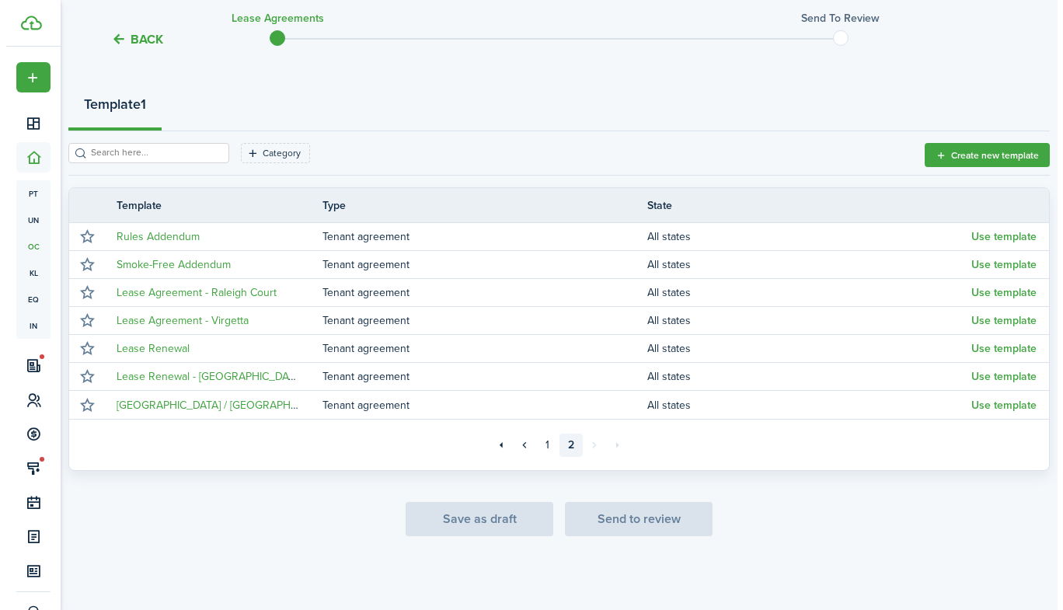
scroll to position [158, 0]
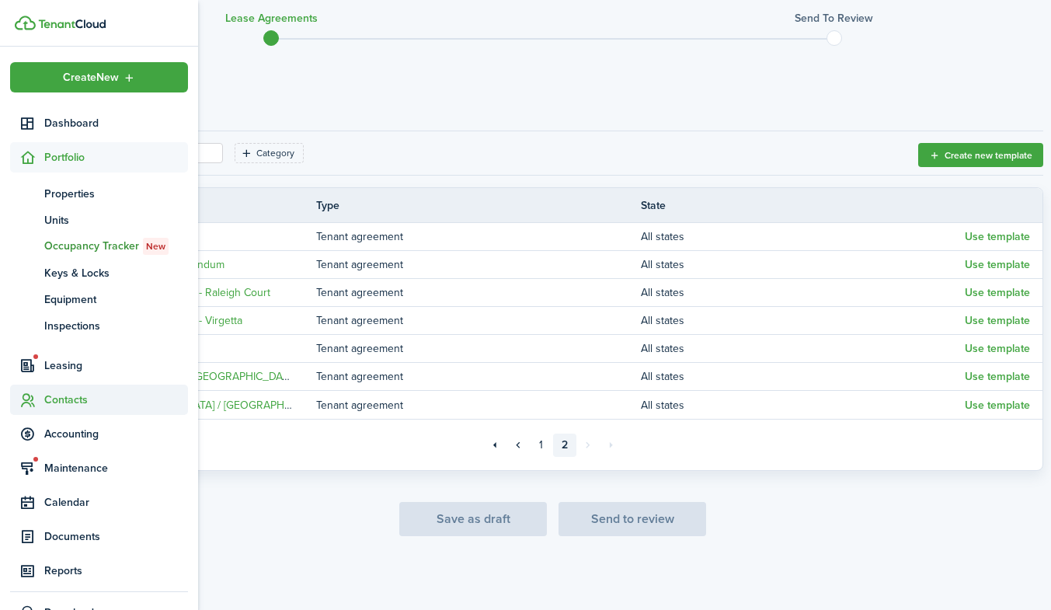
click at [56, 390] on span "Contacts" at bounding box center [99, 399] width 178 height 30
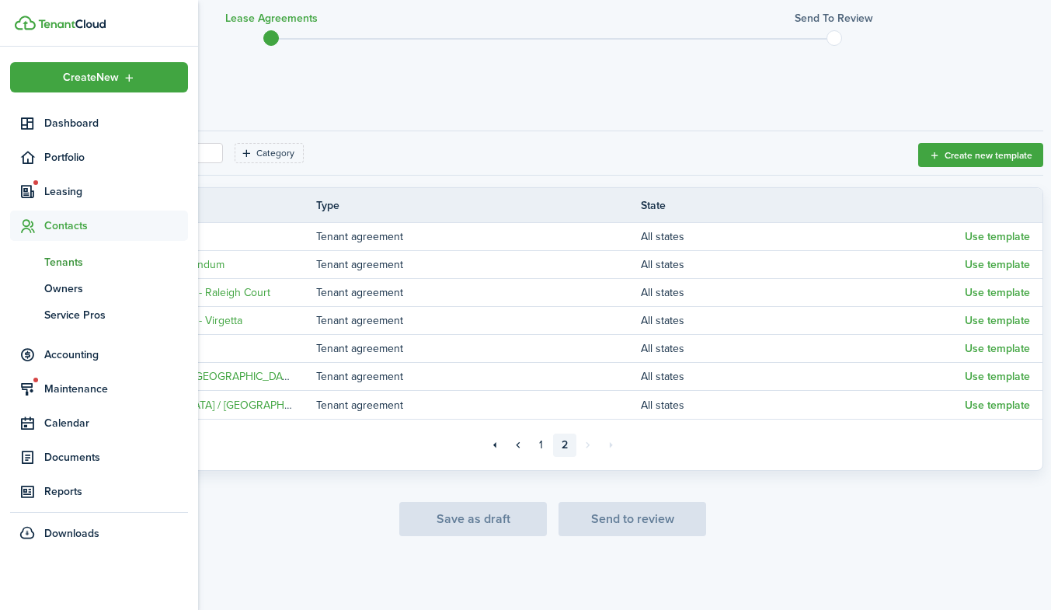
click at [64, 257] on span "Tenants" at bounding box center [116, 262] width 144 height 16
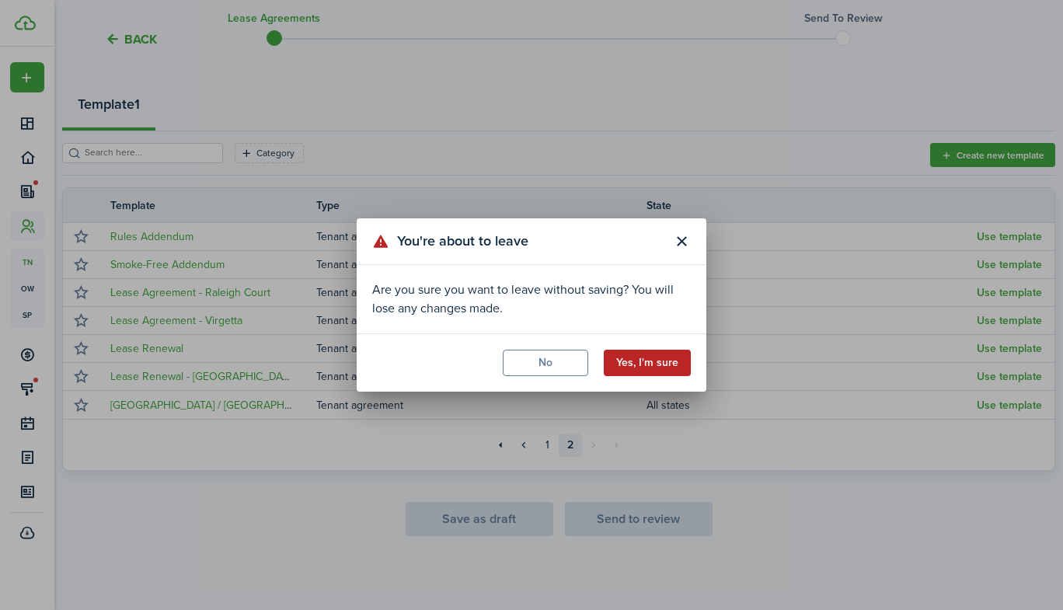
click at [630, 366] on button "Yes, I'm sure" at bounding box center [647, 363] width 87 height 26
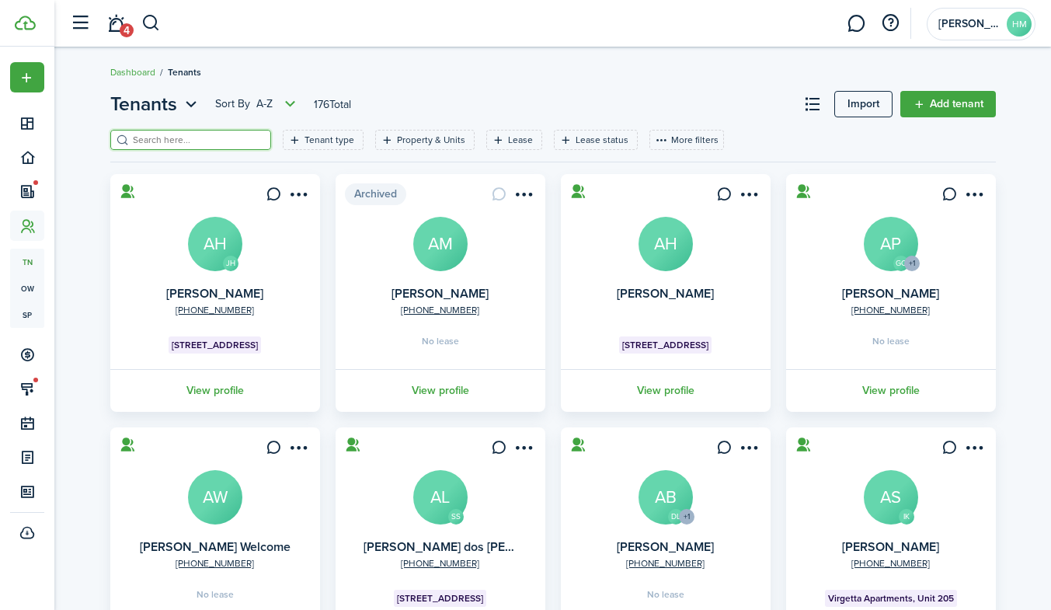
click at [193, 137] on input "search" at bounding box center [197, 140] width 137 height 15
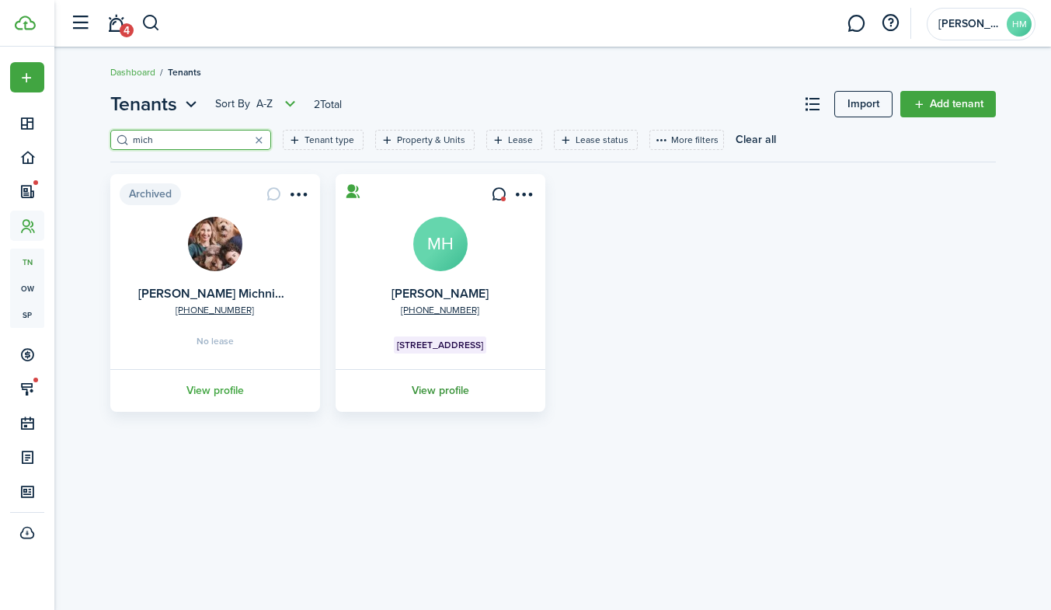
type input "mich"
click at [420, 385] on link "View profile" at bounding box center [440, 390] width 214 height 43
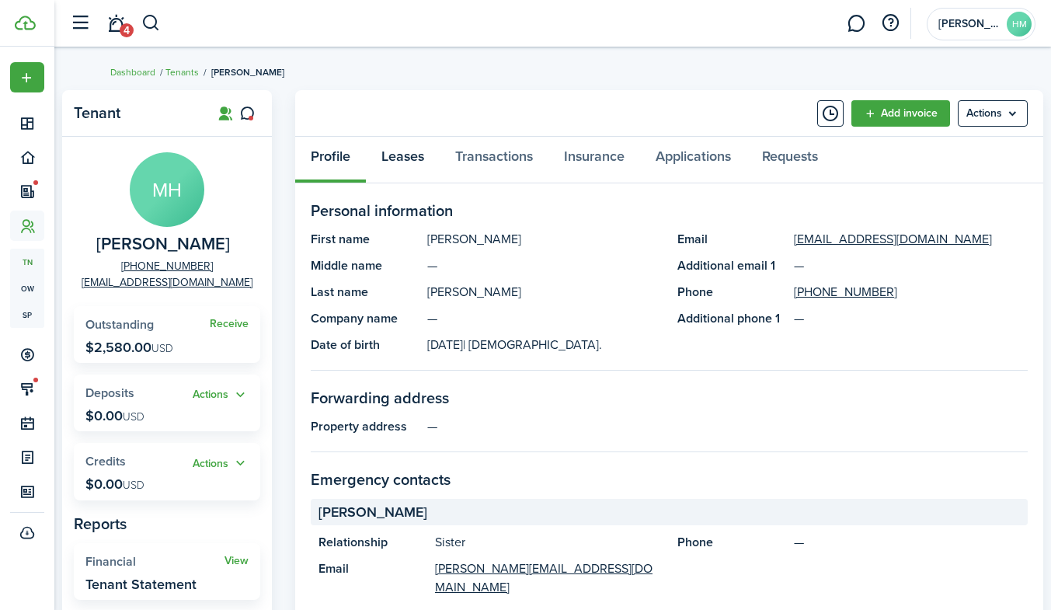
click at [430, 157] on link "Leases" at bounding box center [403, 160] width 74 height 47
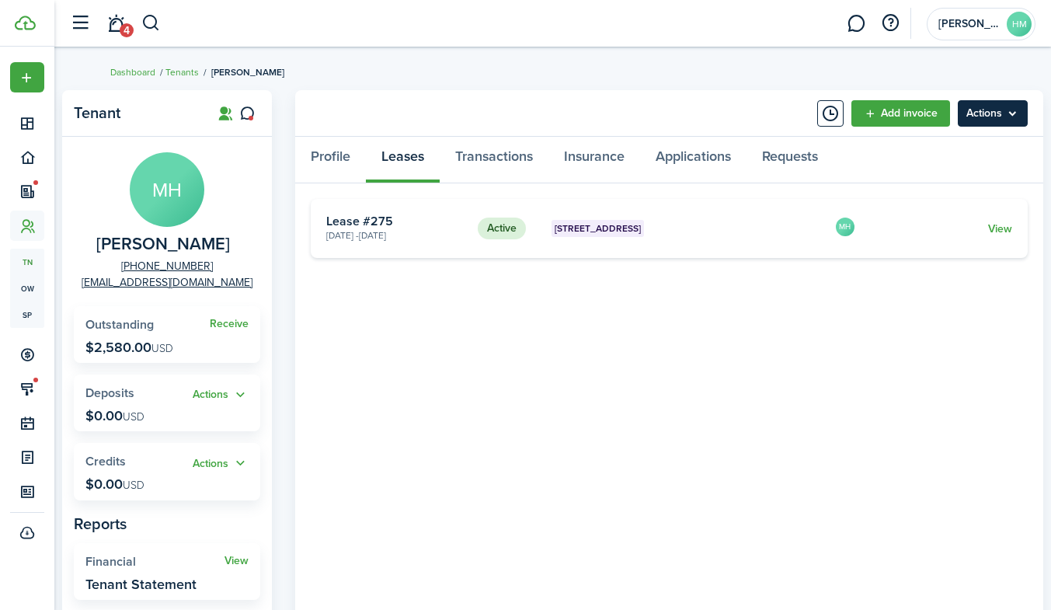
click at [991, 118] on menu-btn "Actions" at bounding box center [993, 113] width 70 height 26
click at [755, 308] on tenant-view-lease "Active [GEOGRAPHIC_DATA] 305 [DATE] - [DATE] Lease #275 MH View «« « 1 » »»" at bounding box center [669, 524] width 717 height 650
click at [994, 228] on link "View" at bounding box center [1000, 229] width 24 height 16
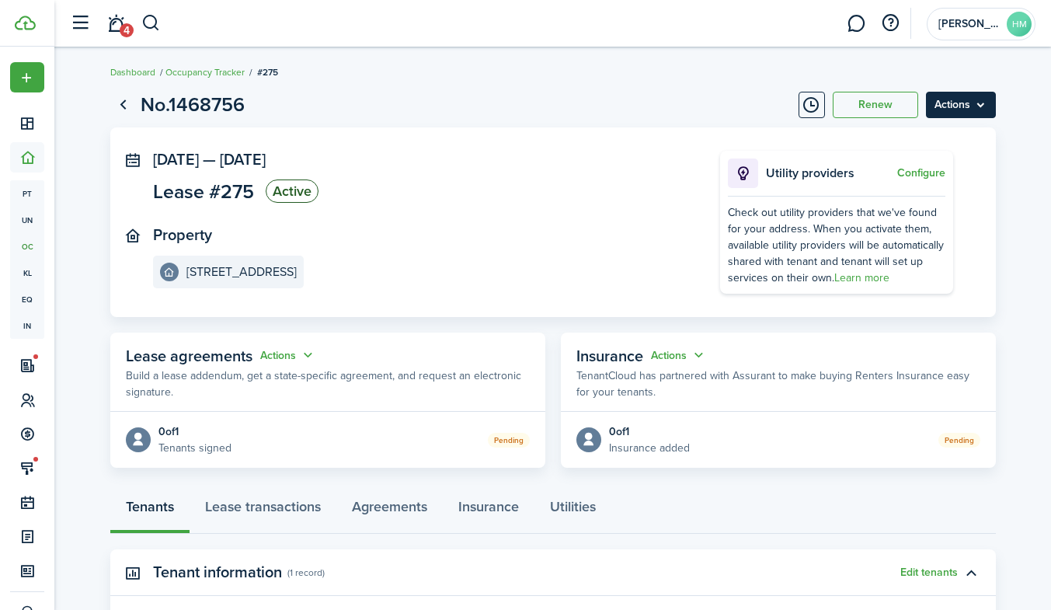
click at [936, 111] on menu-btn "Actions" at bounding box center [961, 105] width 70 height 26
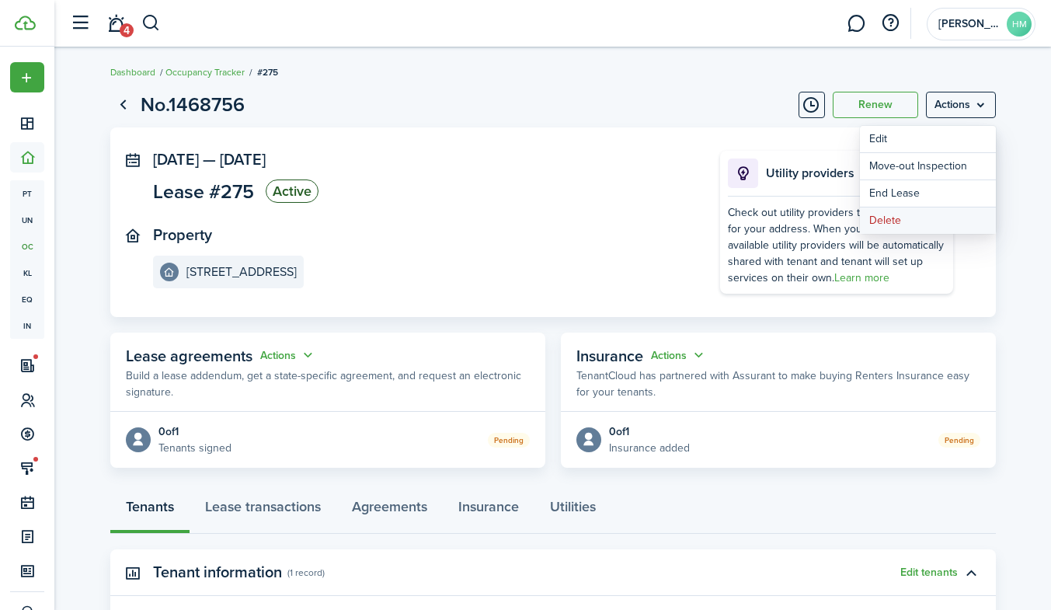
click at [897, 214] on button "Delete" at bounding box center [928, 220] width 136 height 26
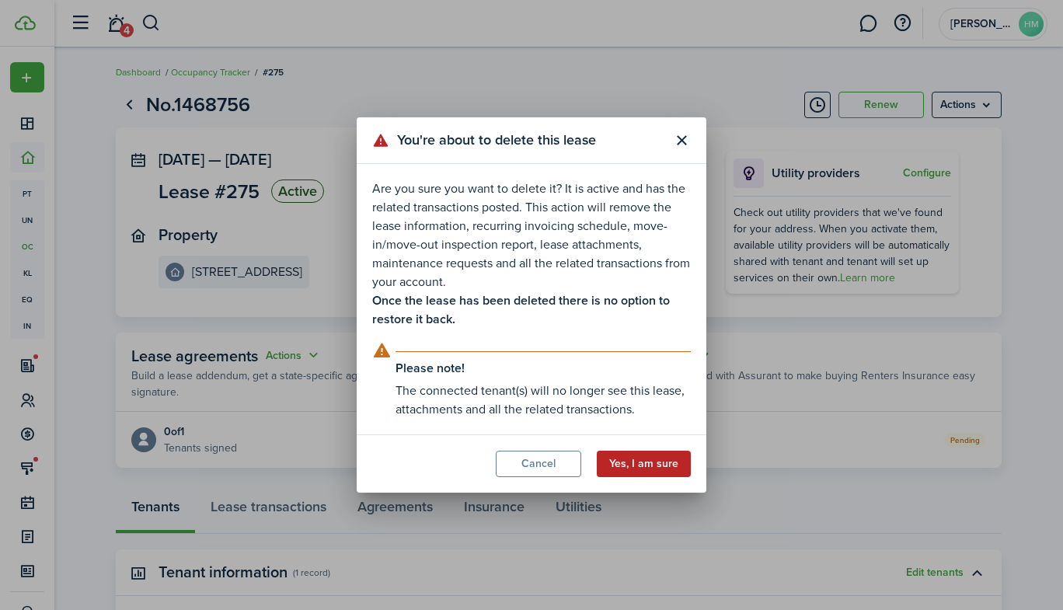
click at [650, 454] on button "Yes, I am sure" at bounding box center [644, 464] width 94 height 26
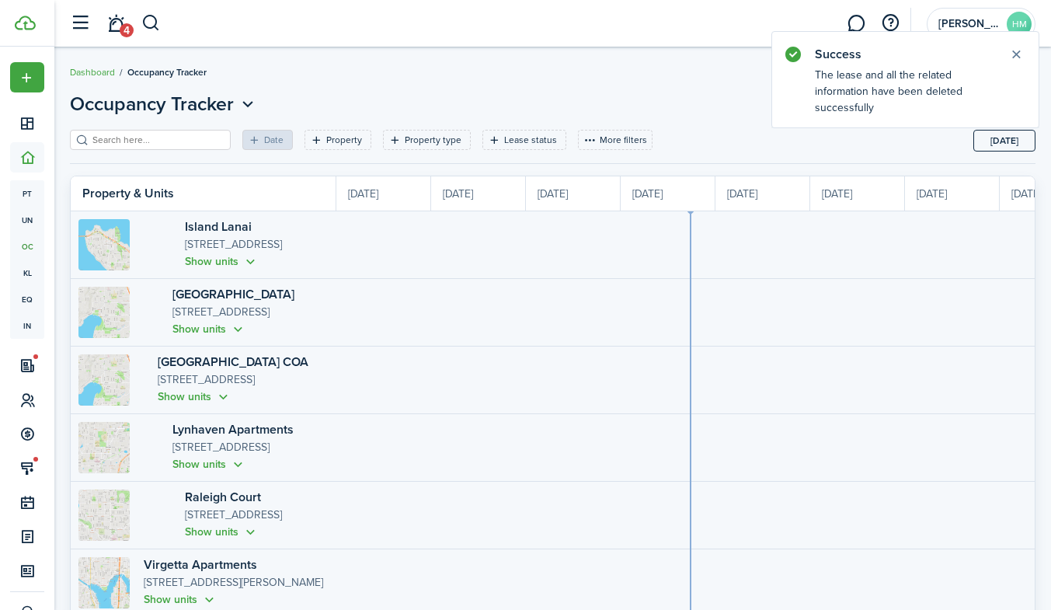
scroll to position [0, 284]
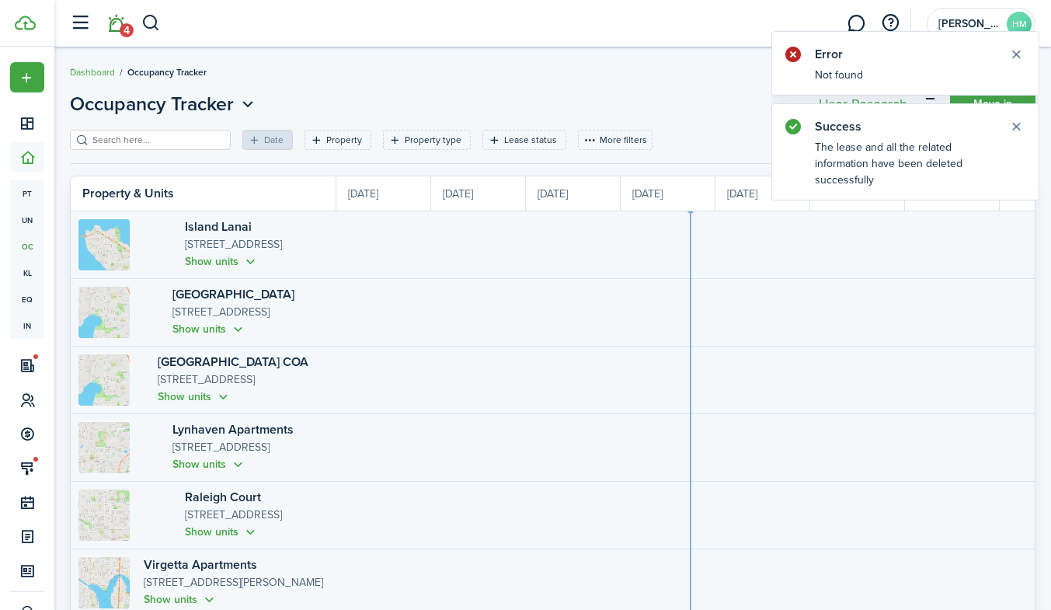
scroll to position [0, 284]
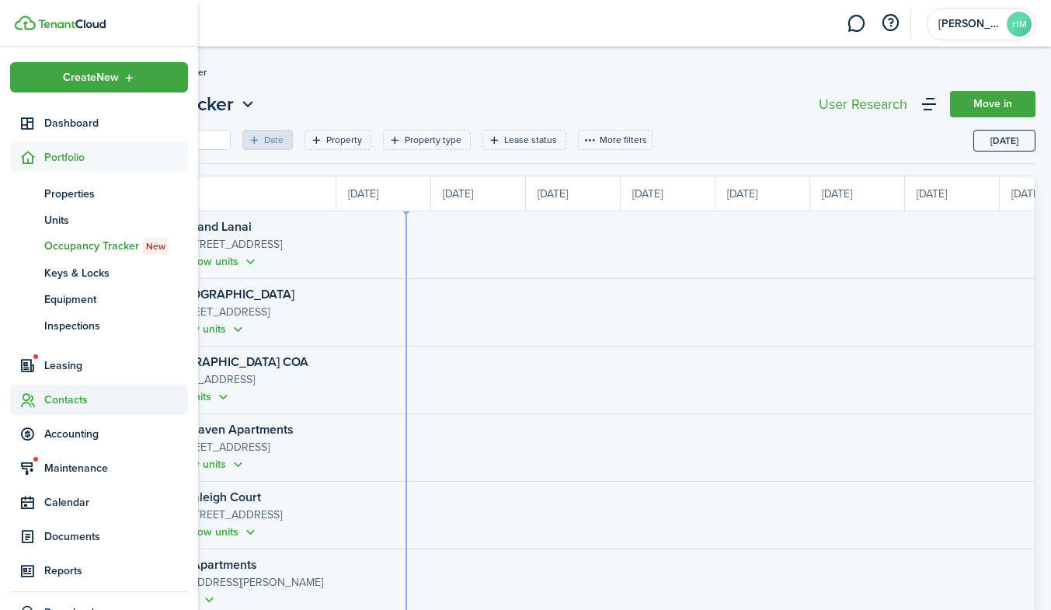
click at [81, 395] on span "Contacts" at bounding box center [116, 399] width 144 height 16
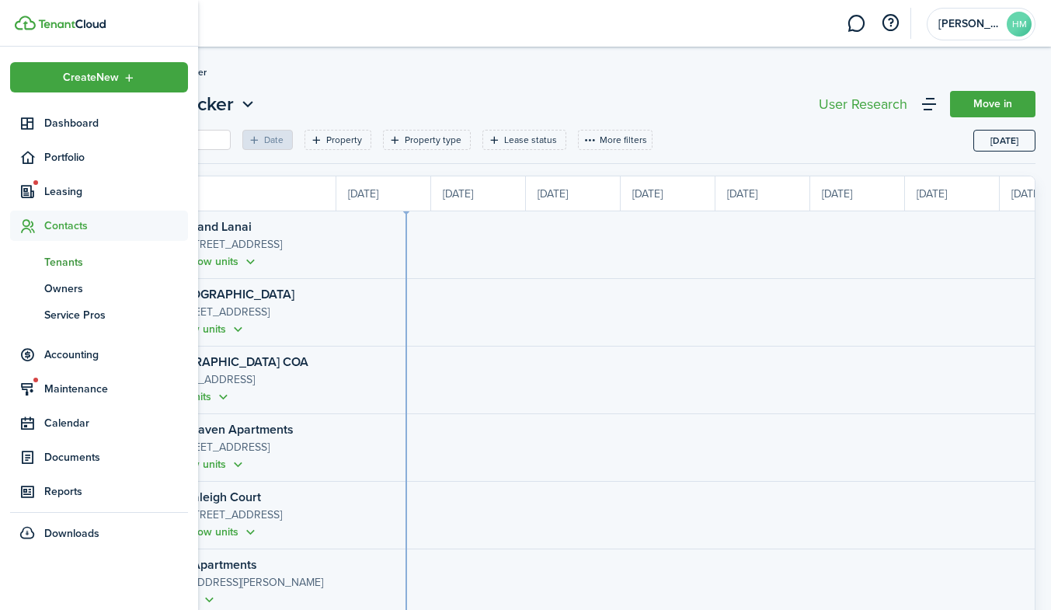
click at [74, 263] on span "Tenants" at bounding box center [116, 262] width 144 height 16
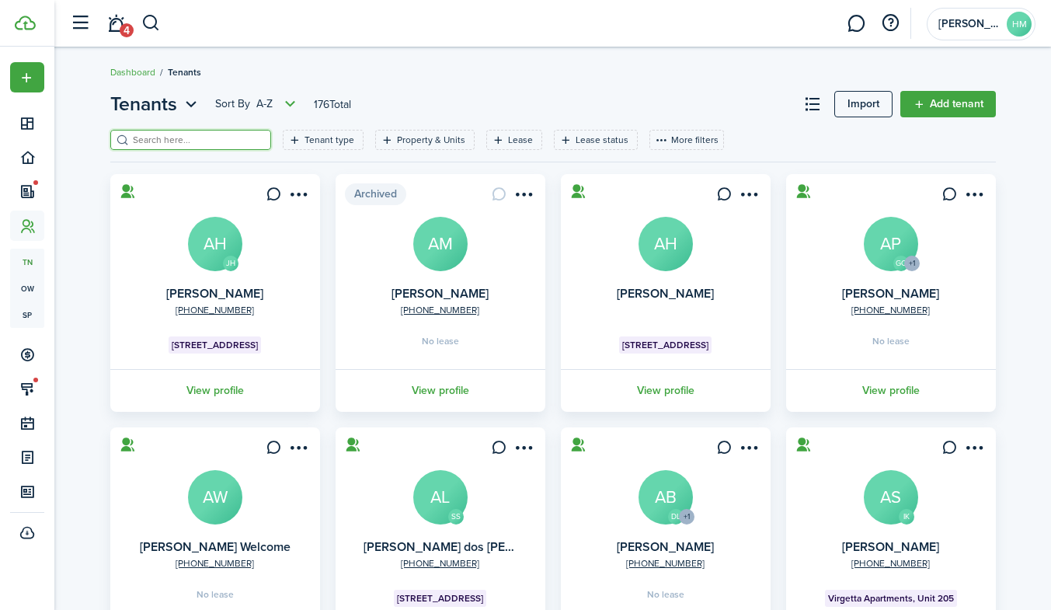
click at [209, 137] on input "search" at bounding box center [197, 140] width 137 height 15
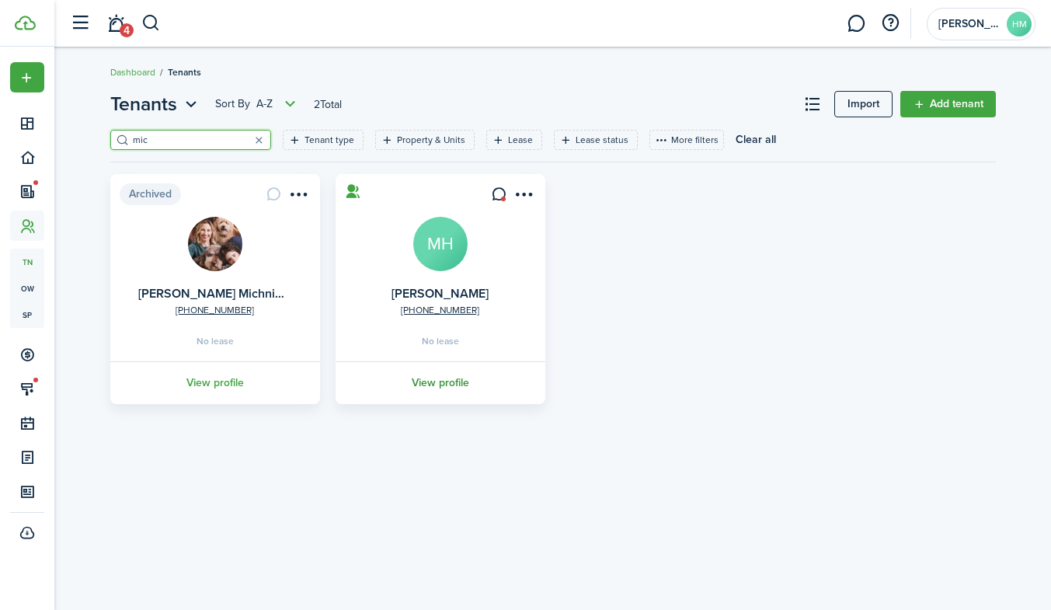
type input "mic"
click at [438, 390] on link "View profile" at bounding box center [440, 382] width 214 height 43
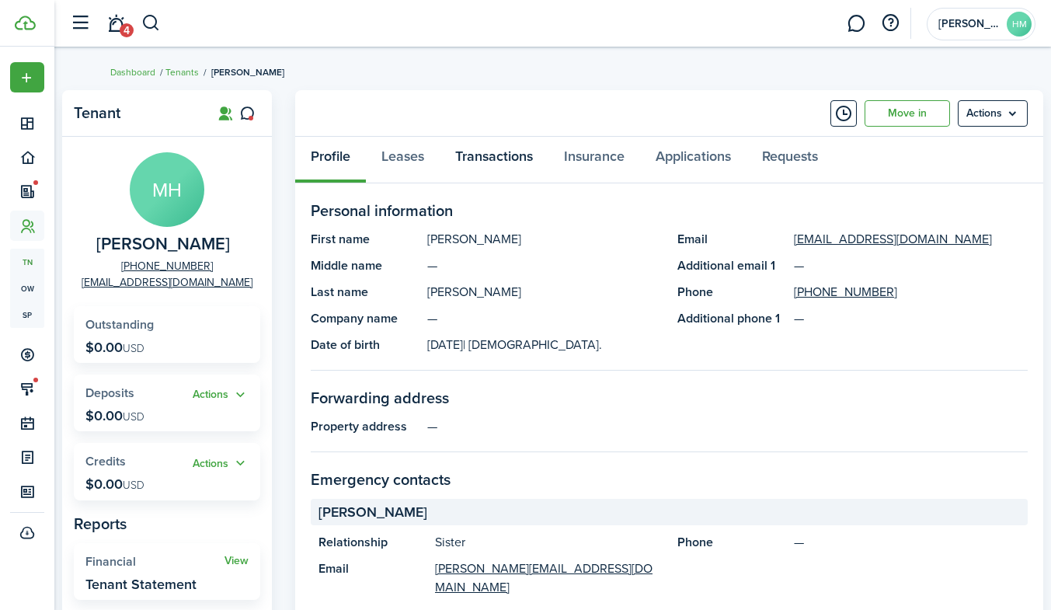
click at [500, 154] on link "Transactions" at bounding box center [494, 160] width 109 height 47
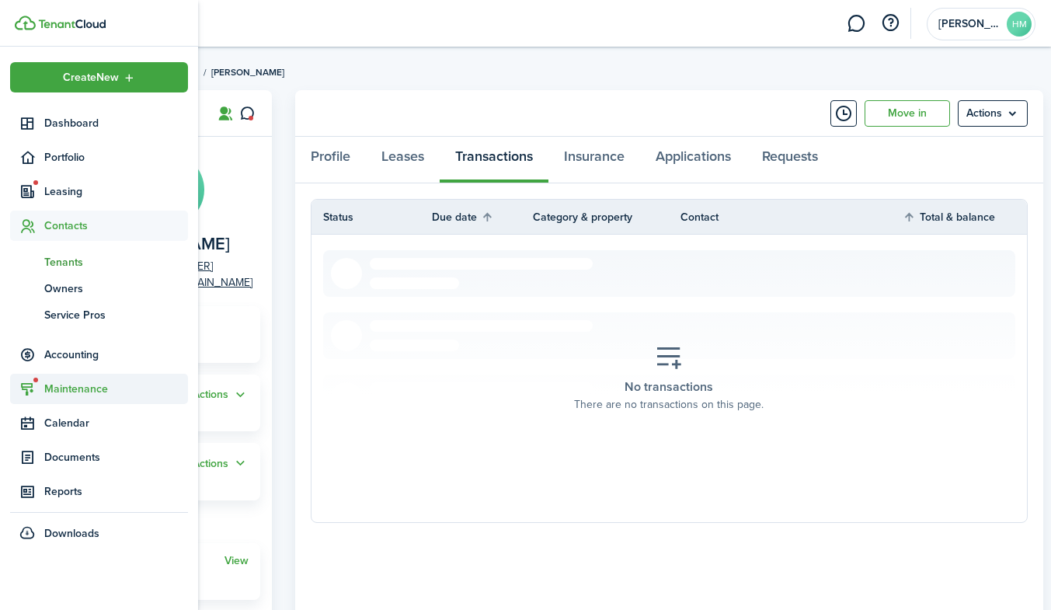
click at [47, 398] on span "Maintenance" at bounding box center [99, 389] width 178 height 30
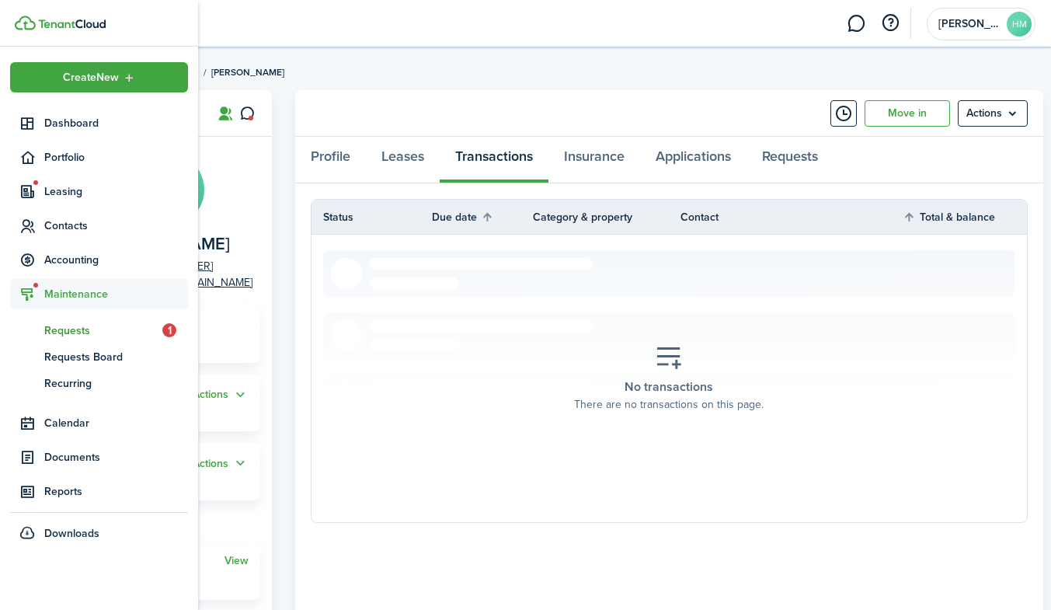
click at [70, 328] on span "Requests" at bounding box center [103, 330] width 118 height 16
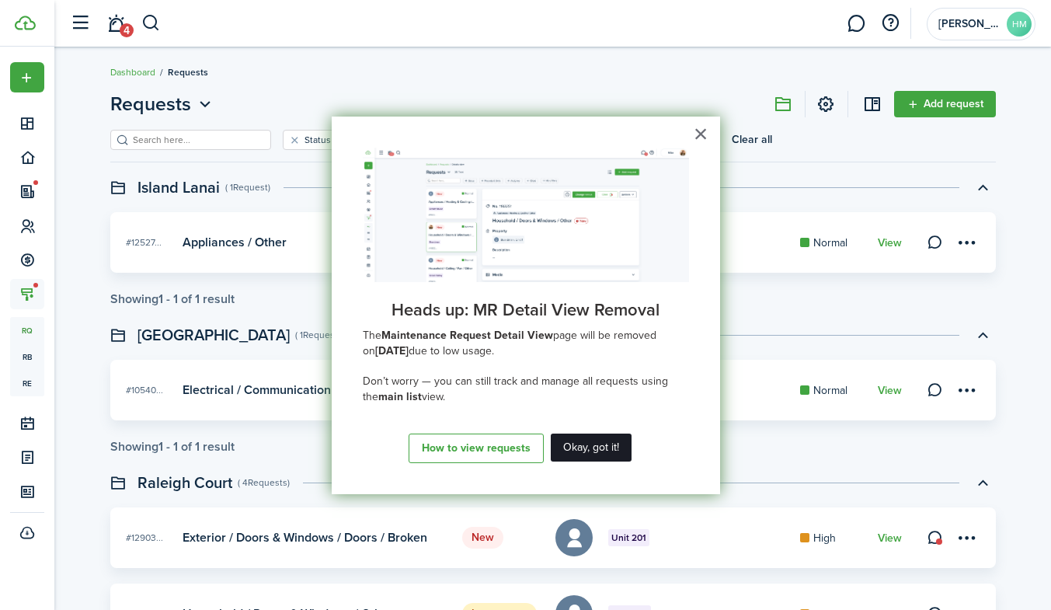
click at [604, 447] on button "Okay, got it!" at bounding box center [591, 447] width 81 height 28
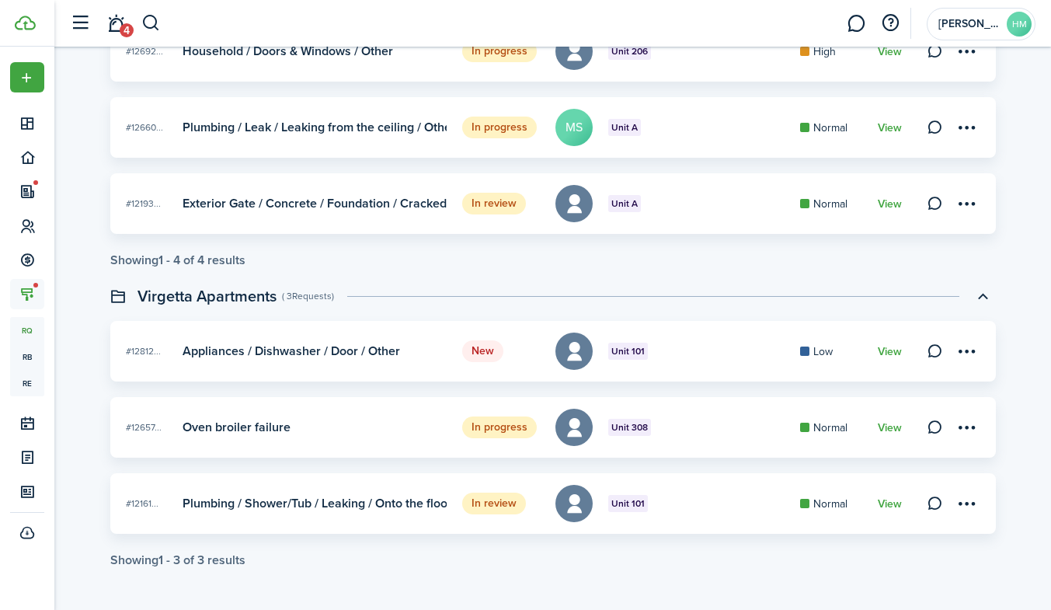
scroll to position [562, 0]
click at [885, 351] on link "View" at bounding box center [890, 352] width 24 height 12
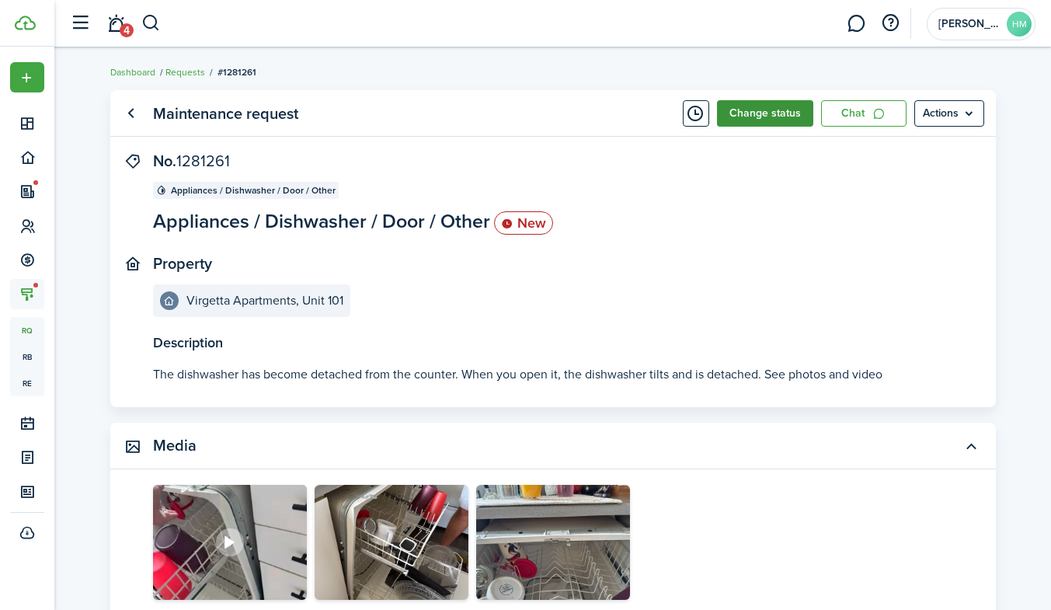
click at [761, 117] on button "Change status" at bounding box center [765, 113] width 96 height 26
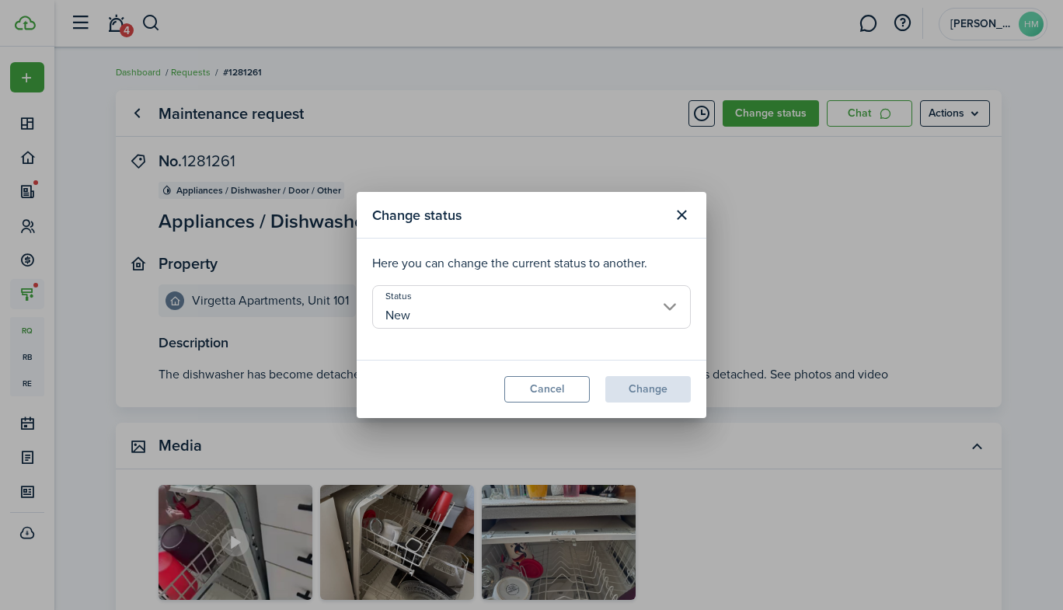
click at [567, 309] on input "New" at bounding box center [531, 306] width 318 height 43
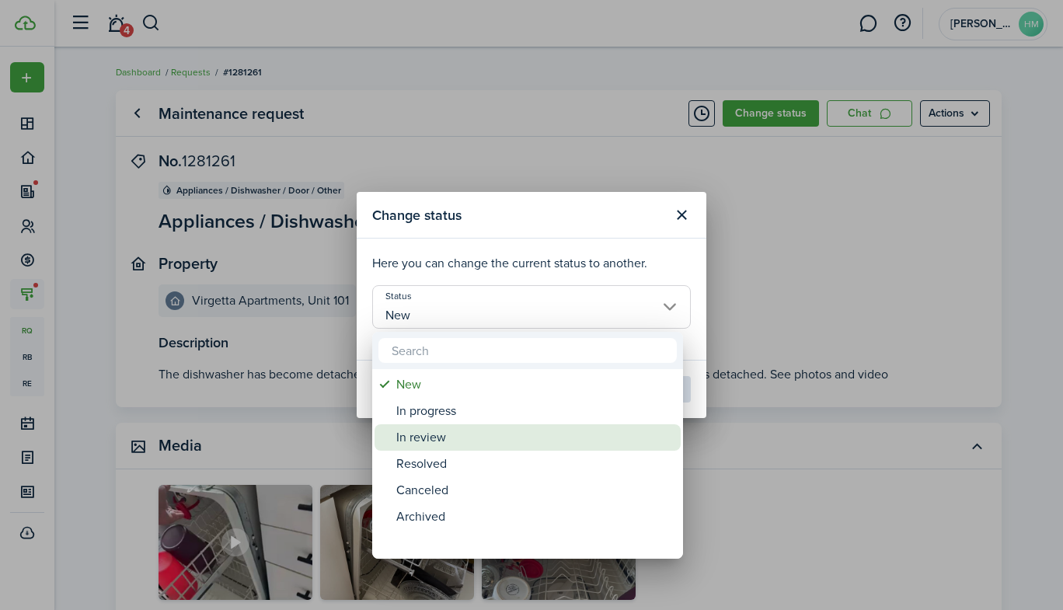
click at [447, 440] on div "In review" at bounding box center [533, 437] width 275 height 26
type input "In review"
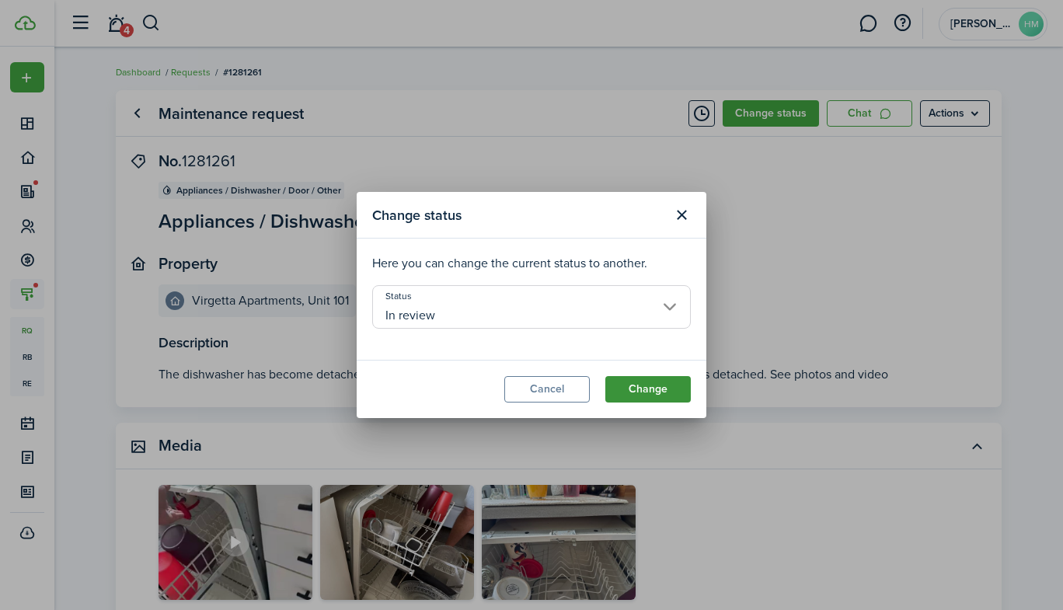
click at [666, 384] on button "Change" at bounding box center [647, 389] width 85 height 26
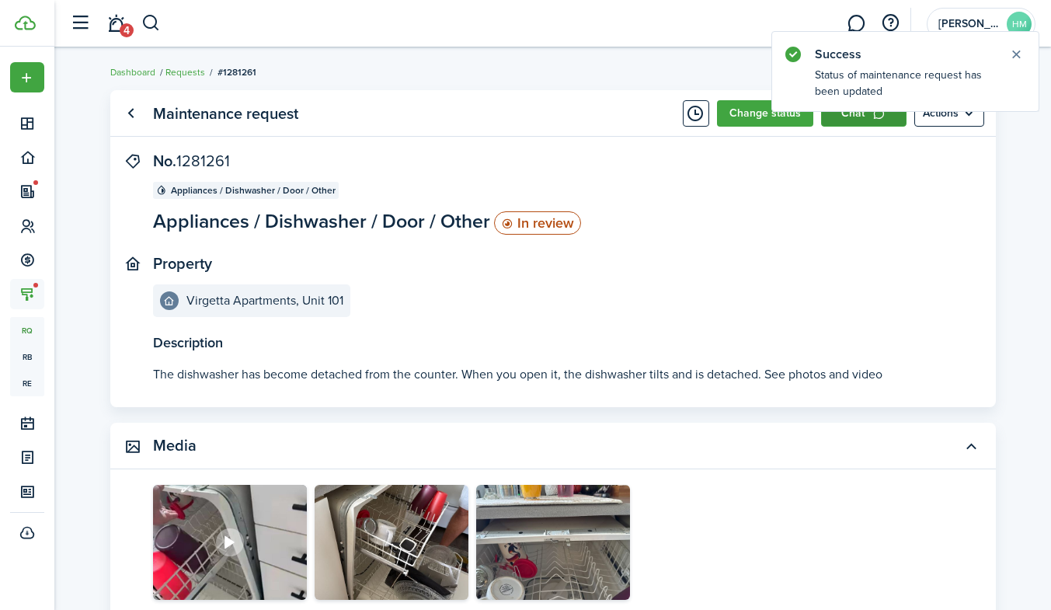
click at [852, 117] on link "Chat" at bounding box center [863, 113] width 85 height 26
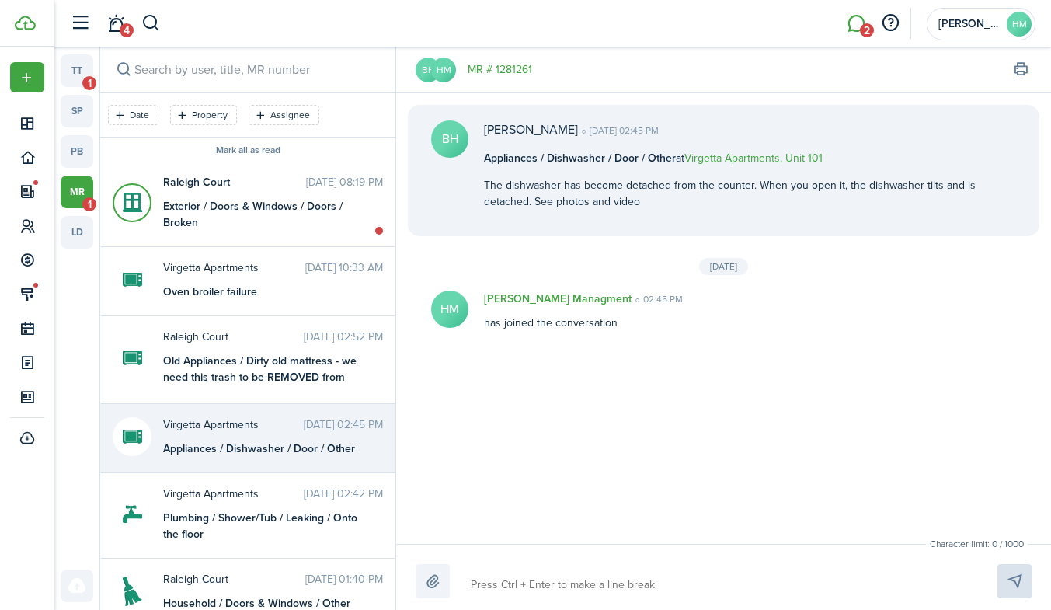
click at [537, 580] on textarea at bounding box center [715, 585] width 501 height 26
type textarea "G"
type textarea "Go"
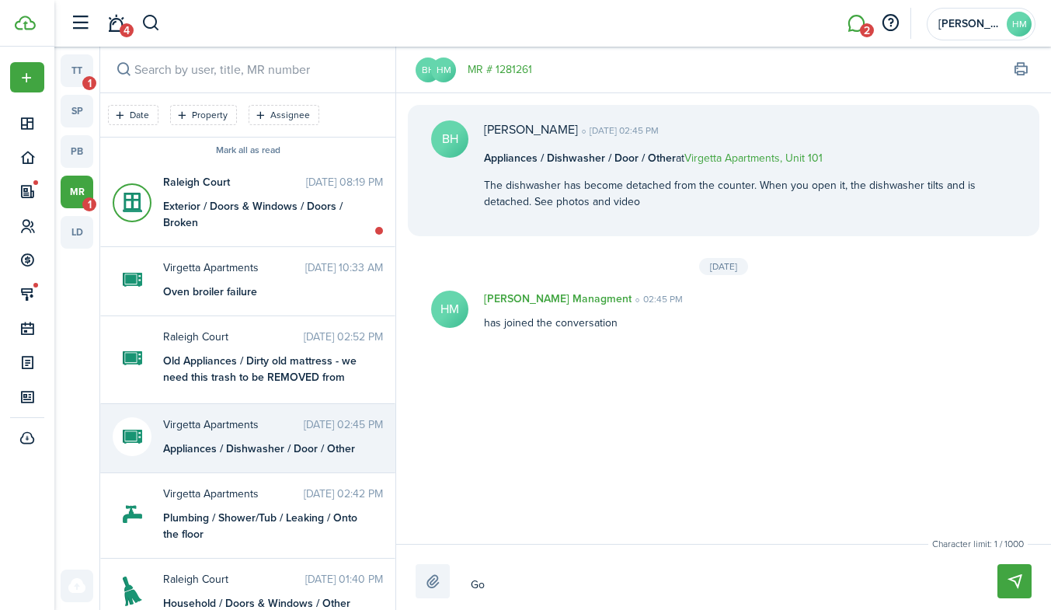
type textarea "Goo"
type textarea "Good"
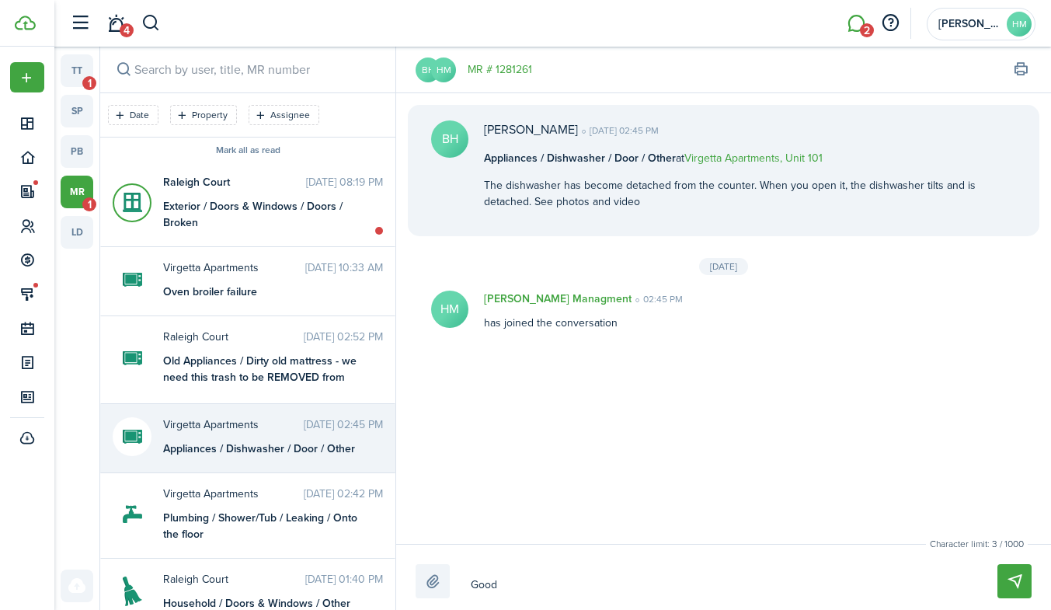
type textarea "Good"
type textarea "Good a"
type textarea "Good af"
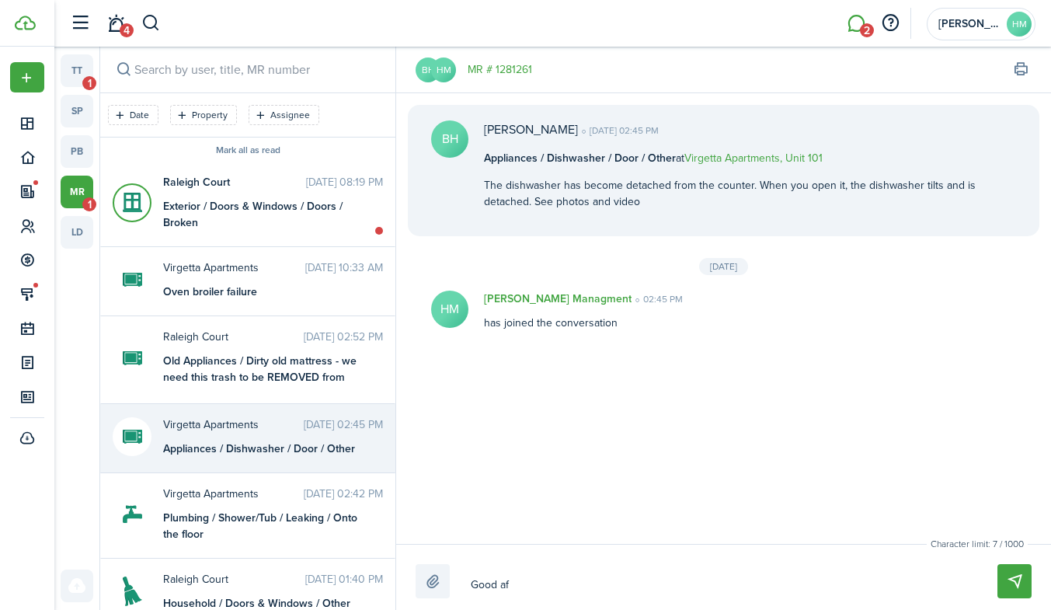
type textarea "Good aft"
type textarea "Good afte"
type textarea "Good after"
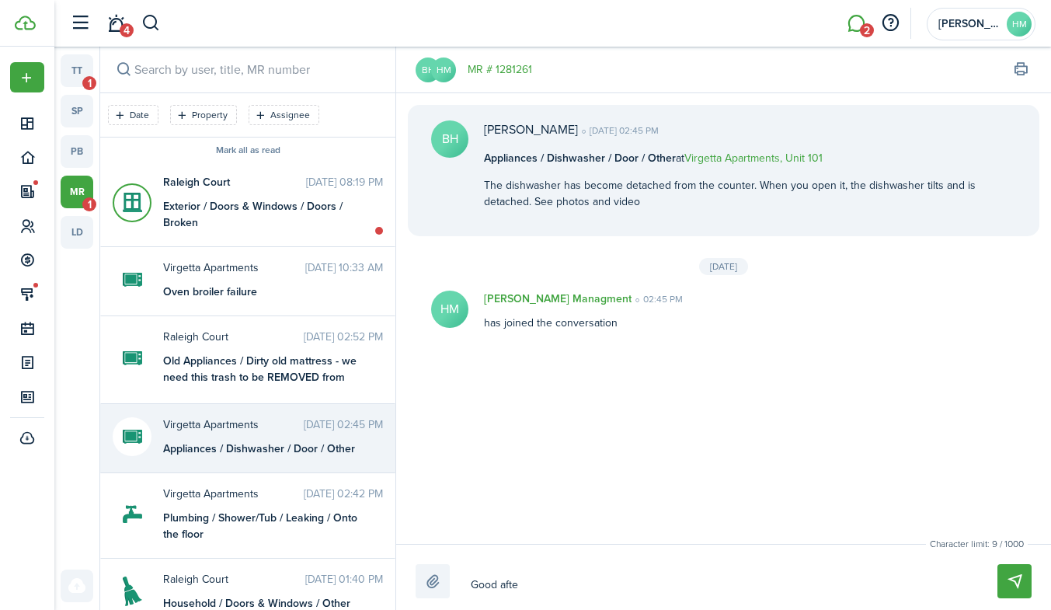
type textarea "Good after"
type textarea "Good aftern"
type textarea "Good afterno"
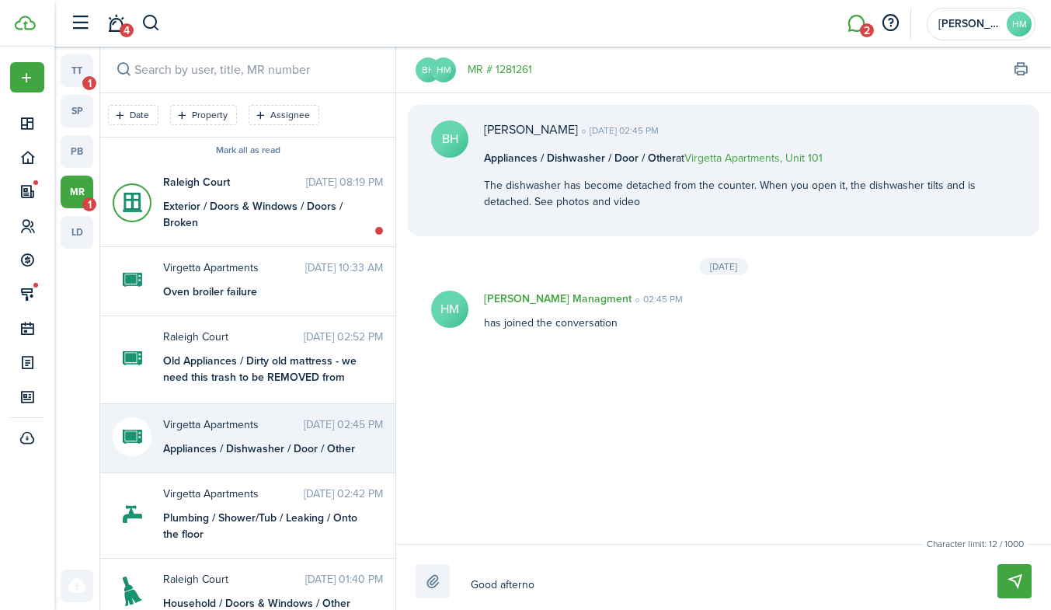
type textarea "Good afternoo"
type textarea "Good afternoon"
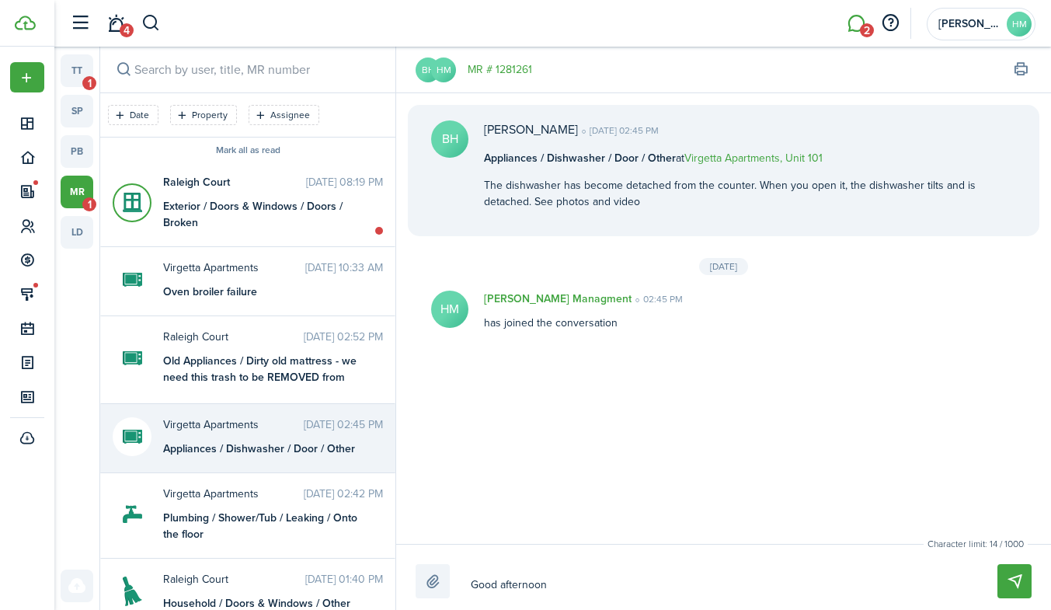
type textarea "Good afternoon"
type textarea "Good afternoon I"
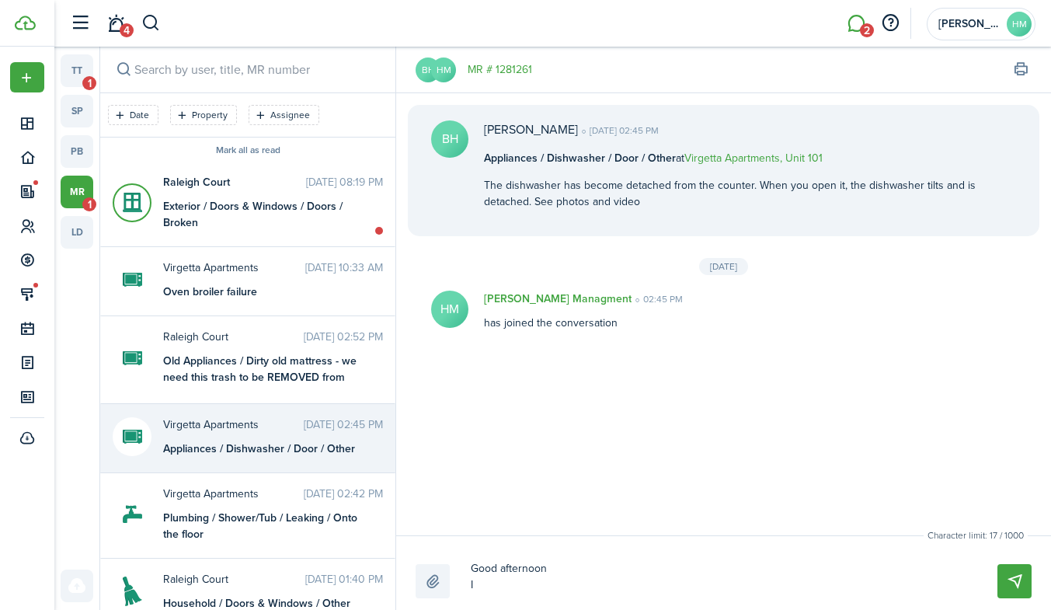
type textarea "Good afternoon I c"
type textarea "Good afternoon I ca"
type textarea "Good afternoon I can"
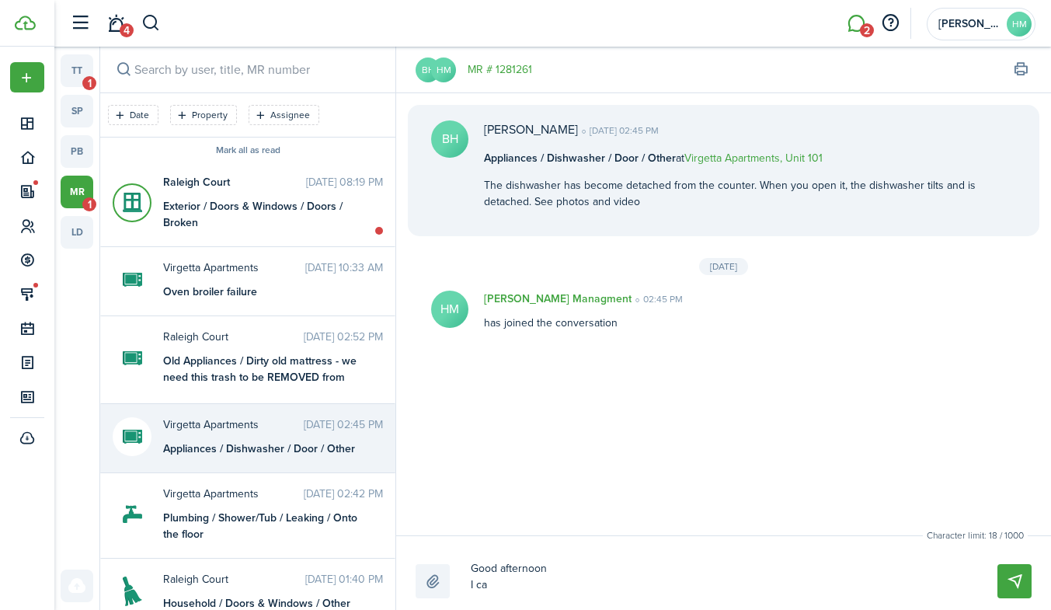
type textarea "Good afternoon I can"
type textarea "Good afternoon I can c"
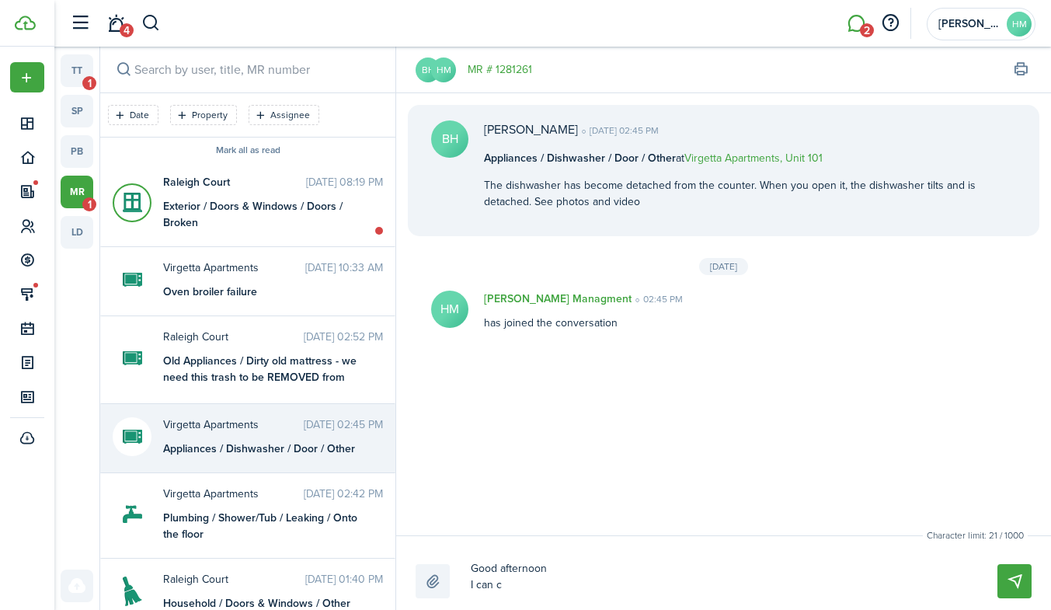
type textarea "Good afternoon I can co"
type textarea "Good afternoon I can com"
type textarea "Good afternoon I can come"
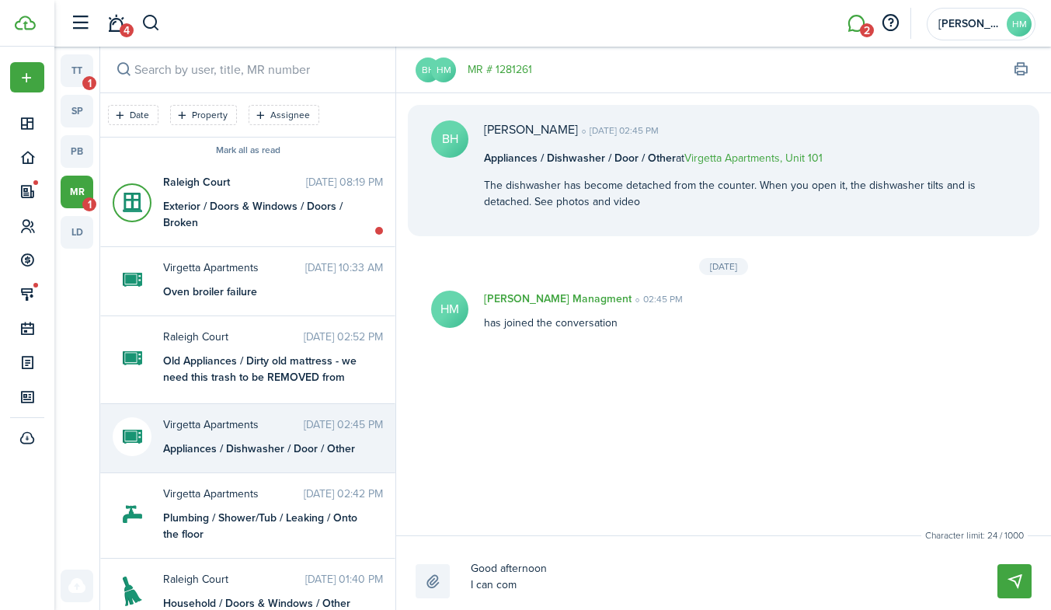
type textarea "Good afternoon I can come"
type textarea "Good afternoon I can come b"
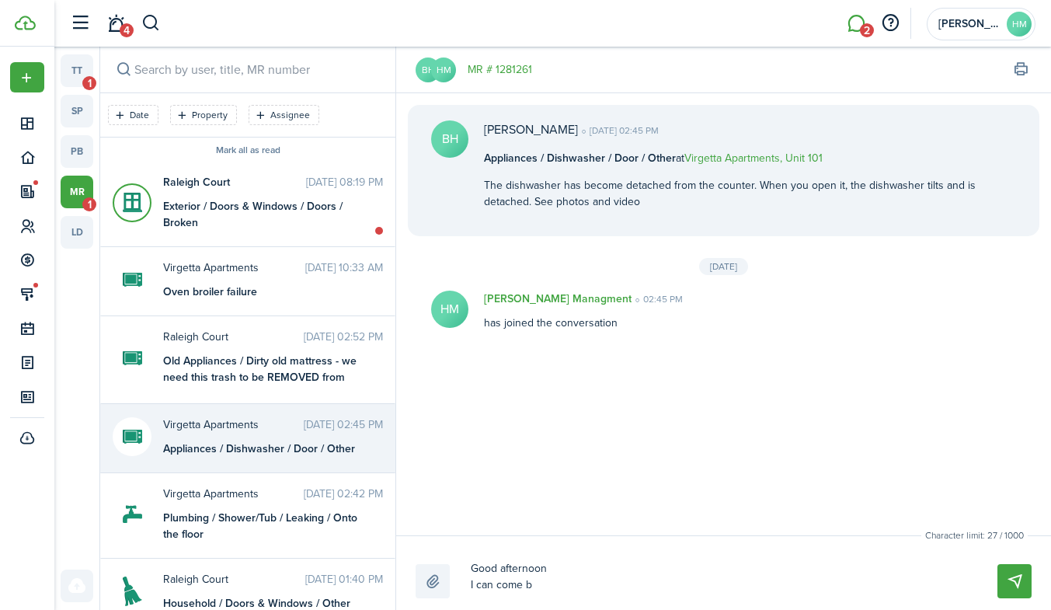
type textarea "Good afternoon I can come by"
type textarea "Good afternoon I can come by t"
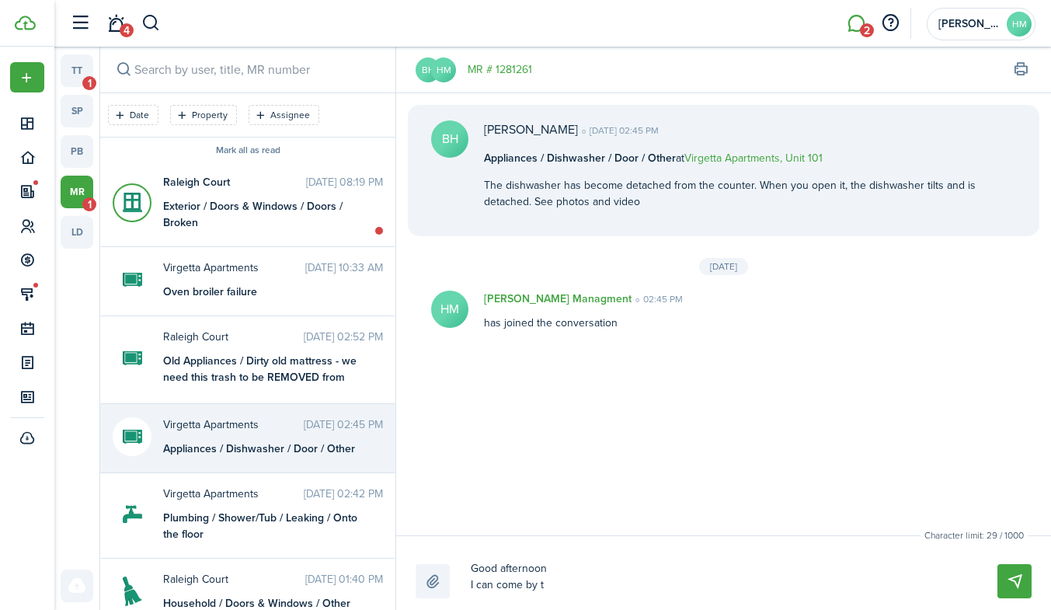
type textarea "Good afternoon I can come by t"
type textarea "Good afternoon I can come by to"
type textarea "Good afternoon I can come by [PERSON_NAME]"
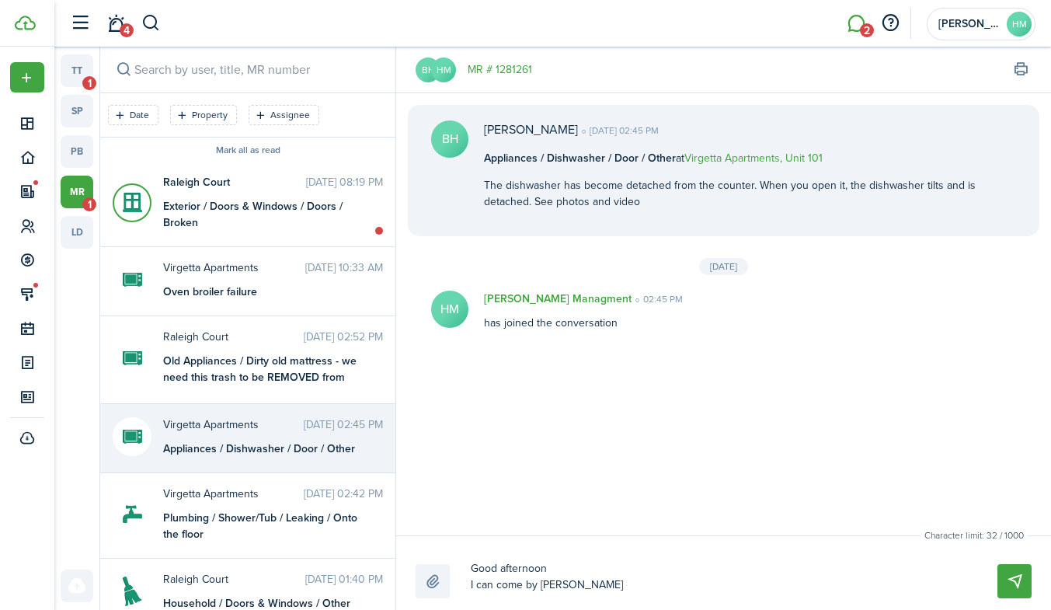
type textarea "Good afternoon I can come by [PERSON_NAME]"
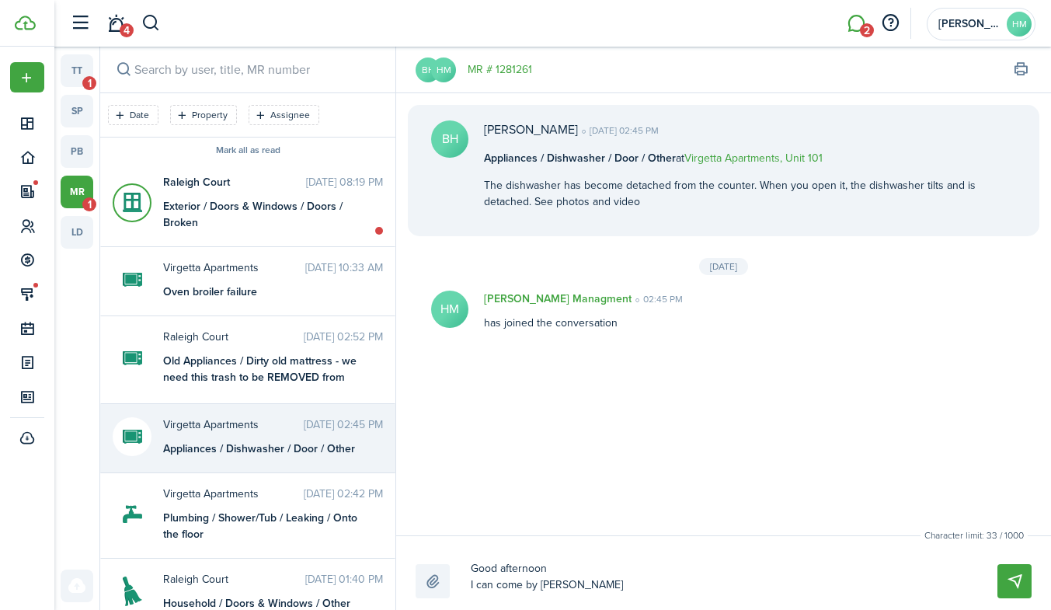
type textarea "Good afternoon I can come by [PERSON_NAME]"
type textarea "Good afternoon I can come by [DATE]"
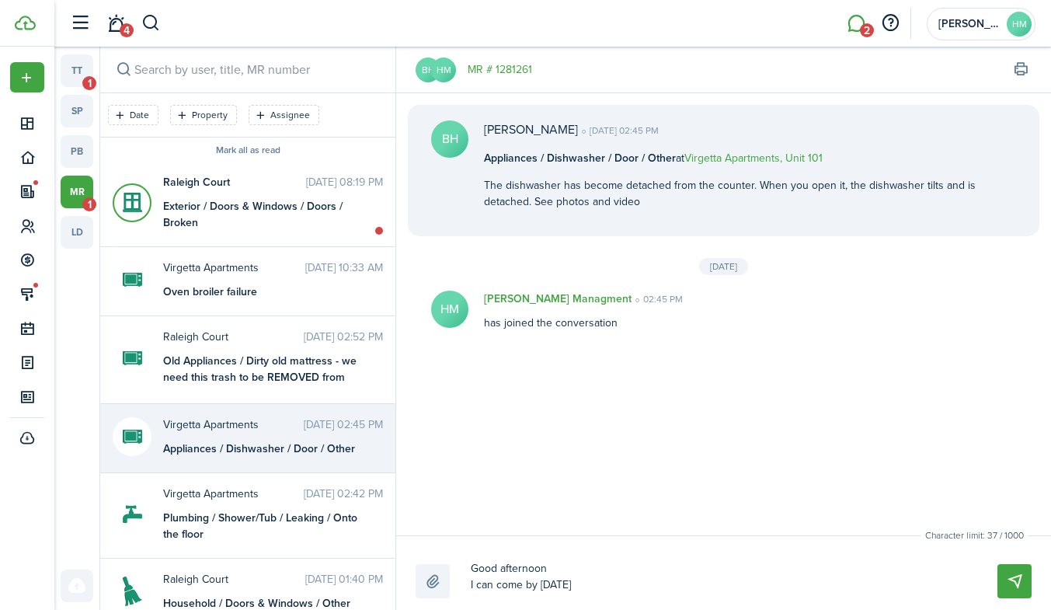
type textarea "Good afternoon I can come by [DATE]"
type textarea "Good afternoon I can come by [DATE] a"
type textarea "Good afternoon I can come by [DATE] af"
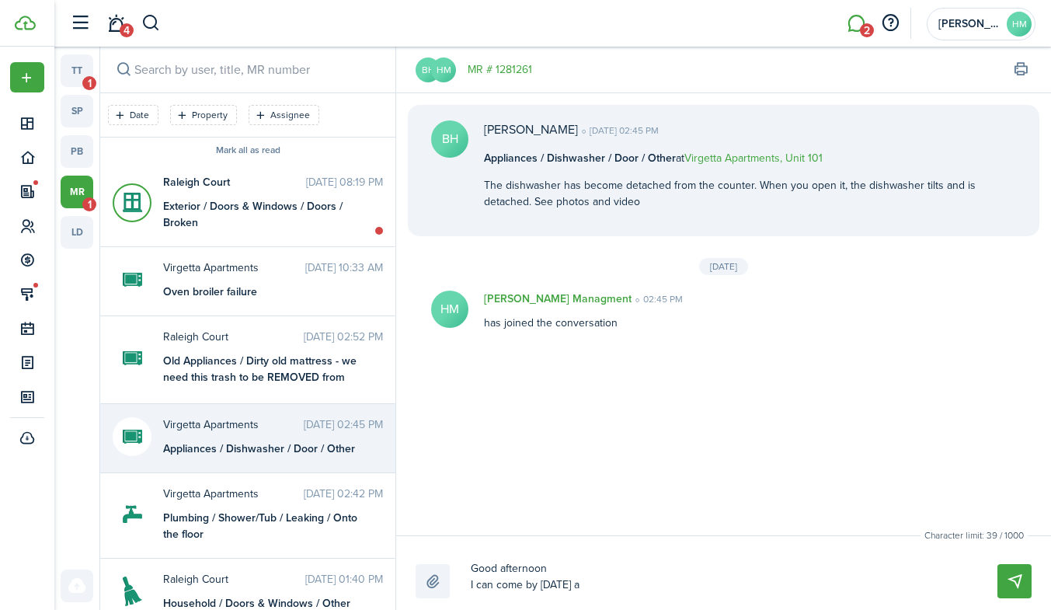
type textarea "Good afternoon I can come by [DATE] af"
type textarea "Good afternoon I can come by [DATE] aft"
type textarea "Good afternoon I can come by [DATE] afte"
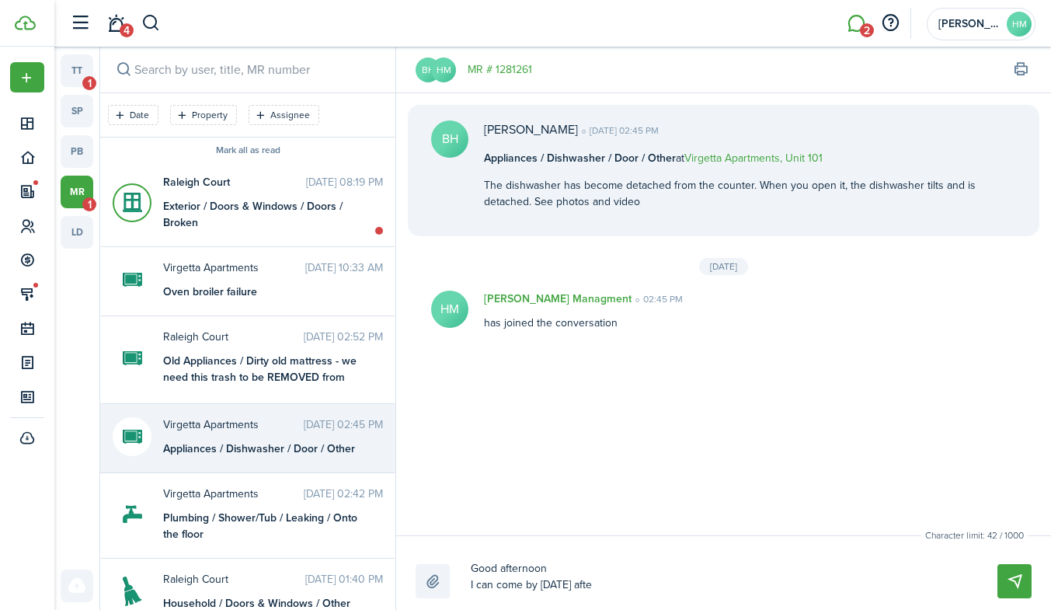
type textarea "Good afternoon I can come by [DATE] after"
type textarea "Good afternoon I can come by [DATE] aftern"
type textarea "Good afternoon I can come by [DATE] afterno"
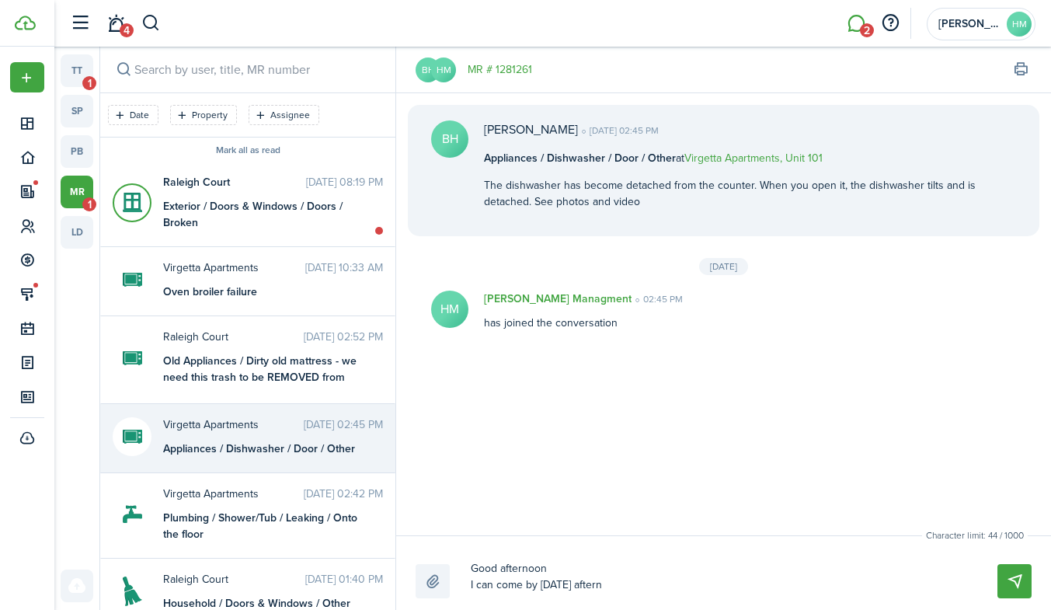
type textarea "Good afternoon I can come by [DATE] afterno"
type textarea "Good afternoon I can come by [DATE] afternoo"
type textarea "Good afternoon I can come by [DATE] afternoon"
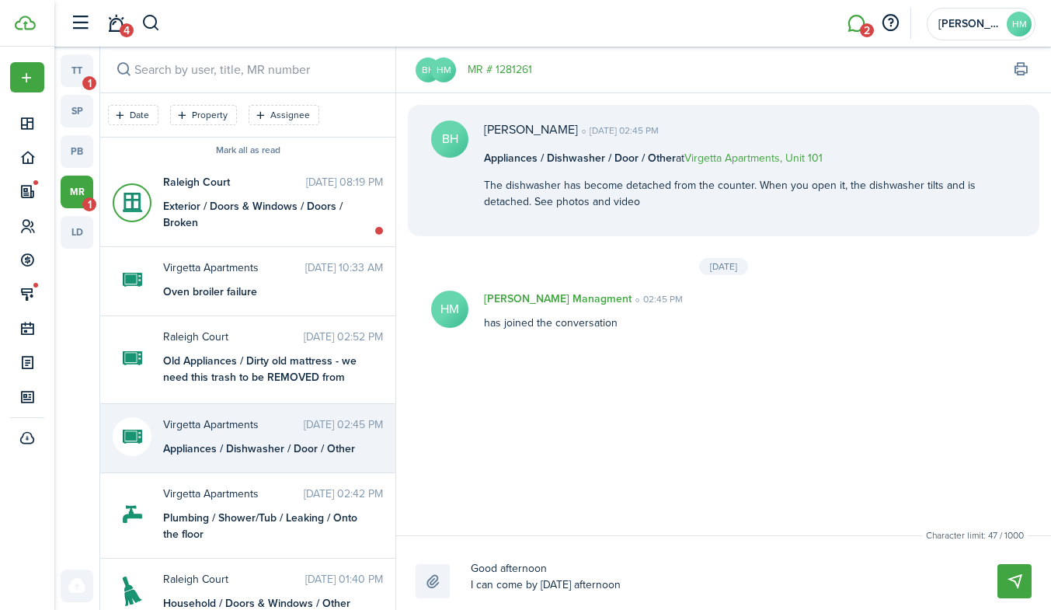
type textarea "Good afternoon I can come by [DATE] afternoon"
type textarea "Good afternoon I can come by [DATE] afternoon t"
type textarea "Good afternoon I can come by [DATE] afternoon to"
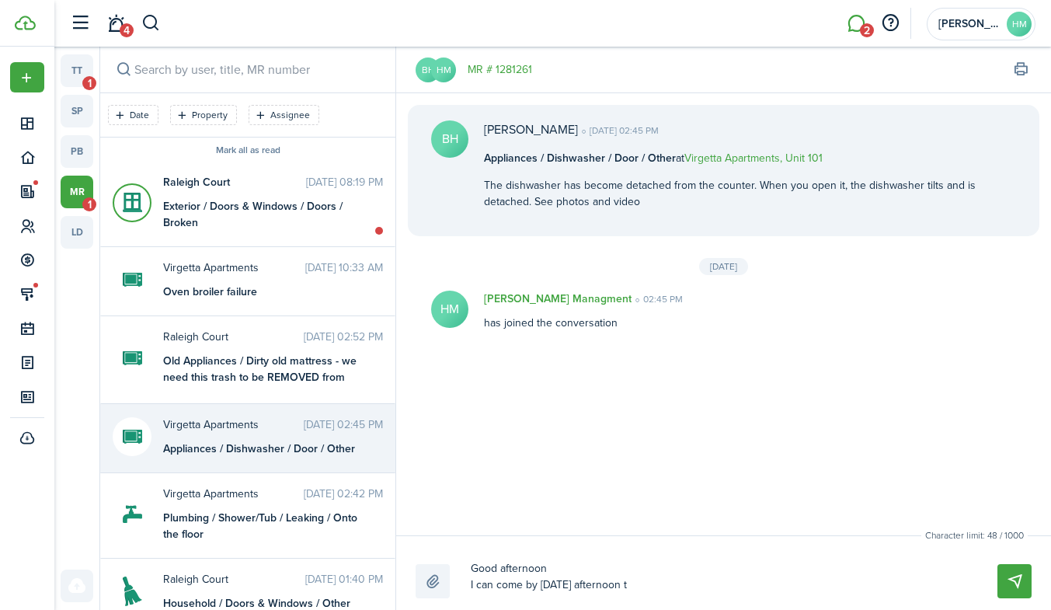
type textarea "Good afternoon I can come by [DATE] afternoon to"
type textarea "Good afternoon I can come by [DATE] afternoon to t"
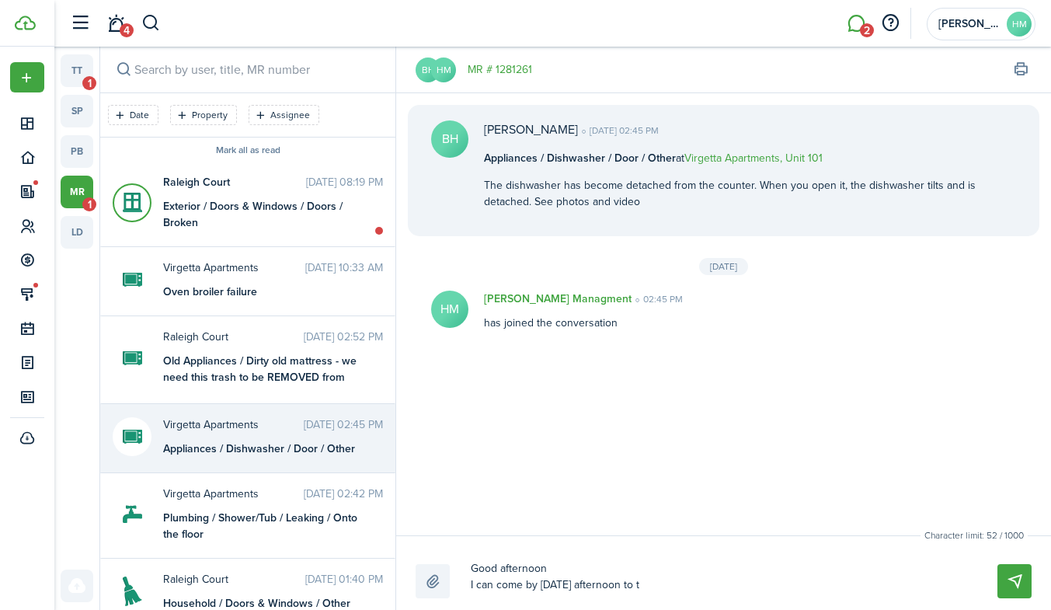
type textarea "Good afternoon I can come by [DATE] afternoon to ta"
type textarea "Good afternoon I can come by [DATE] afternoon to [PERSON_NAME]"
type textarea "Good afternoon I can come by [DATE] afternoon to take"
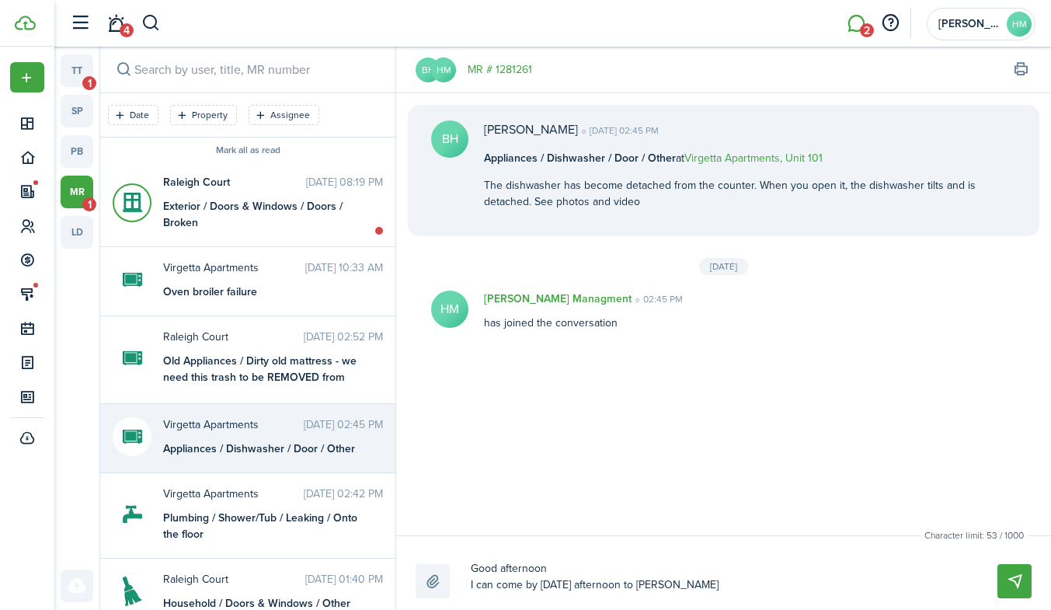
type textarea "Good afternoon I can come by [DATE] afternoon to take"
type textarea "Good afternoon I can come by [DATE] afternoon to take c"
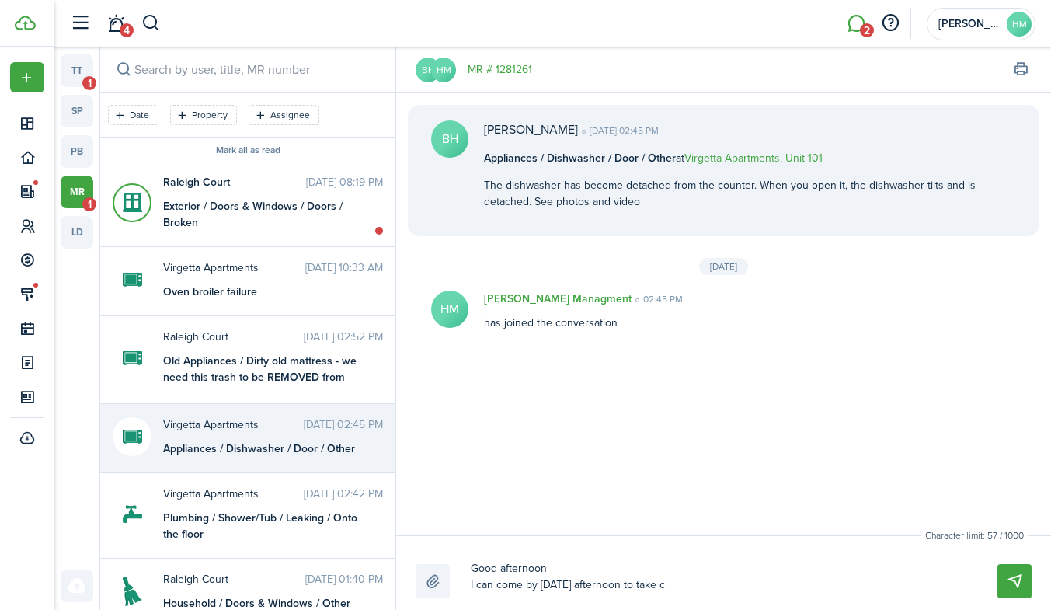
type textarea "Good afternoon I can come by [DATE] afternoon to take ca"
type textarea "Good afternoon I can come by [DATE] afternoon to take car"
type textarea "Good afternoon I can come by [DATE] afternoon to take care"
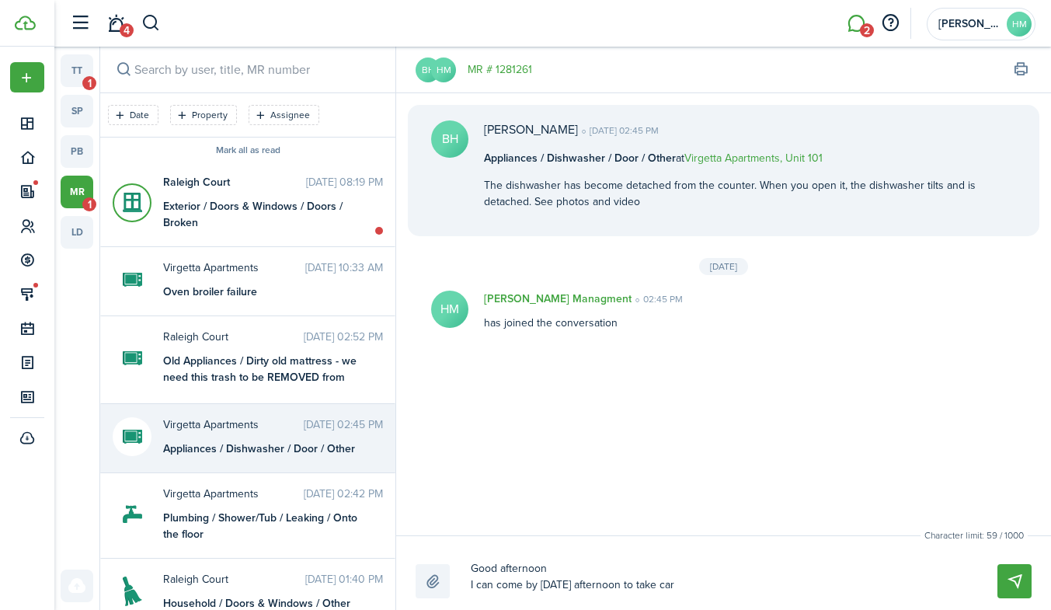
type textarea "Good afternoon I can come by [DATE] afternoon to take care"
type textarea "Good afternoon I can come by [DATE] afternoon to take care o"
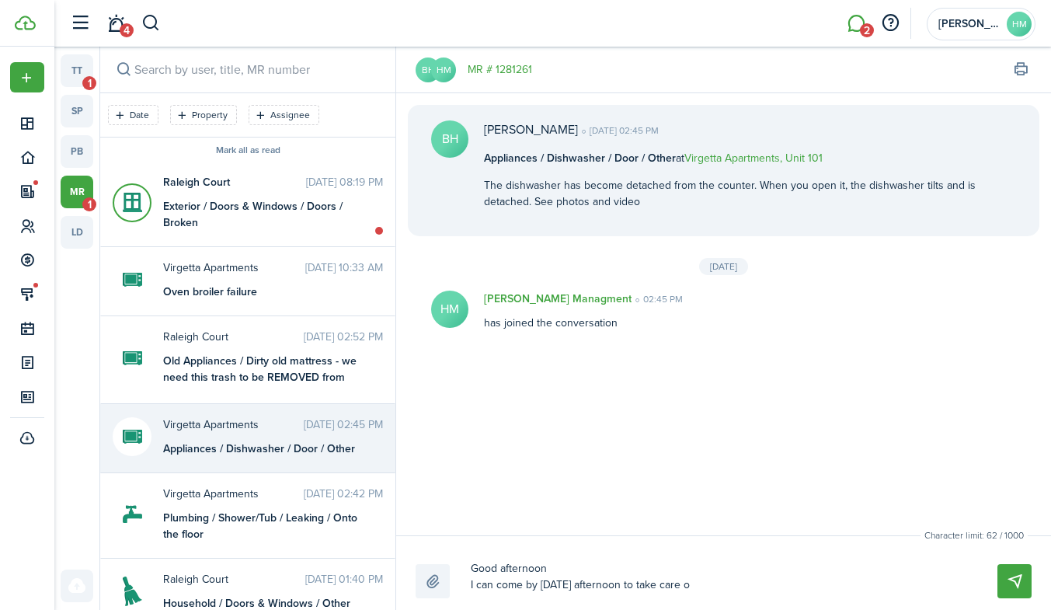
type textarea "Good afternoon I can come by [DATE] afternoon to take care of"
type textarea "Good afternoon I can come by [DATE] afternoon to take care of t"
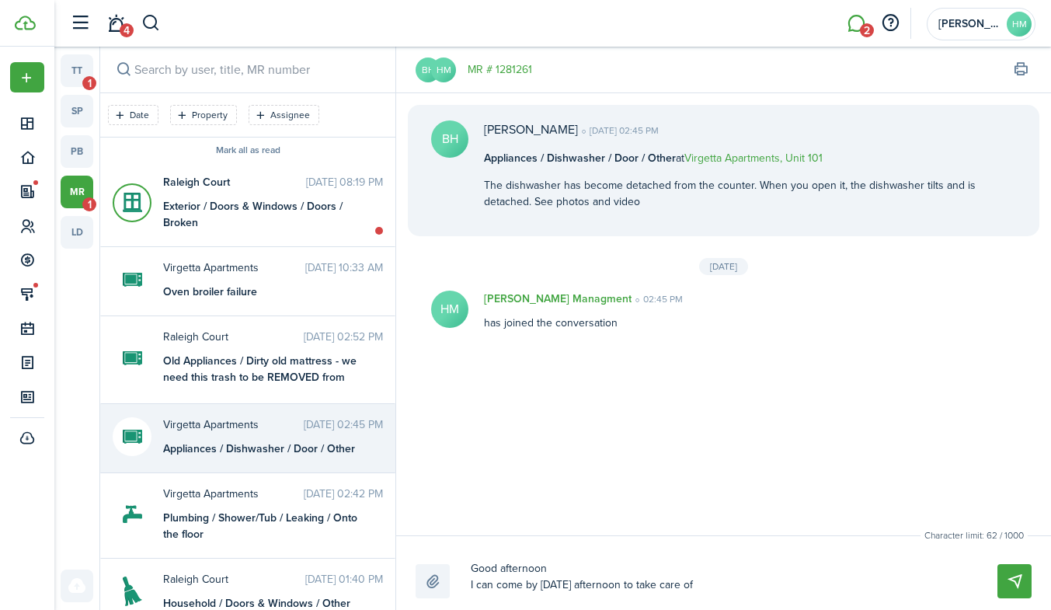
type textarea "Good afternoon I can come by [DATE] afternoon to take care of t"
type textarea "Good afternoon I can come by [DATE] afternoon to take care of th"
type textarea "Good afternoon I can come by [DATE] afternoon to take care of thi"
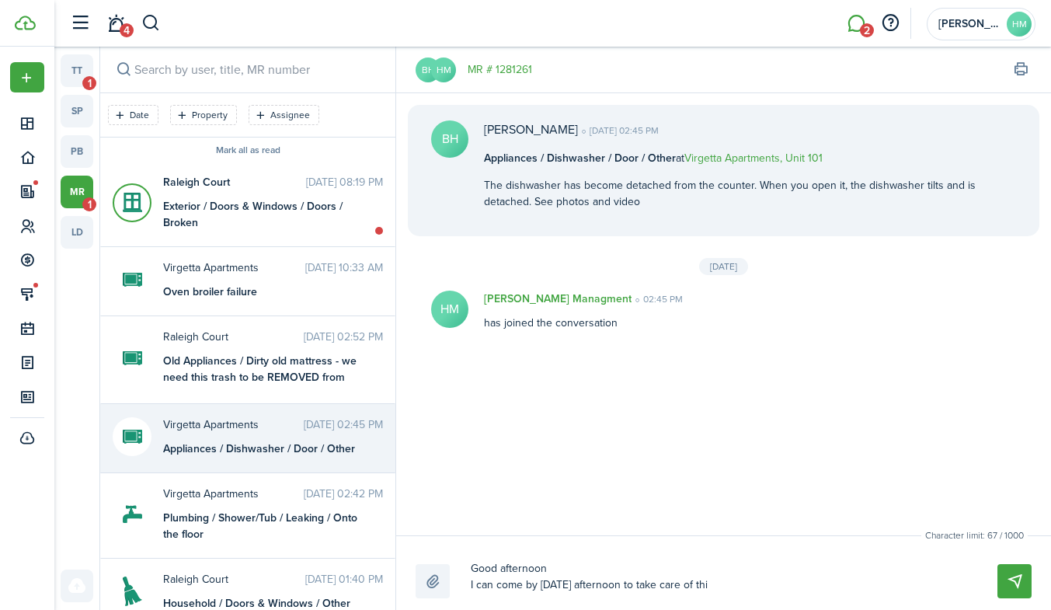
type textarea "Good afternoon I can come by [DATE] afternoon to take care of this"
type textarea "Good afternoon I can come by [DATE] afternoon to take care of this f"
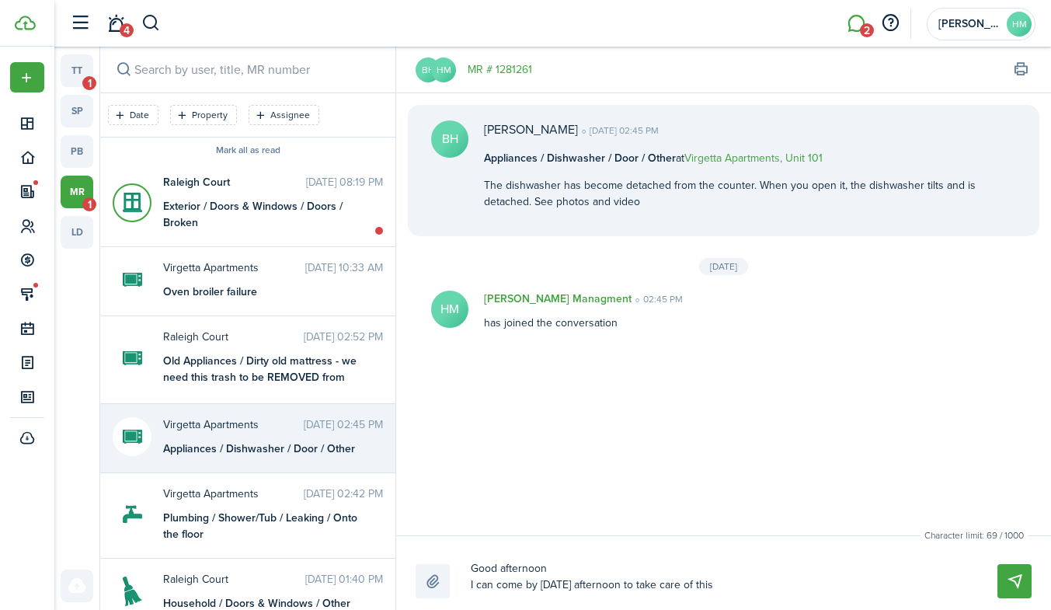
type textarea "Good afternoon I can come by [DATE] afternoon to take care of this f"
type textarea "Good afternoon I can come by [DATE] afternoon to take care of this fo"
type textarea "Good afternoon I can come by [DATE] afternoon to take care of this for"
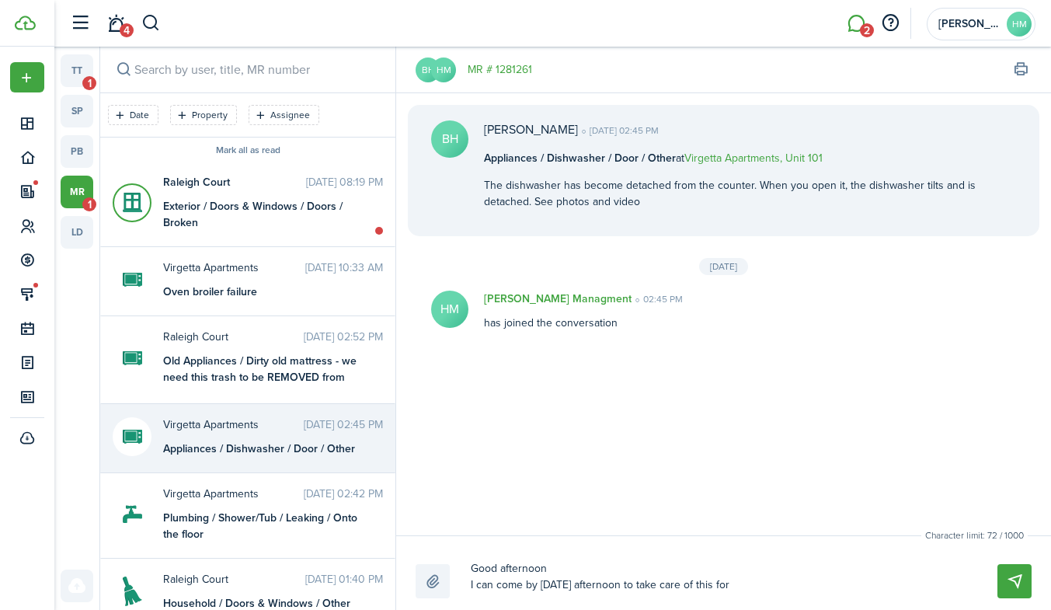
type textarea "Good afternoon I can come by [DATE] afternoon to take care of this for"
type textarea "Good afternoon I can come by [DATE] afternoon to take care of this for y"
type textarea "Good afternoon I can come by [DATE] afternoon to take care of this for yo"
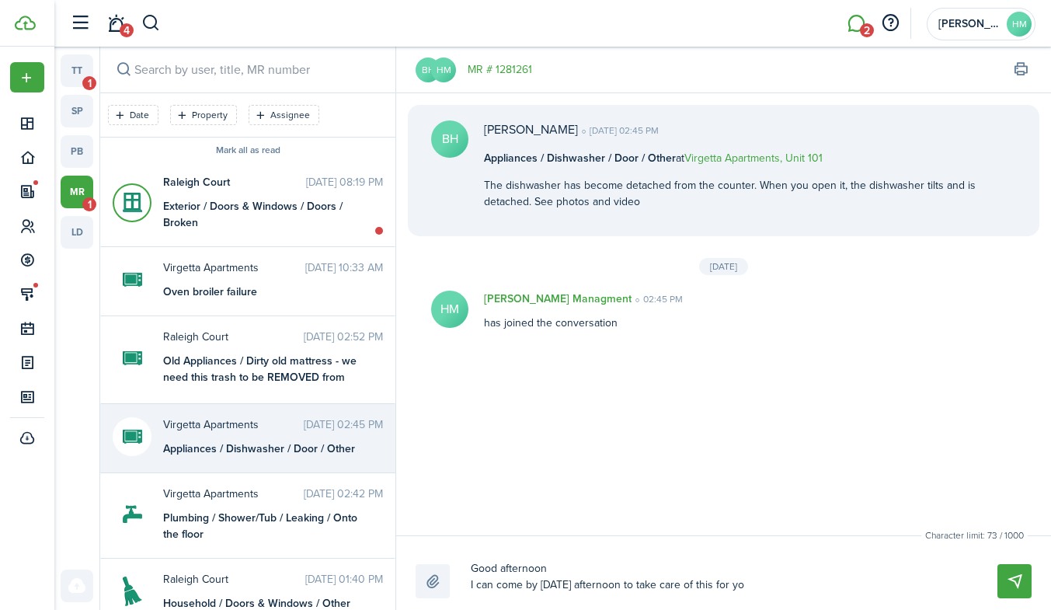
type textarea "Good afternoon I can come by [DATE] afternoon to take care of this for yo"
type textarea "Good afternoon I can come by [DATE] afternoon to take care of this for you"
type textarea "Good afternoon I can come by [DATE] afternoon to take care of this for you."
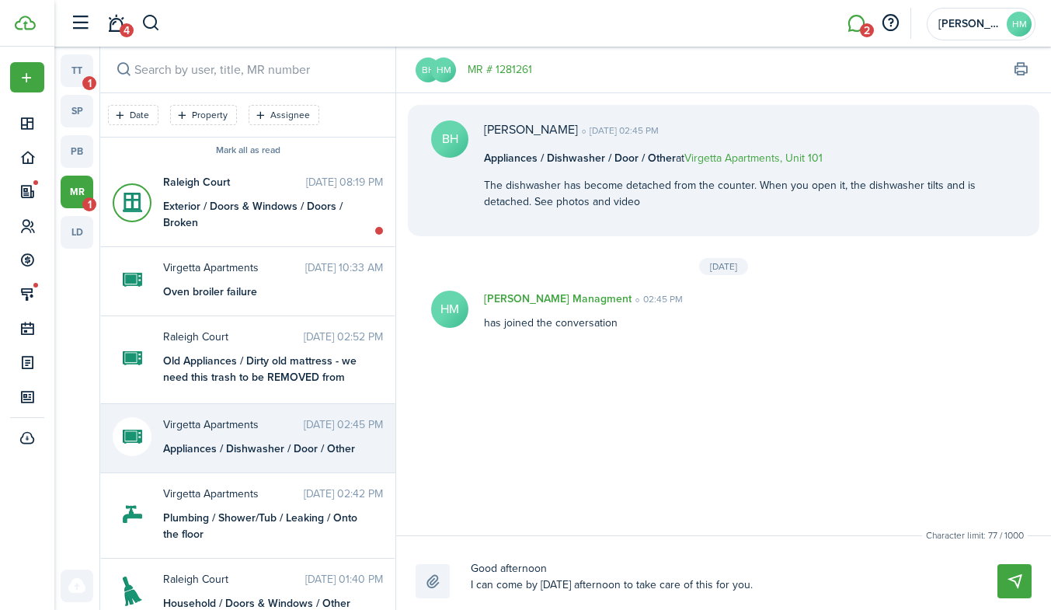
type textarea "Good afternoon I can come by [DATE] afternoon to take care of this for you."
type textarea "Good afternoon I can come by [DATE] afternoon to take care of this for you. L"
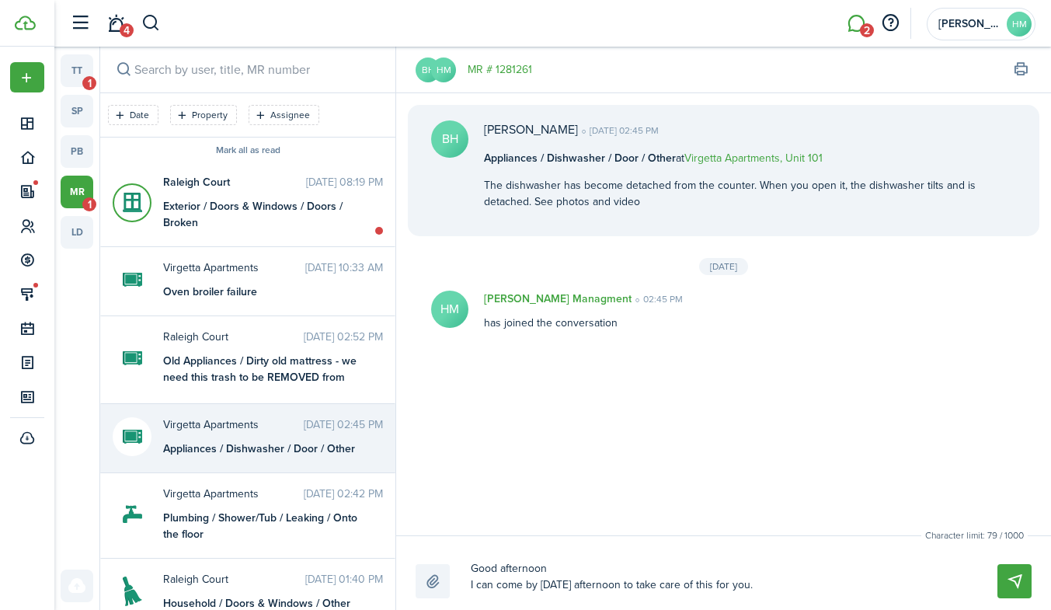
type textarea "Good afternoon I can come by [DATE] afternoon to take care of this for you. L"
type textarea "Good afternoon I can come by [DATE] afternoon to take care of this for you. Le"
type textarea "Good afternoon I can come by [DATE] afternoon to take care of this for you. Let"
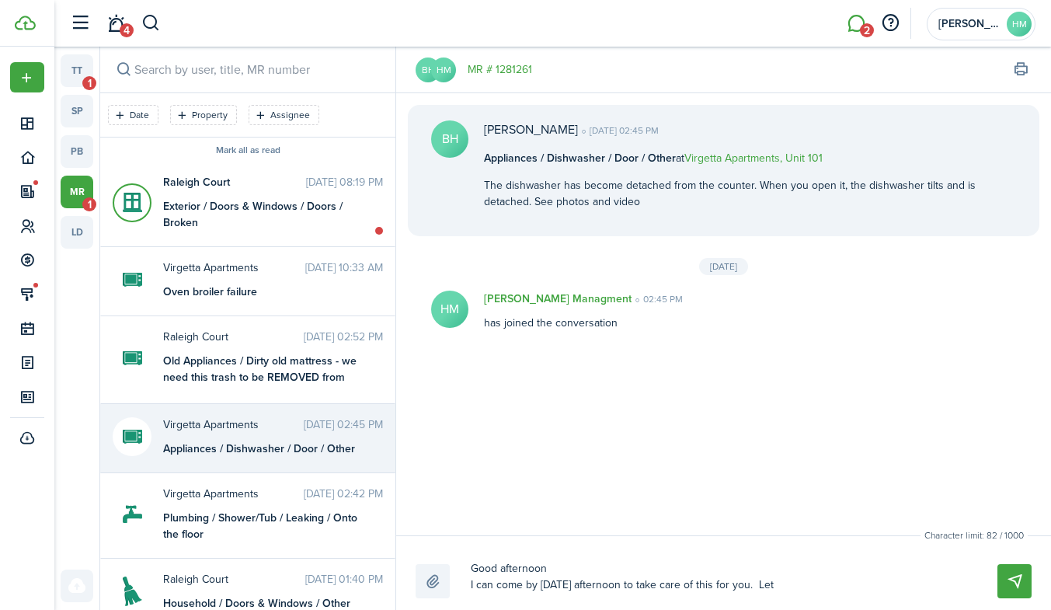
type textarea "Good afternoon I can come by [DATE] afternoon to take care of this for you. Let"
type textarea "Good afternoon I can come by [DATE] afternoon to take care of this for you. Let…"
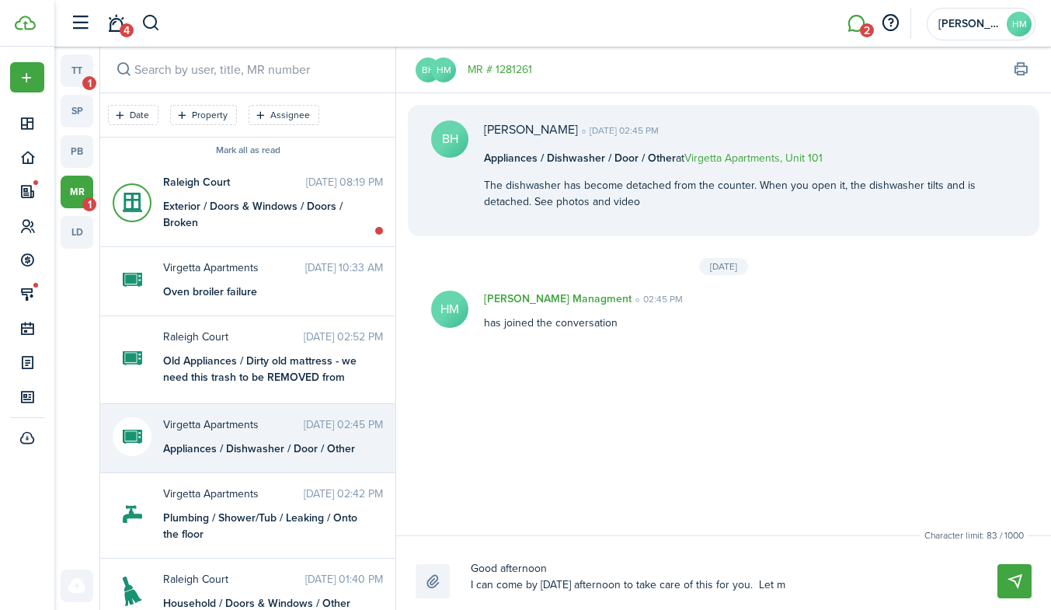
type textarea "Good afternoon I can come by [DATE] afternoon to take care of this for you. Let…"
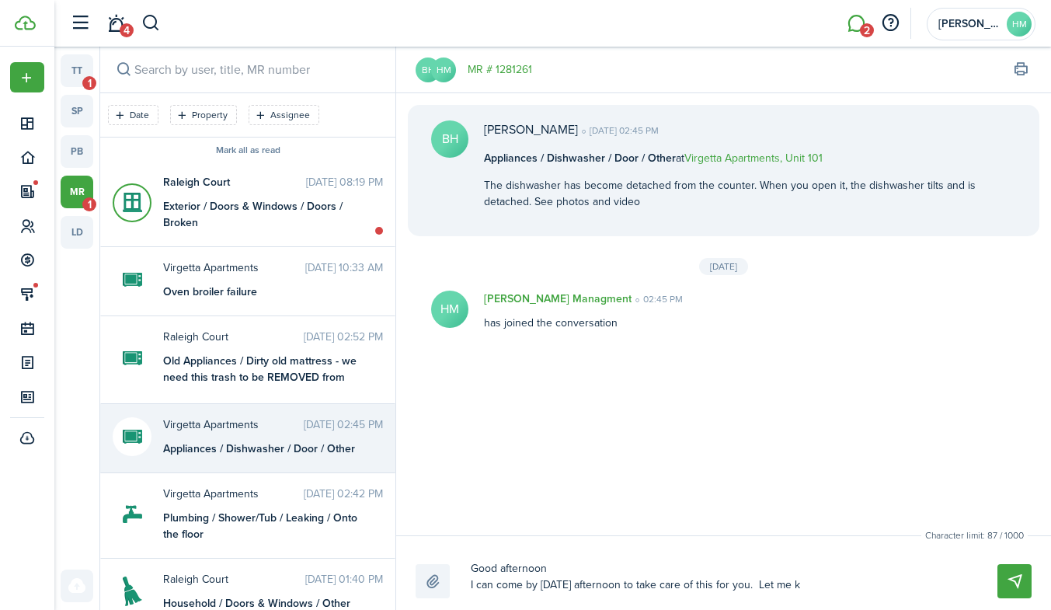
type textarea "Good afternoon I can come by [DATE] afternoon to take care of this for you. Let…"
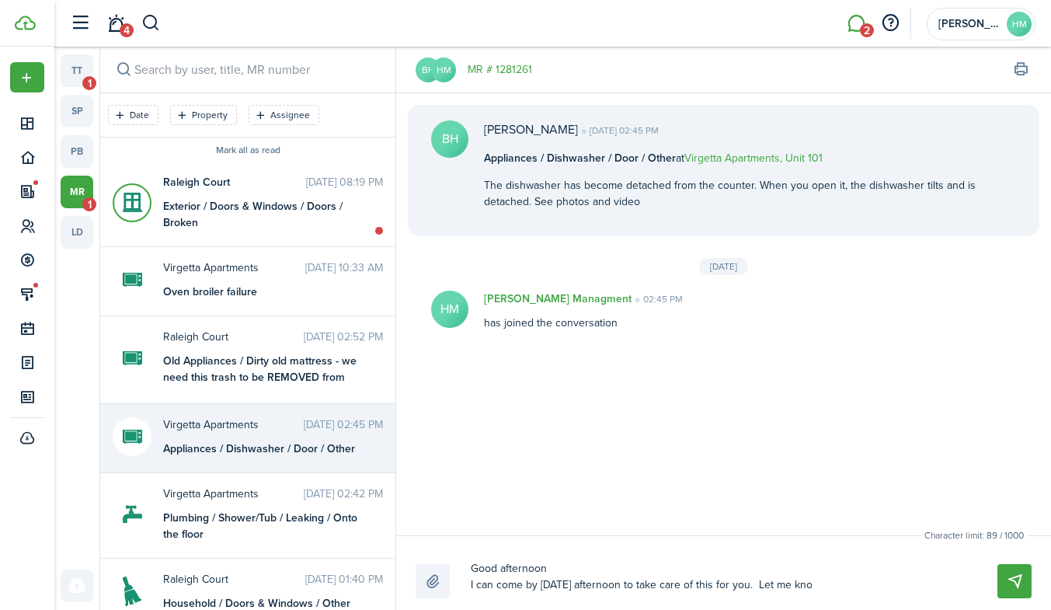
type textarea "Good afternoon I can come by [DATE] afternoon to take care of this for you. Let…"
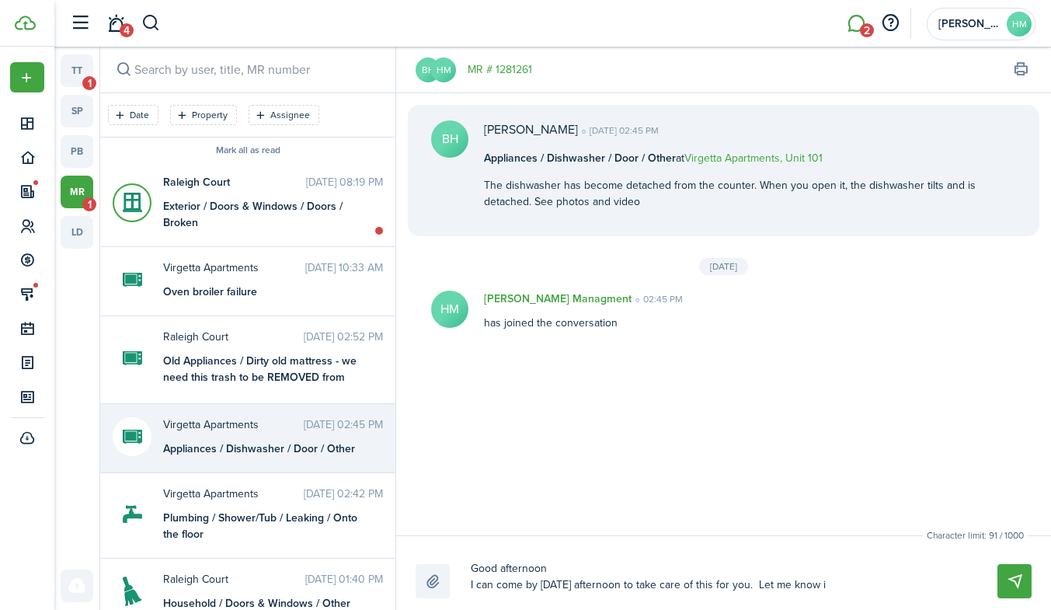
type textarea "Good afternoon I can come by [DATE] afternoon to take care of this for you. Let…"
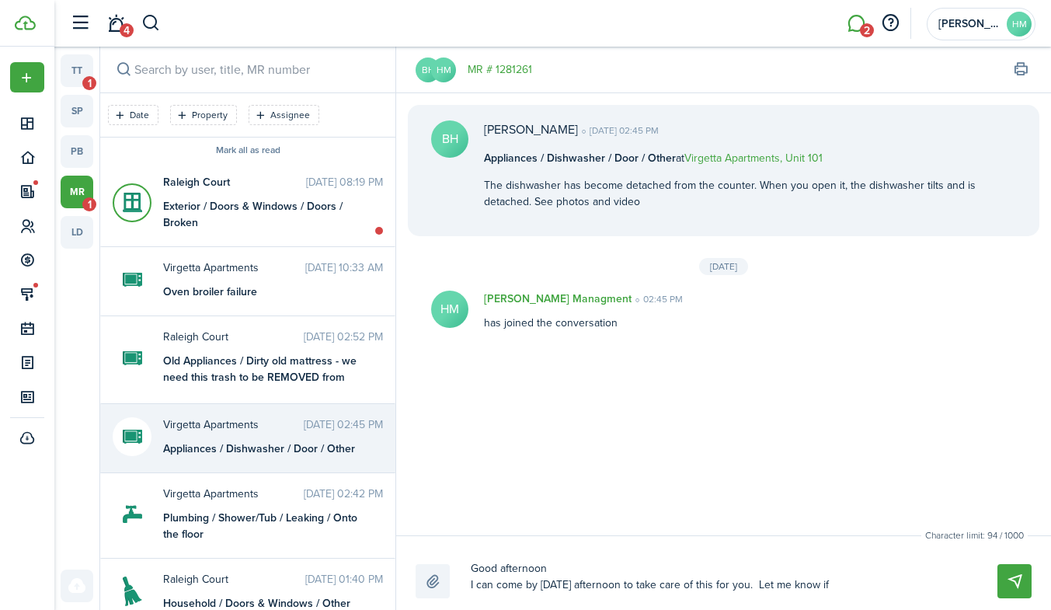
type textarea "Good afternoon I can come by [DATE] afternoon to take care of this for you. Let…"
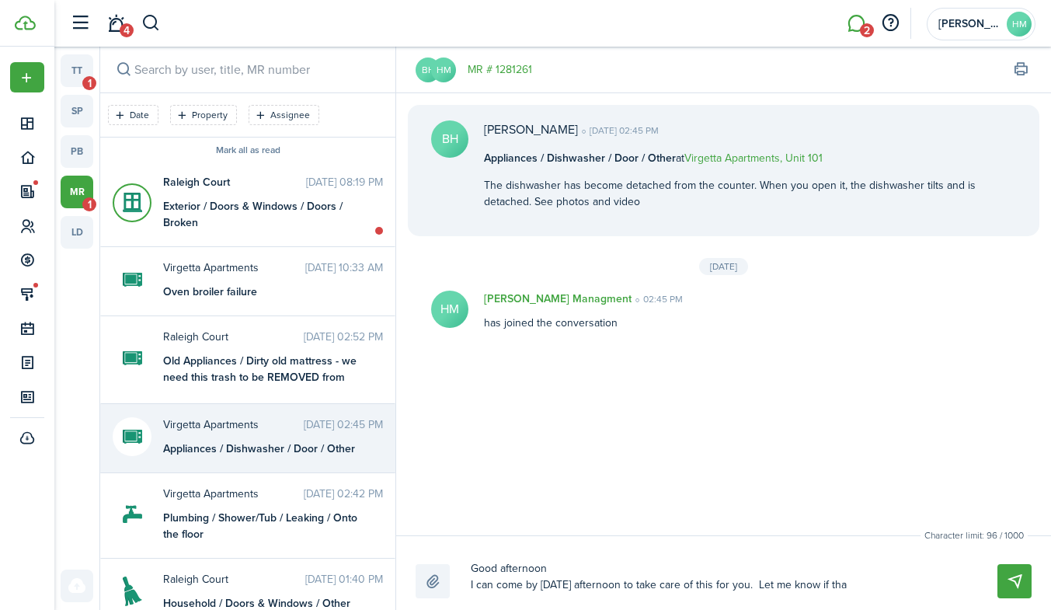
type textarea "Good afternoon I can come by [DATE] afternoon to take care of this for you. Let…"
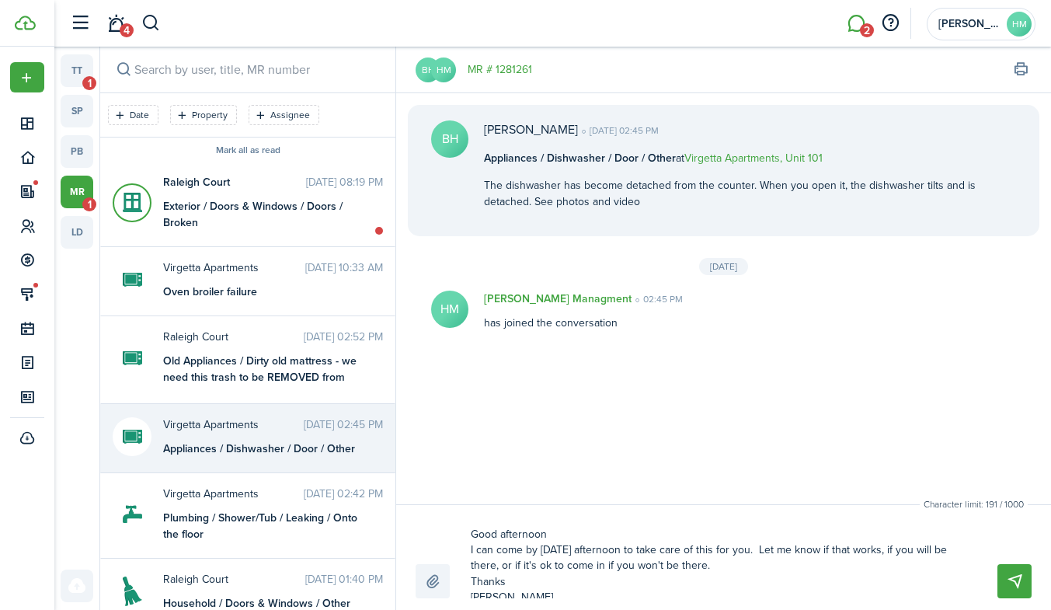
scroll to position [2, 0]
click at [1011, 582] on button "Send" at bounding box center [1014, 581] width 34 height 34
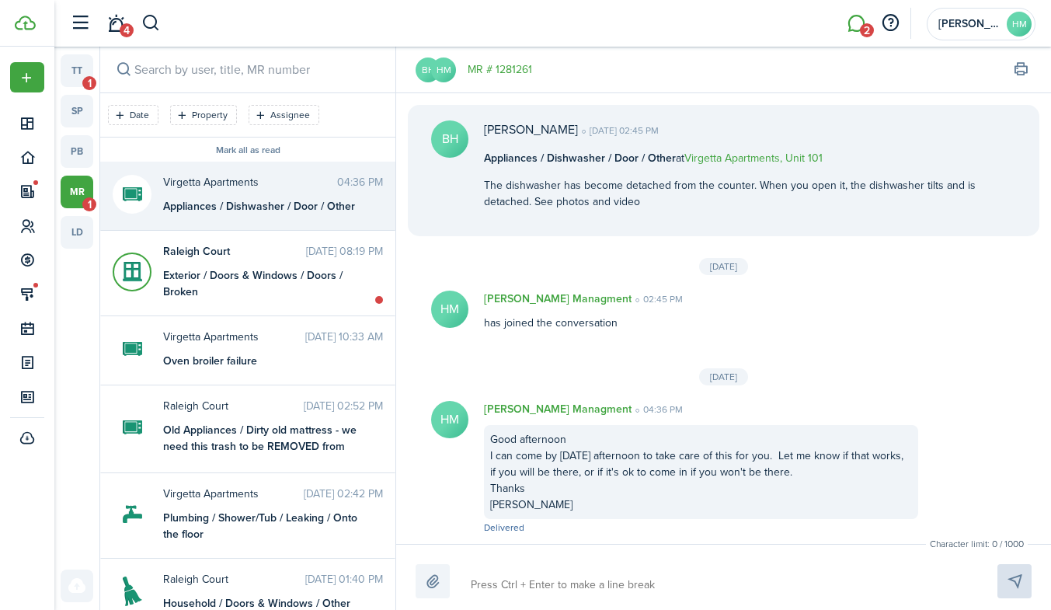
scroll to position [7, 0]
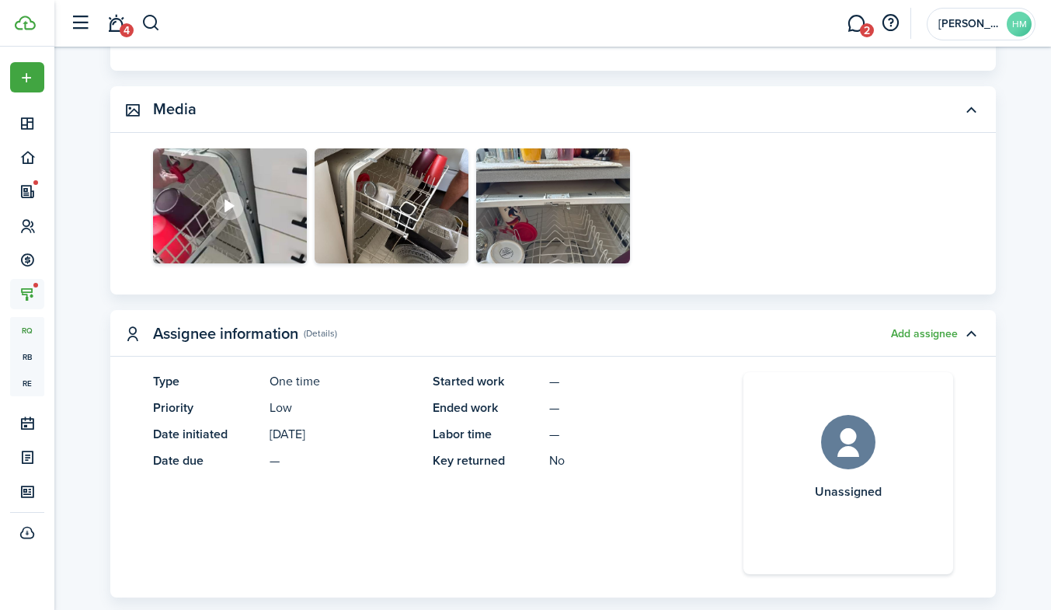
scroll to position [337, 0]
click at [907, 329] on button "Add assignee" at bounding box center [924, 333] width 67 height 12
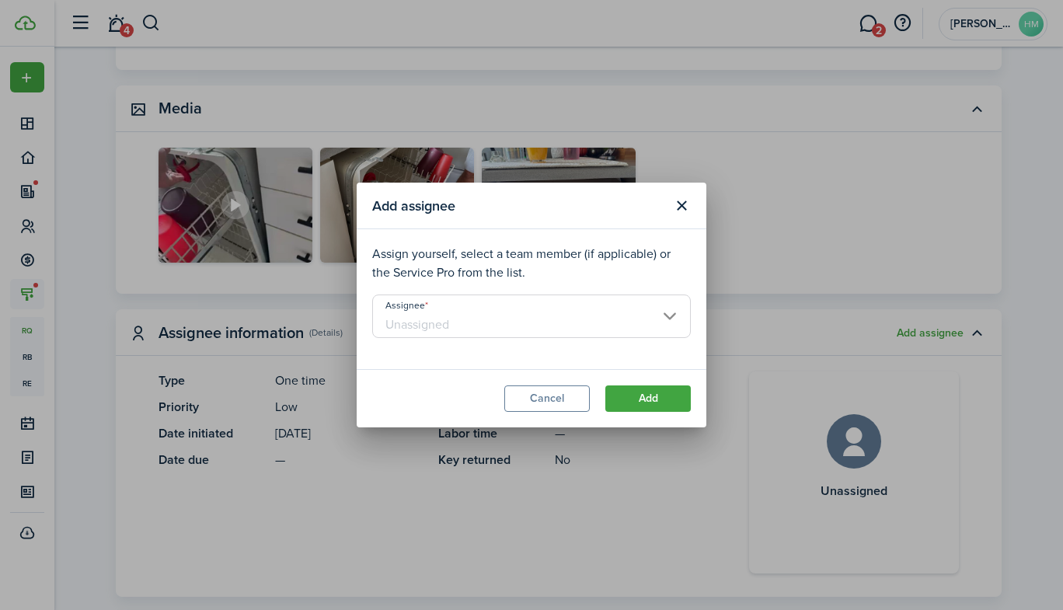
click at [430, 311] on input "Assignee" at bounding box center [531, 315] width 318 height 43
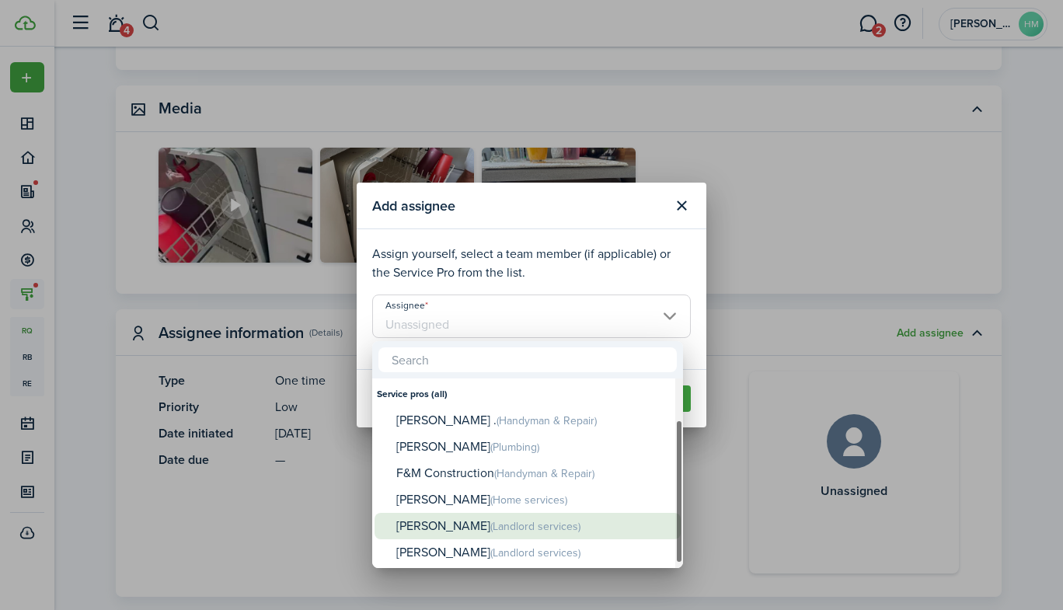
click at [421, 531] on div "[PERSON_NAME] (Landlord services)" at bounding box center [533, 526] width 275 height 27
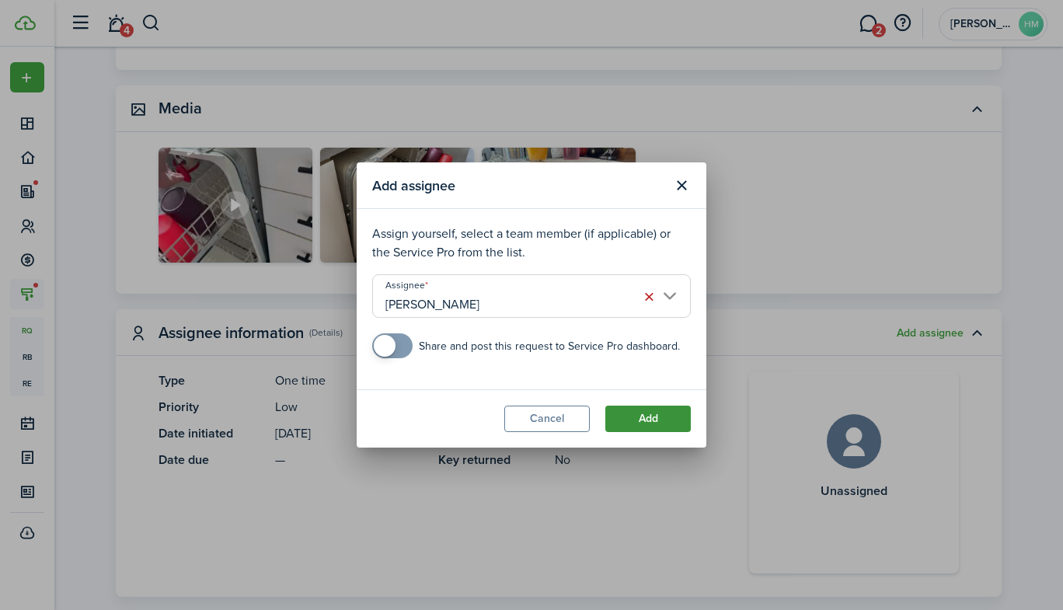
click at [670, 416] on button "Add" at bounding box center [647, 418] width 85 height 26
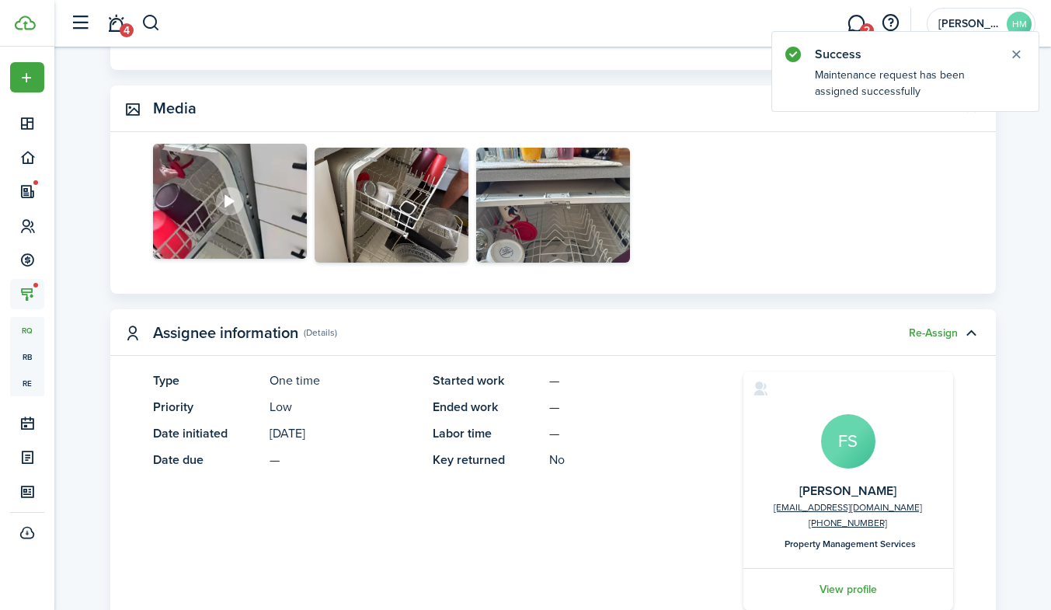
scroll to position [0, 0]
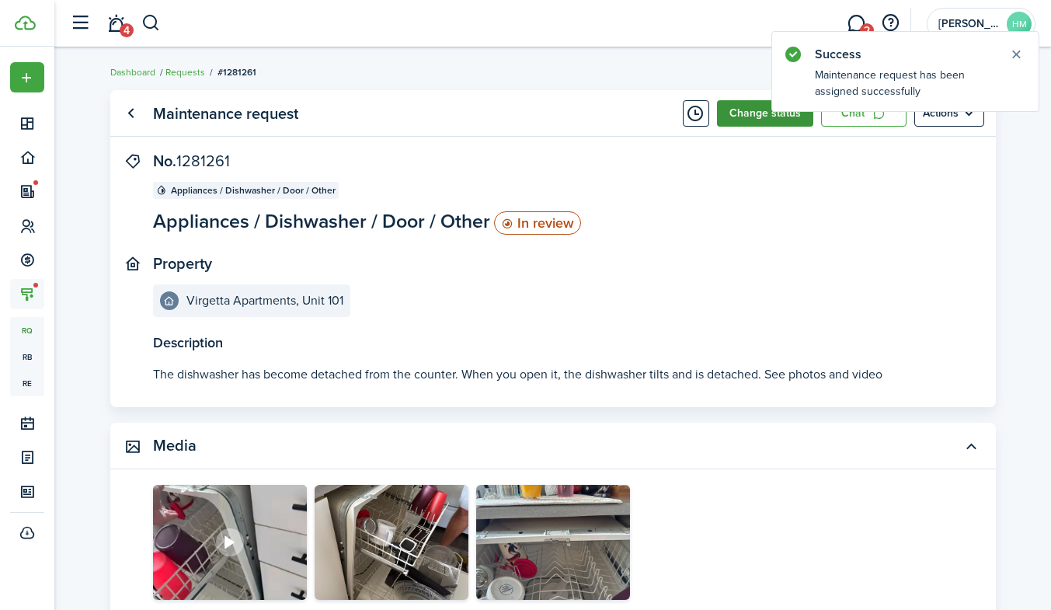
click at [754, 121] on button "Change status" at bounding box center [765, 113] width 96 height 26
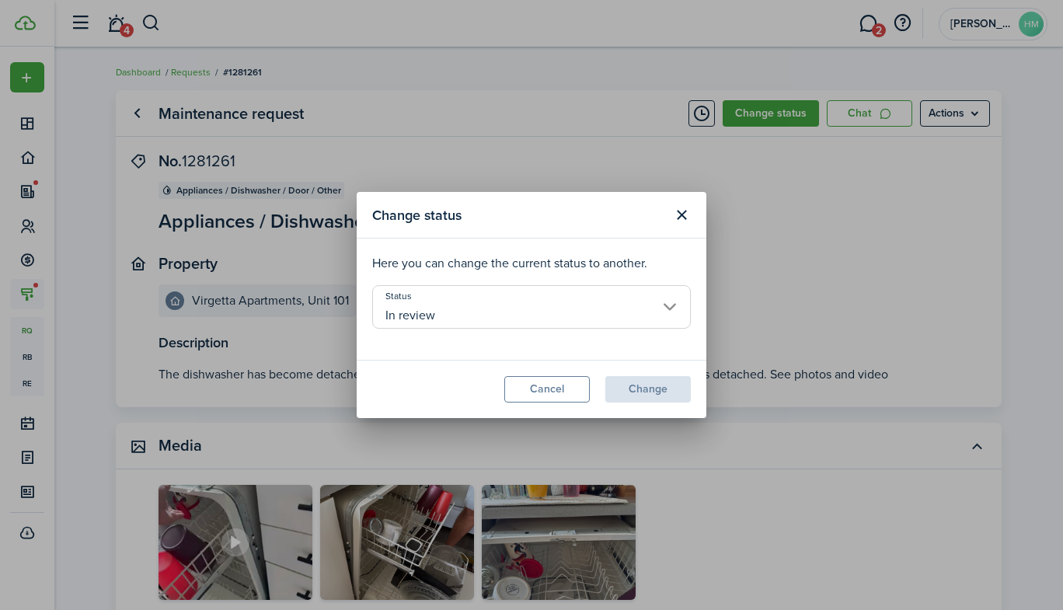
click at [471, 312] on input "In review" at bounding box center [531, 306] width 318 height 43
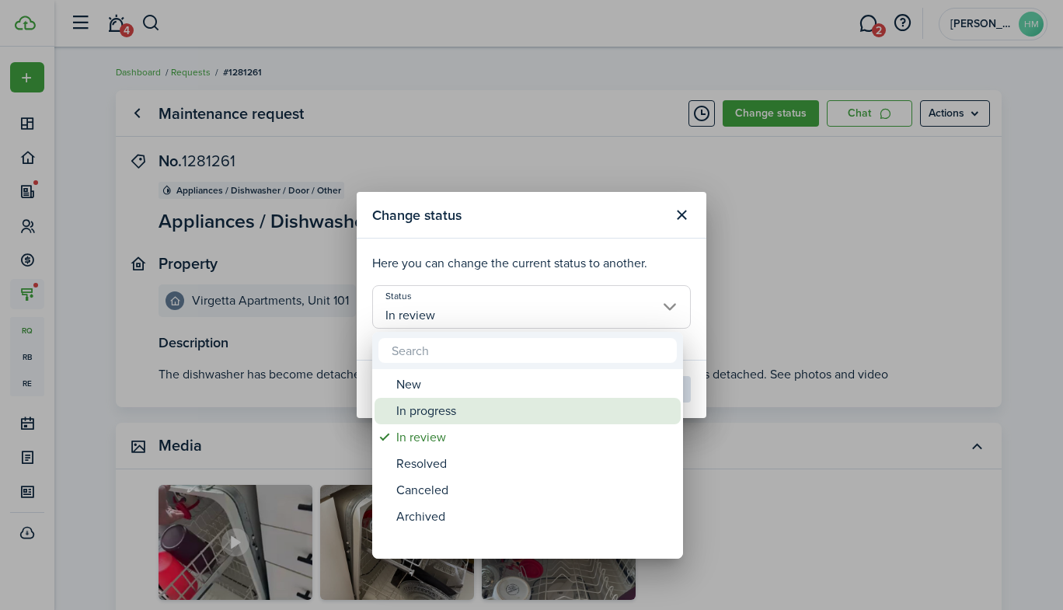
click at [415, 408] on div "In progress" at bounding box center [533, 411] width 275 height 26
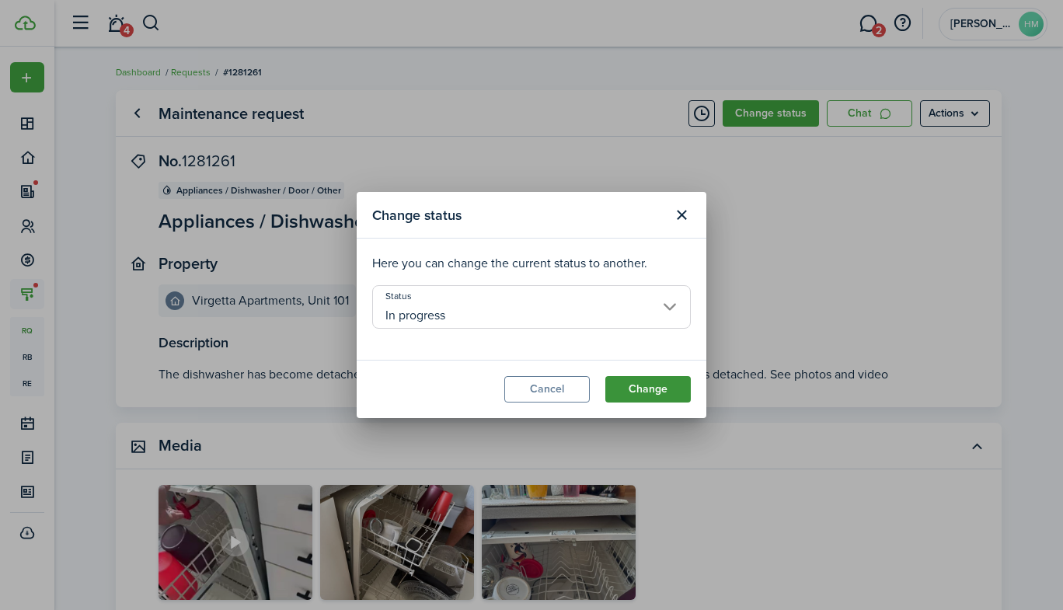
click at [647, 396] on button "Change" at bounding box center [647, 389] width 85 height 26
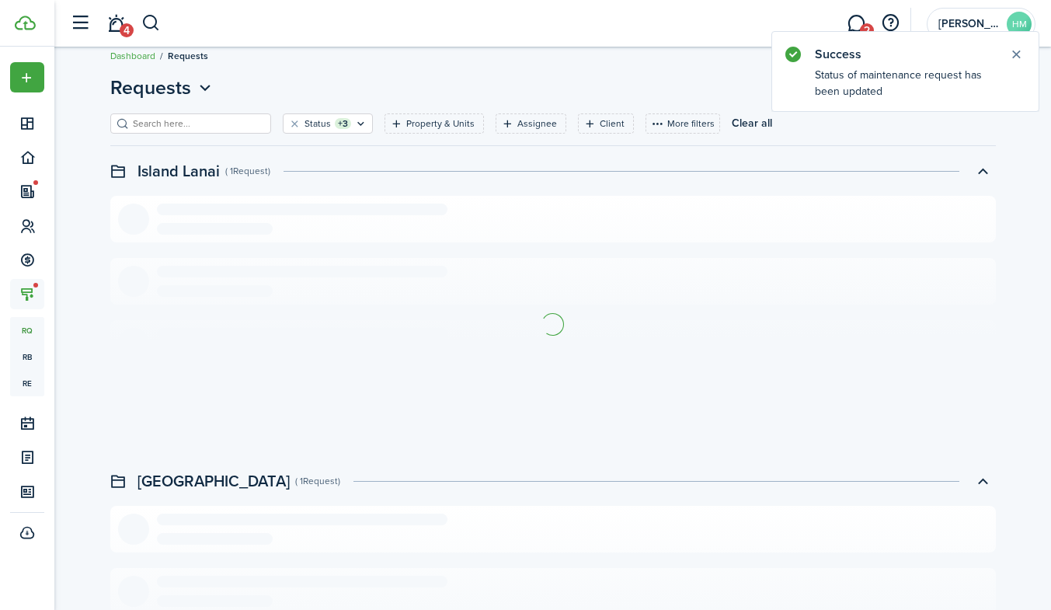
scroll to position [562, 0]
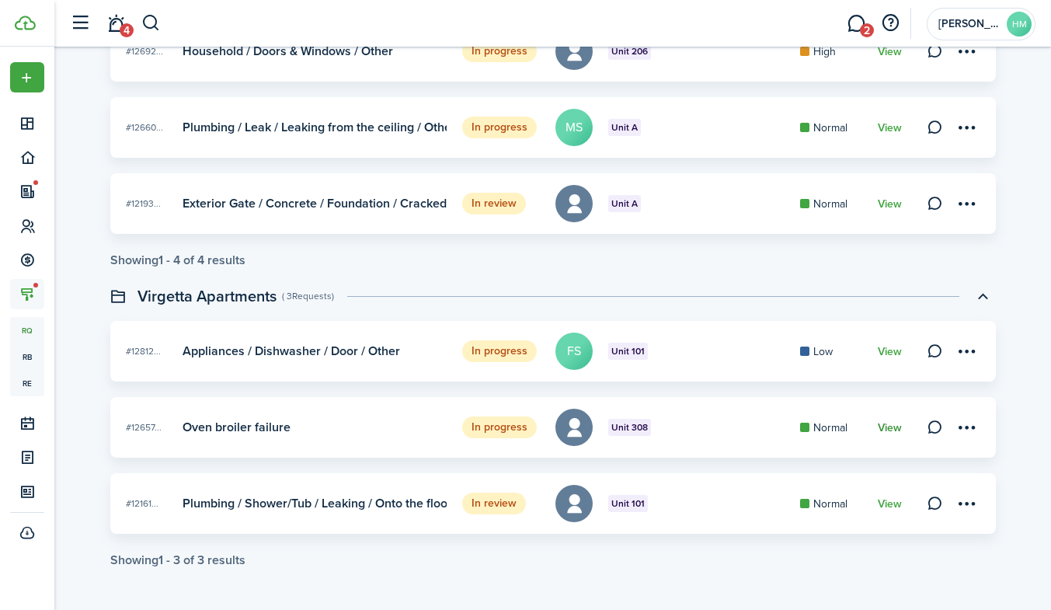
click at [887, 427] on link "View" at bounding box center [890, 428] width 24 height 12
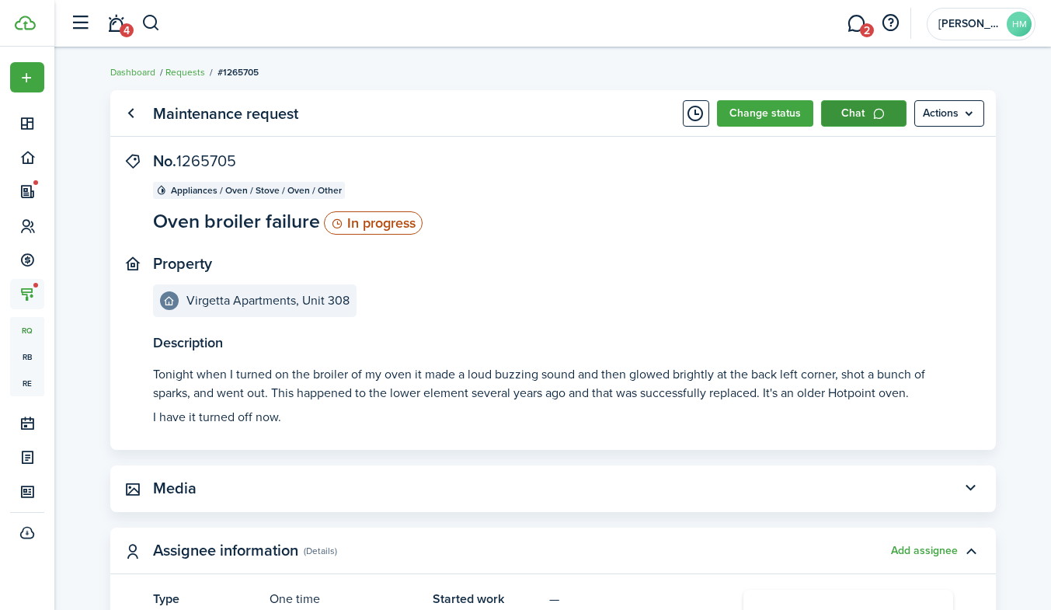
click at [859, 103] on link "Chat" at bounding box center [863, 113] width 85 height 26
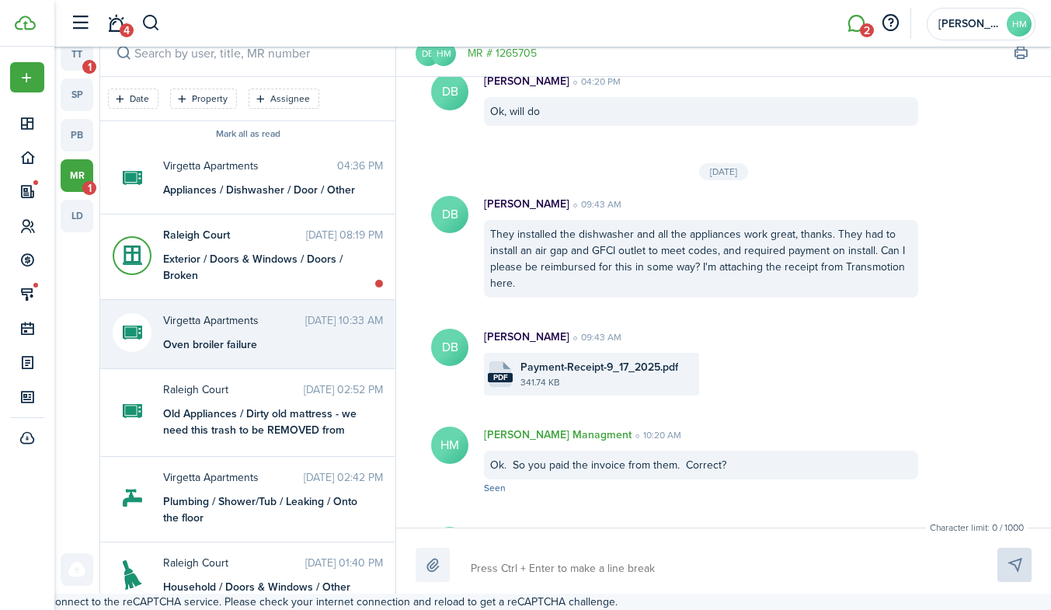
scroll to position [1911, 0]
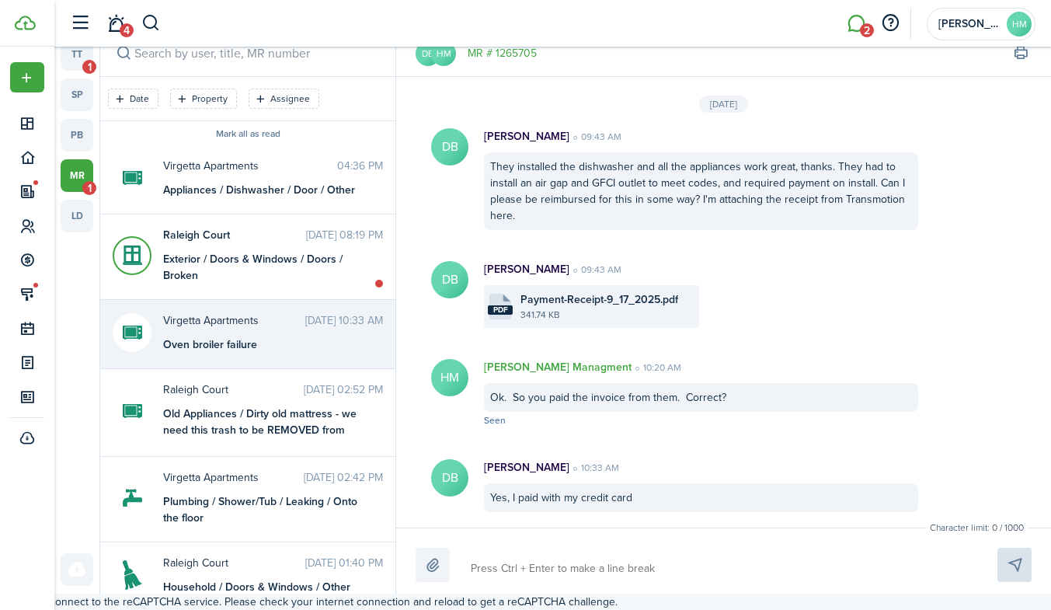
click at [545, 567] on textarea at bounding box center [715, 568] width 501 height 26
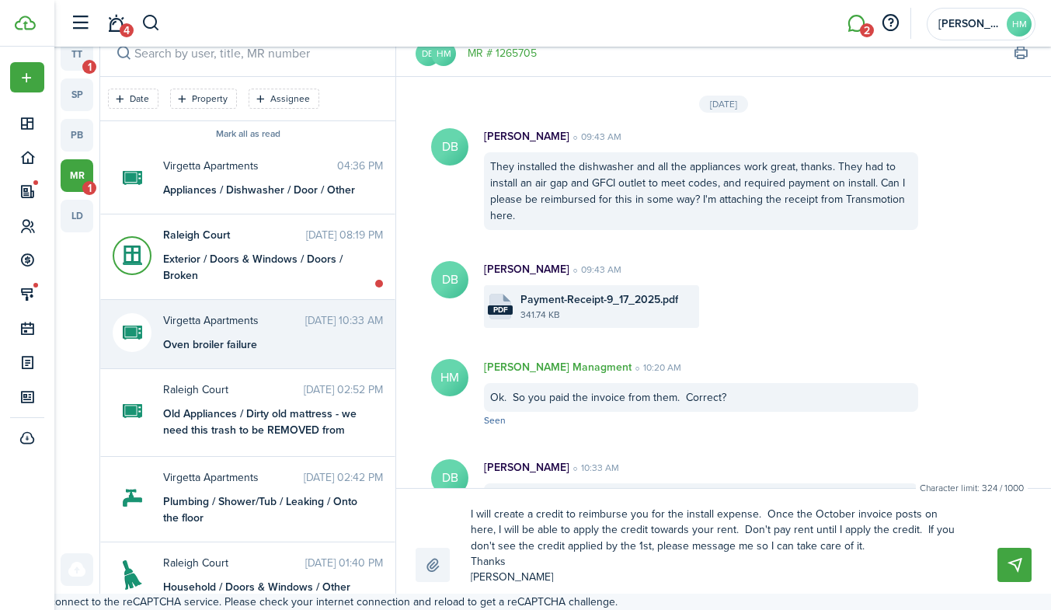
scroll to position [24, 0]
click at [1012, 563] on button "Send" at bounding box center [1014, 565] width 34 height 34
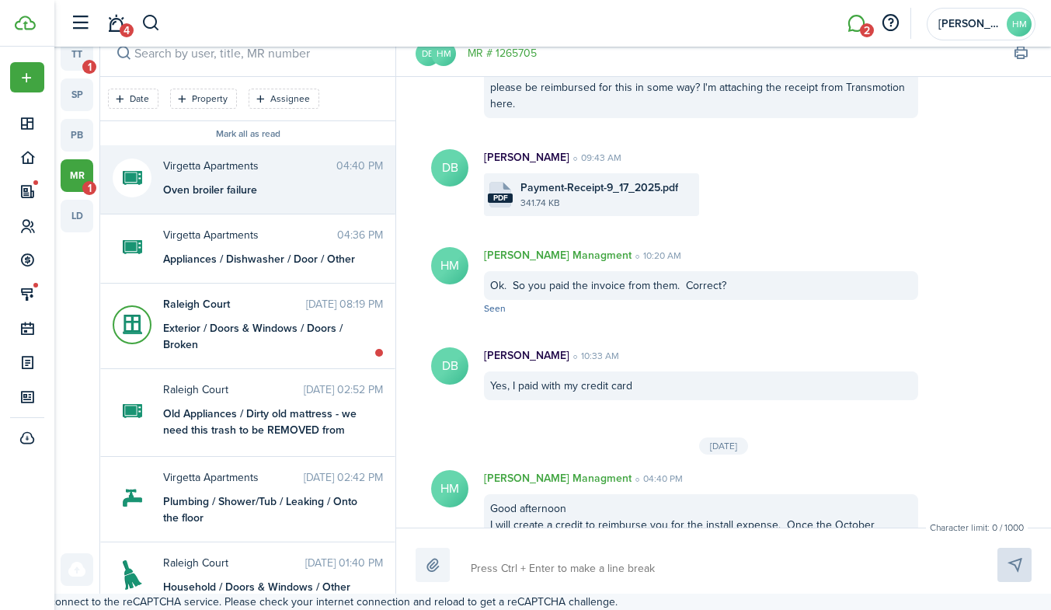
scroll to position [1986, 0]
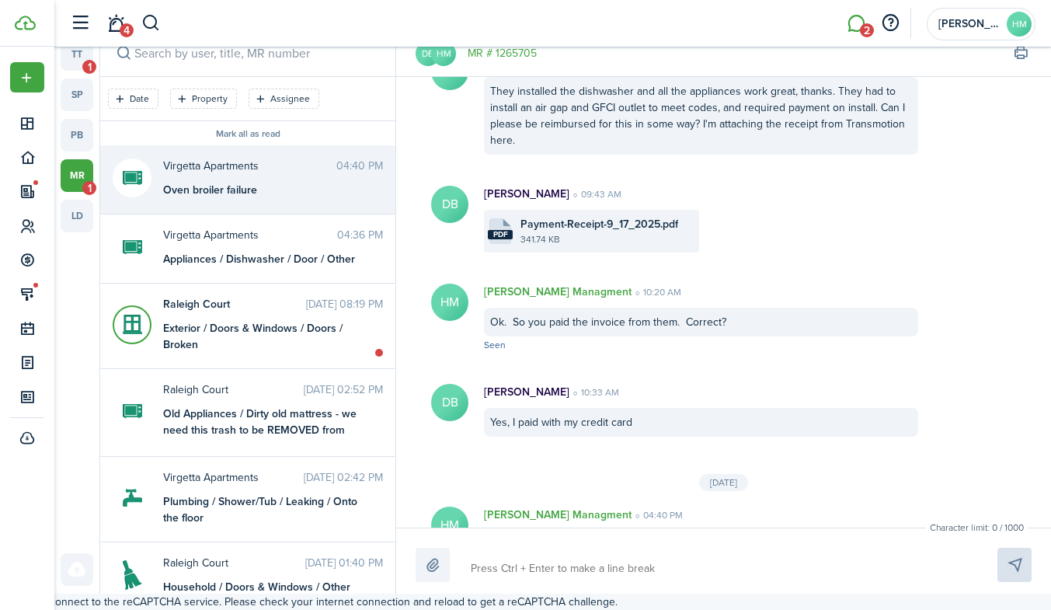
click at [565, 239] on file-size "341.74 KB" at bounding box center [607, 239] width 175 height 14
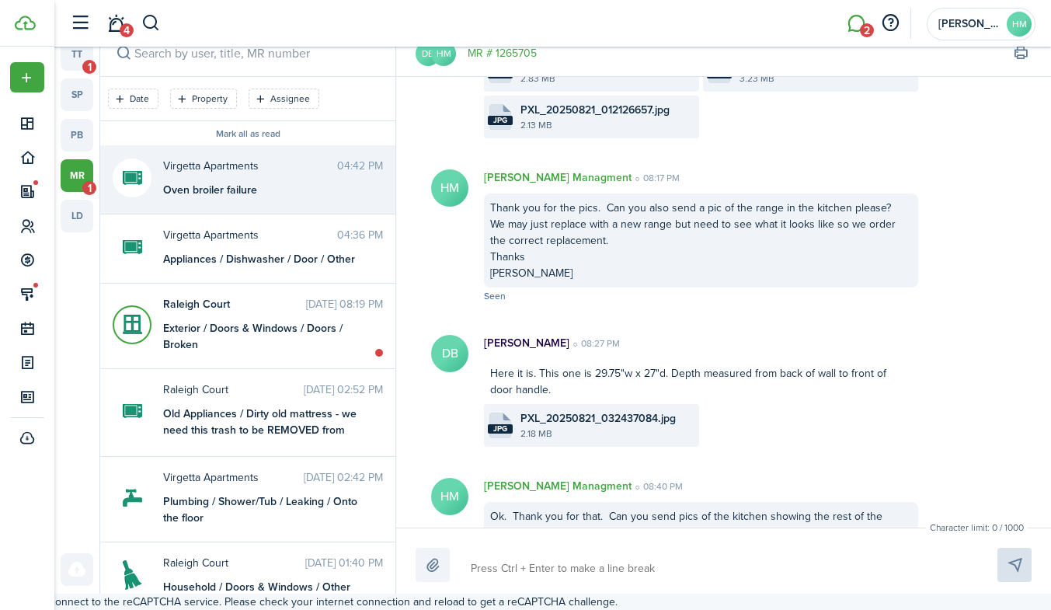
scroll to position [2232, 0]
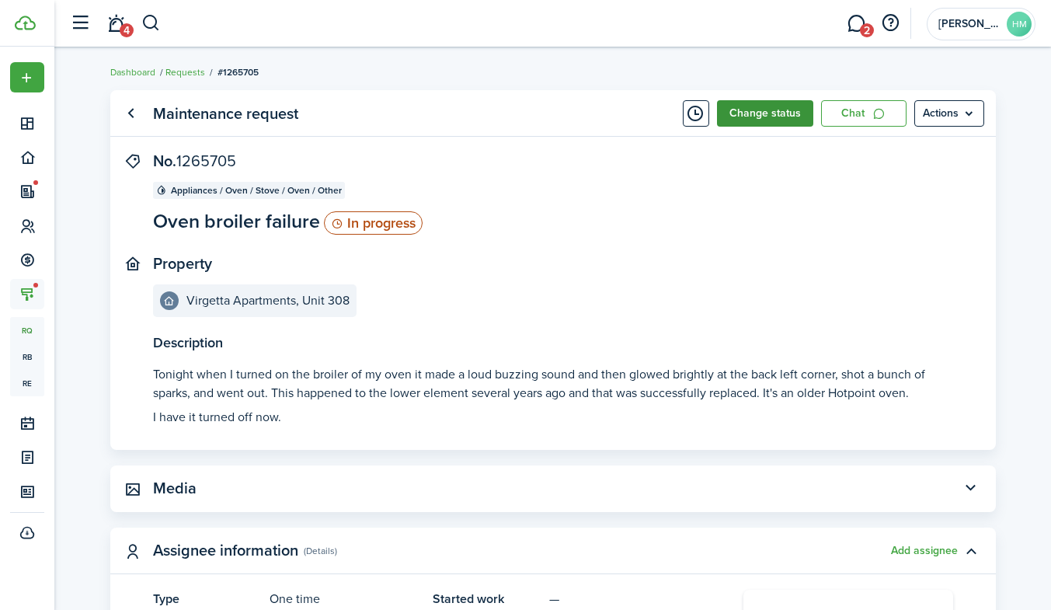
click at [790, 120] on button "Change status" at bounding box center [765, 113] width 96 height 26
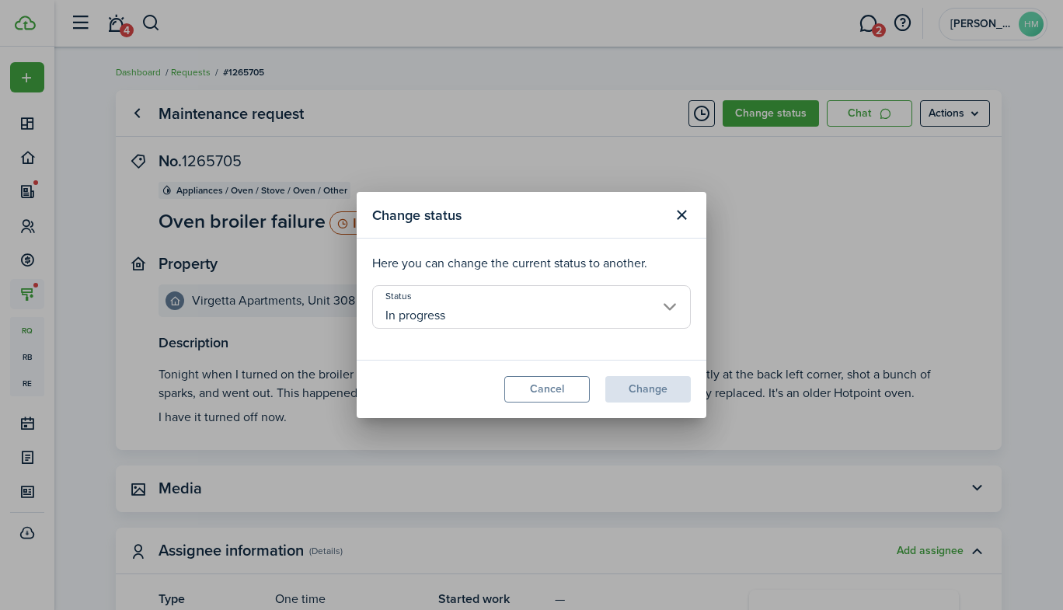
click at [501, 306] on input "In progress" at bounding box center [531, 306] width 318 height 43
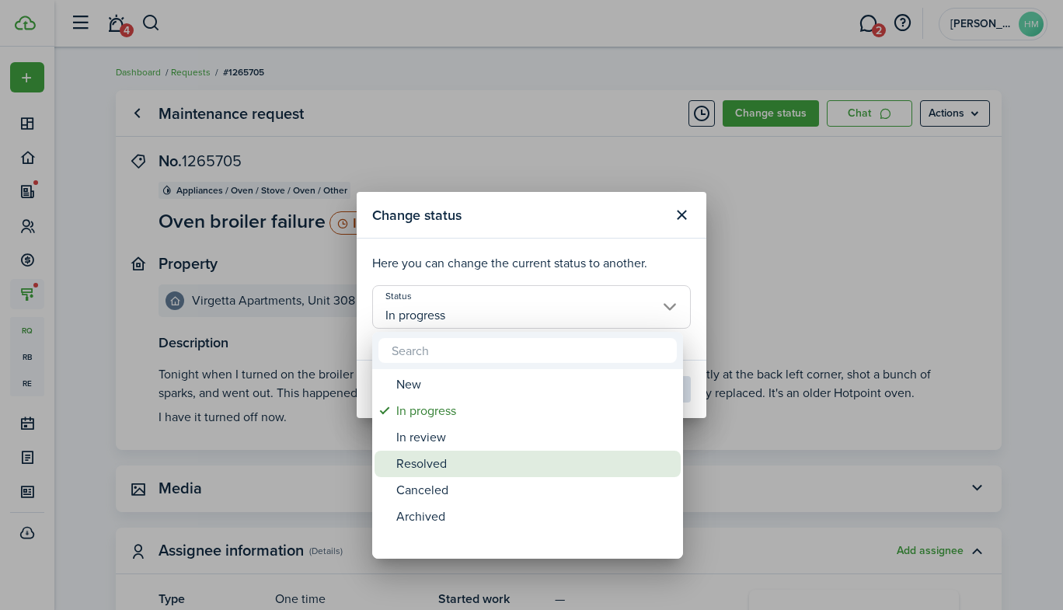
click at [418, 468] on div "Resolved" at bounding box center [533, 464] width 275 height 26
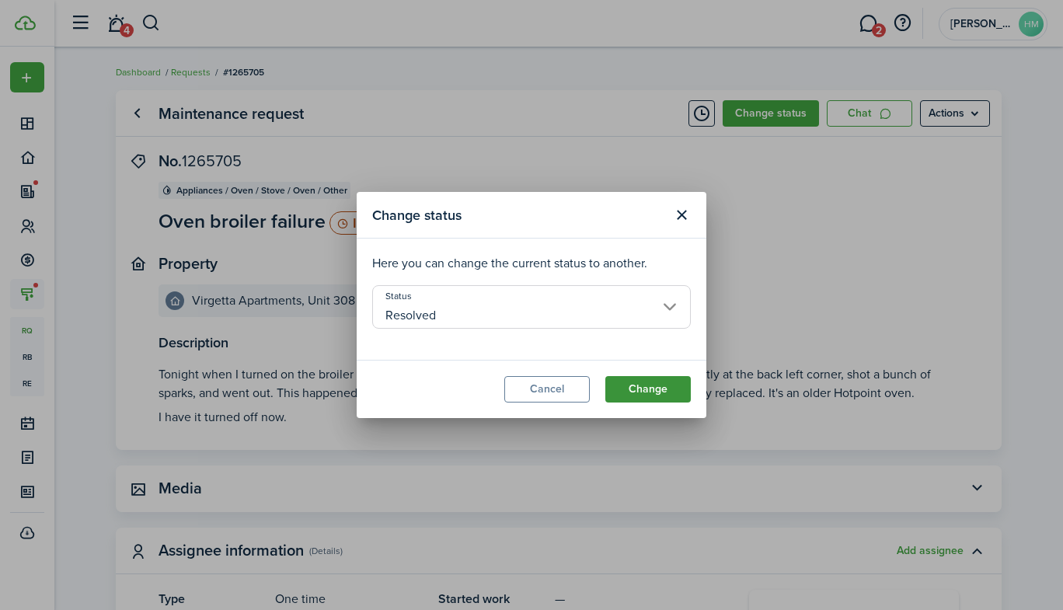
click at [639, 393] on button "Change" at bounding box center [647, 389] width 85 height 26
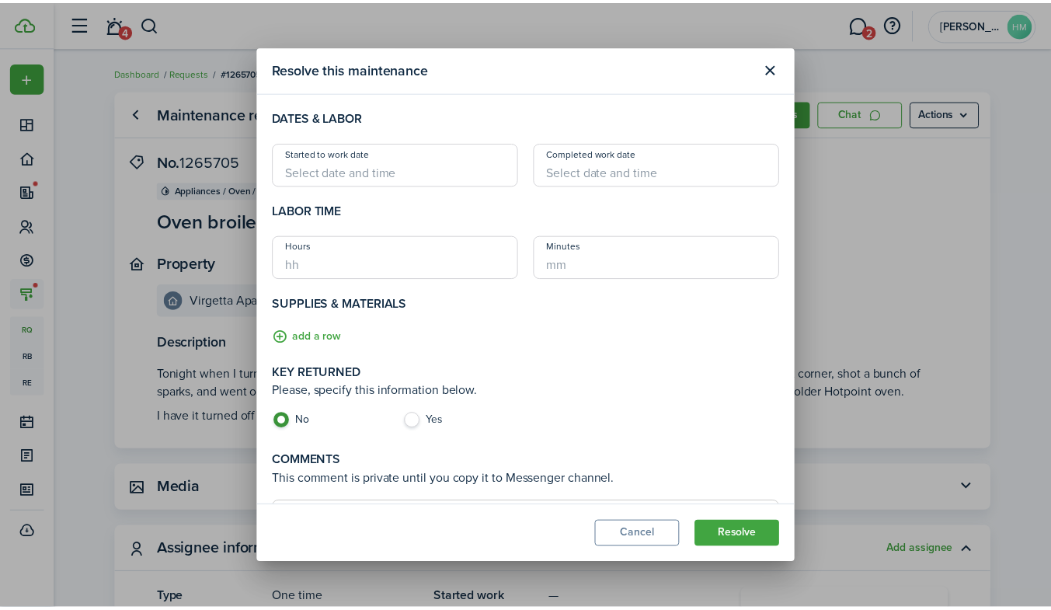
scroll to position [128, 0]
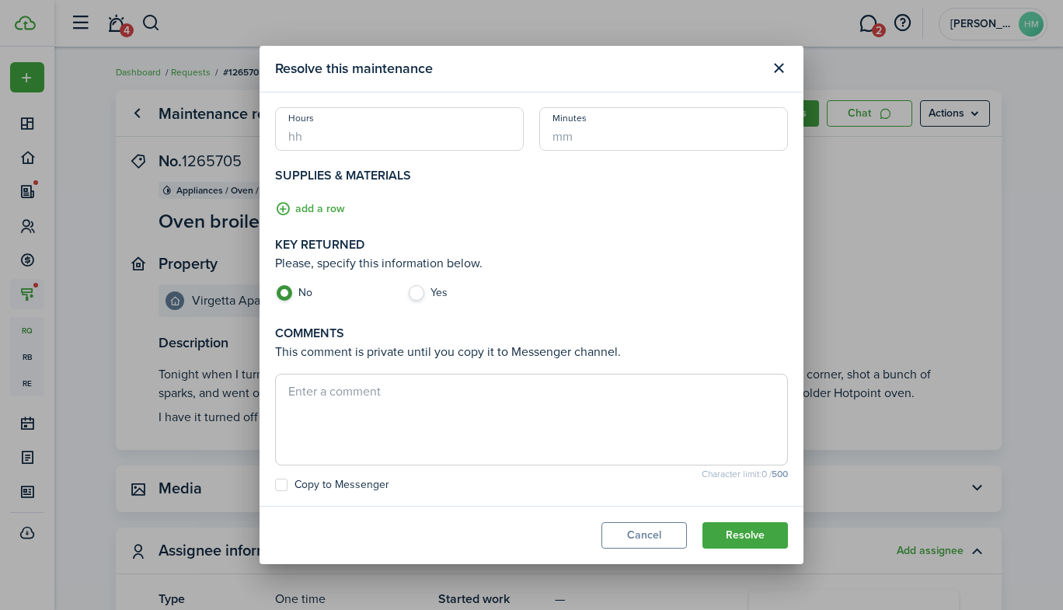
click at [437, 384] on textarea at bounding box center [531, 419] width 511 height 75
click at [741, 537] on button "Resolve" at bounding box center [744, 535] width 85 height 26
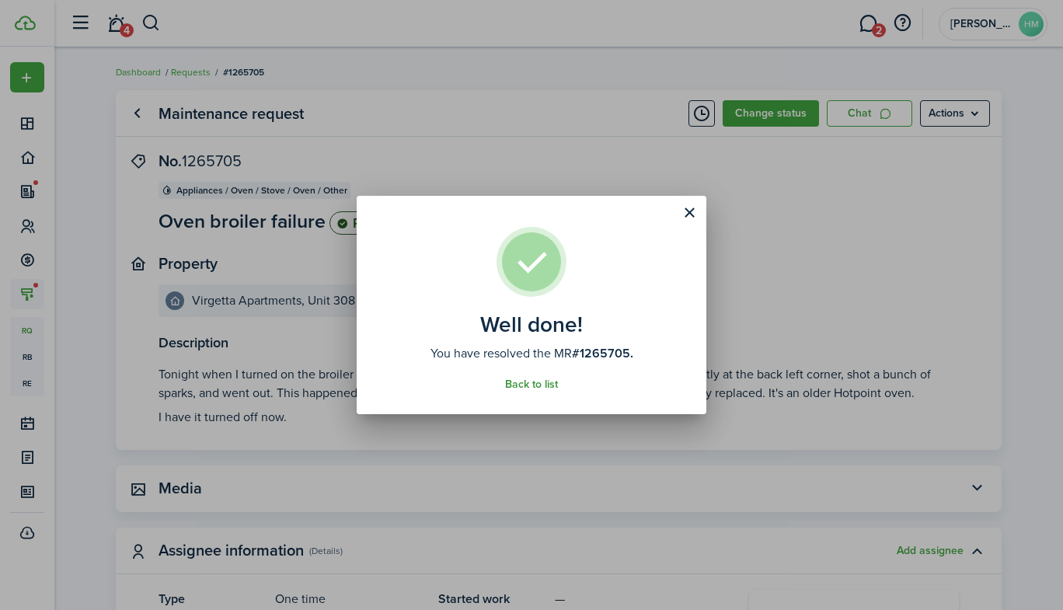
click at [513, 383] on link "Back to list" at bounding box center [531, 384] width 53 height 12
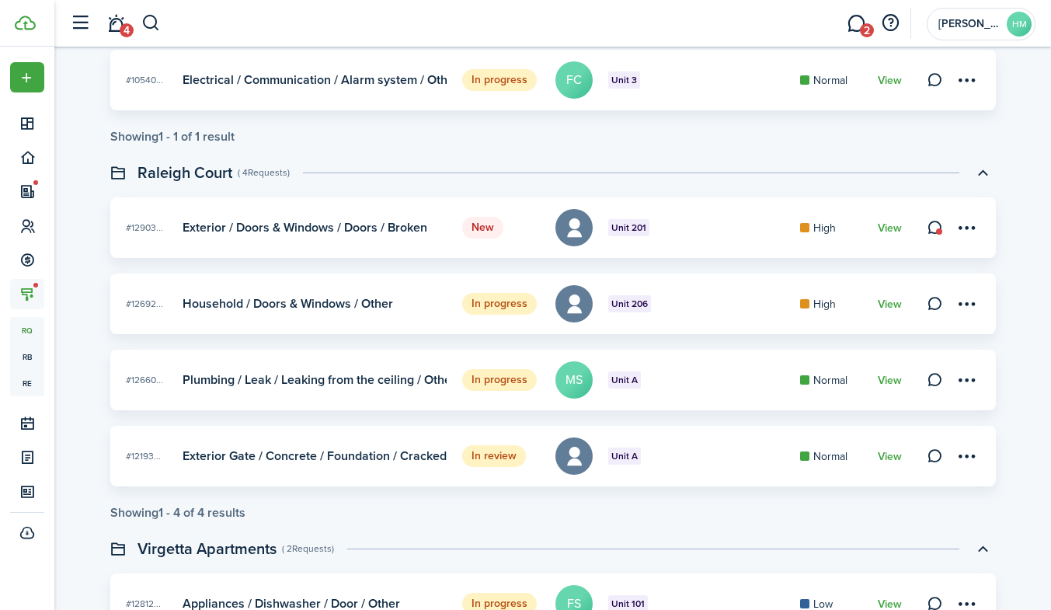
scroll to position [486, 0]
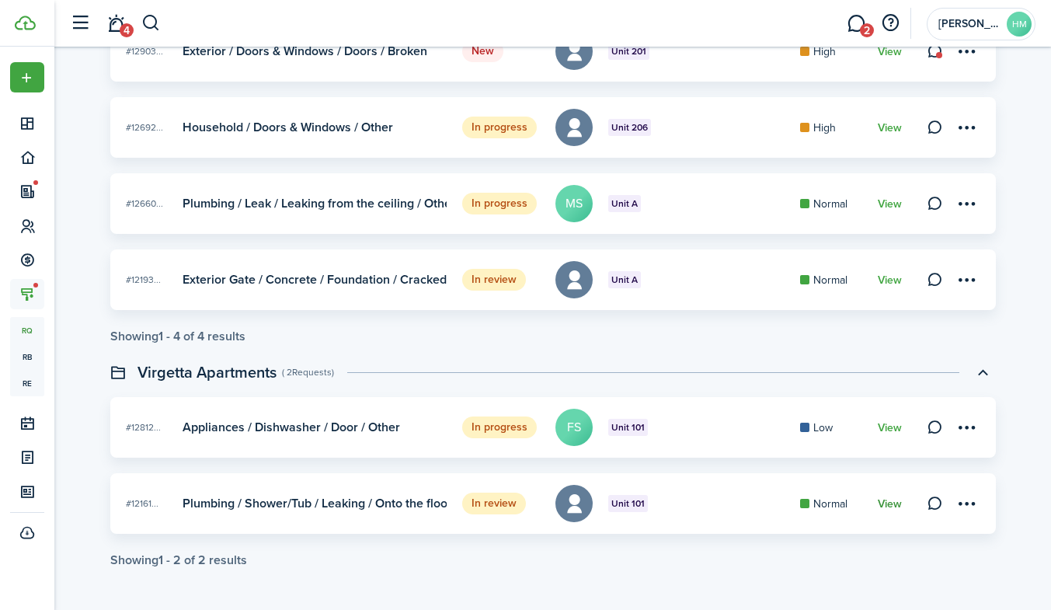
click at [898, 504] on link "View" at bounding box center [890, 504] width 24 height 12
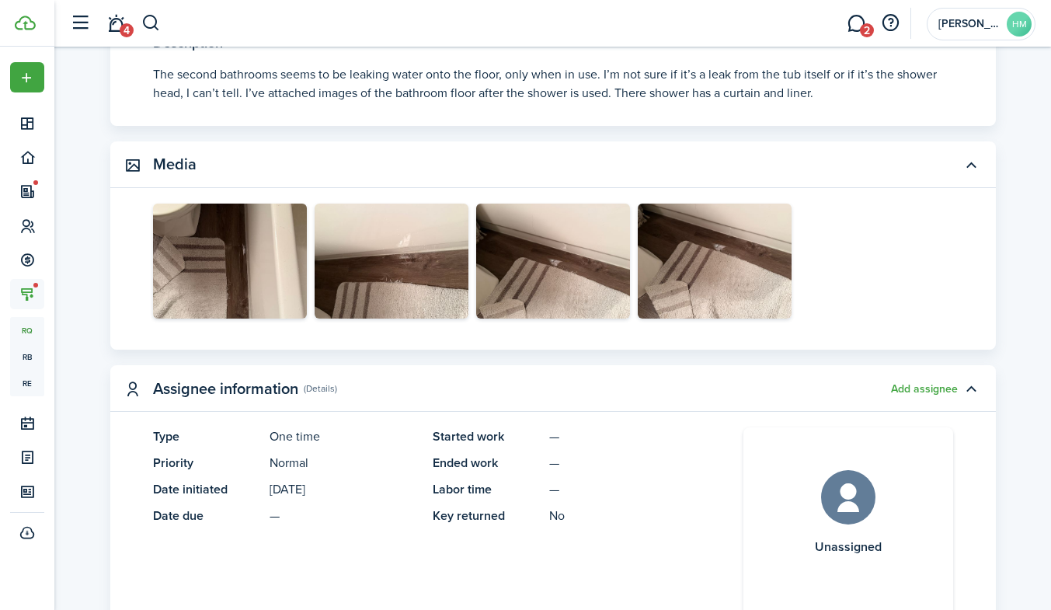
scroll to position [305, 0]
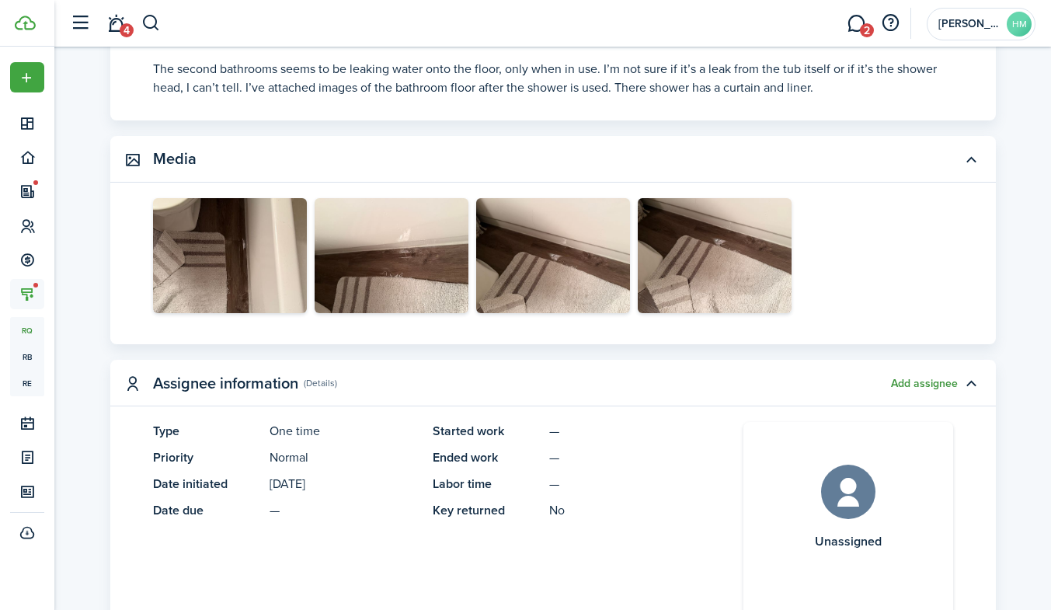
click at [905, 380] on button "Add assignee" at bounding box center [924, 383] width 67 height 12
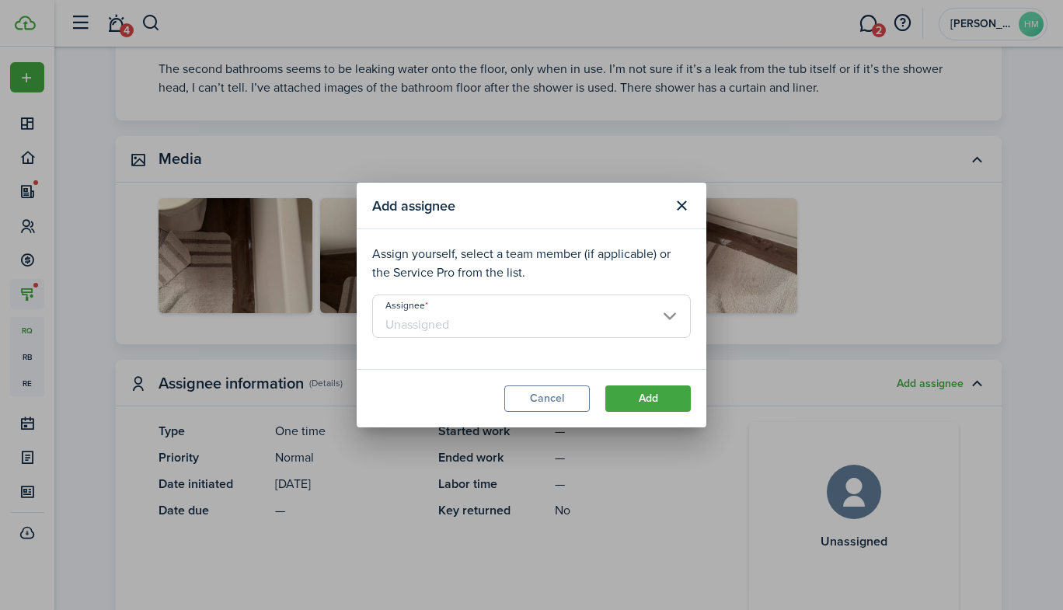
click at [518, 330] on input "Assignee" at bounding box center [531, 315] width 318 height 43
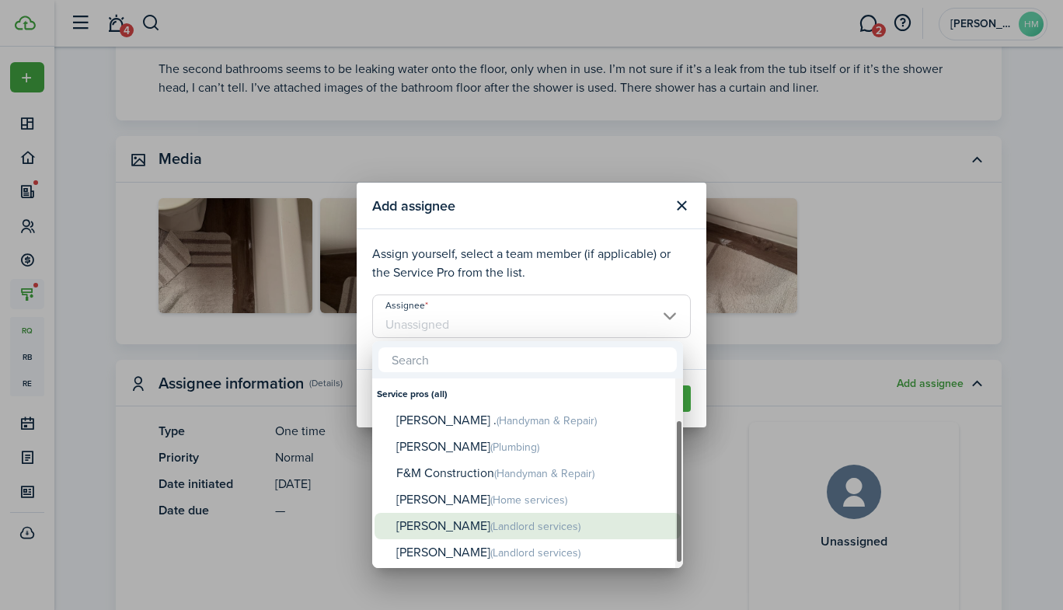
click at [449, 520] on div "[PERSON_NAME] (Landlord services)" at bounding box center [533, 526] width 275 height 27
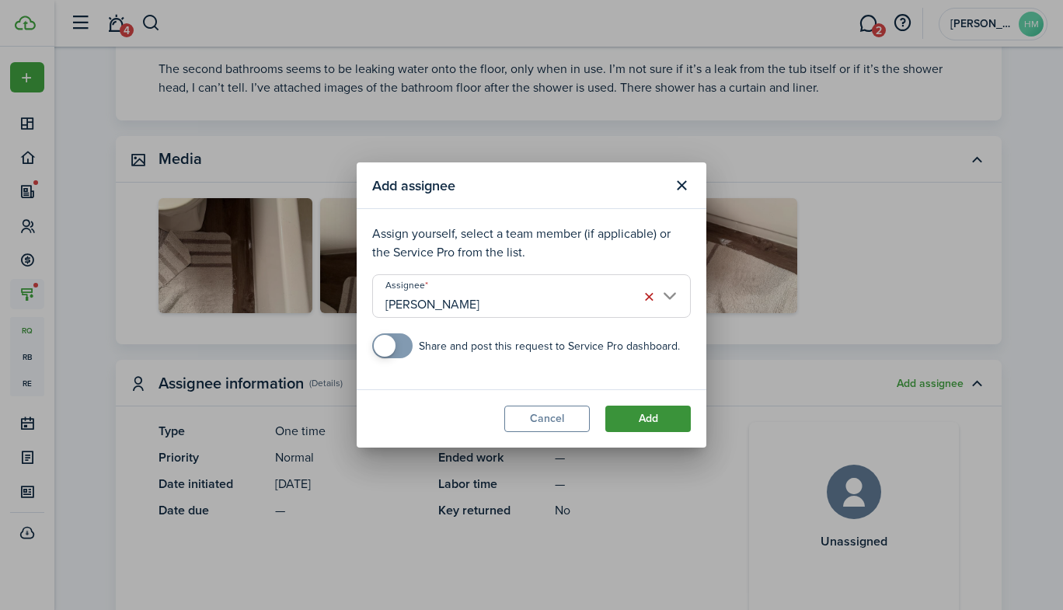
click at [638, 416] on button "Add" at bounding box center [647, 418] width 85 height 26
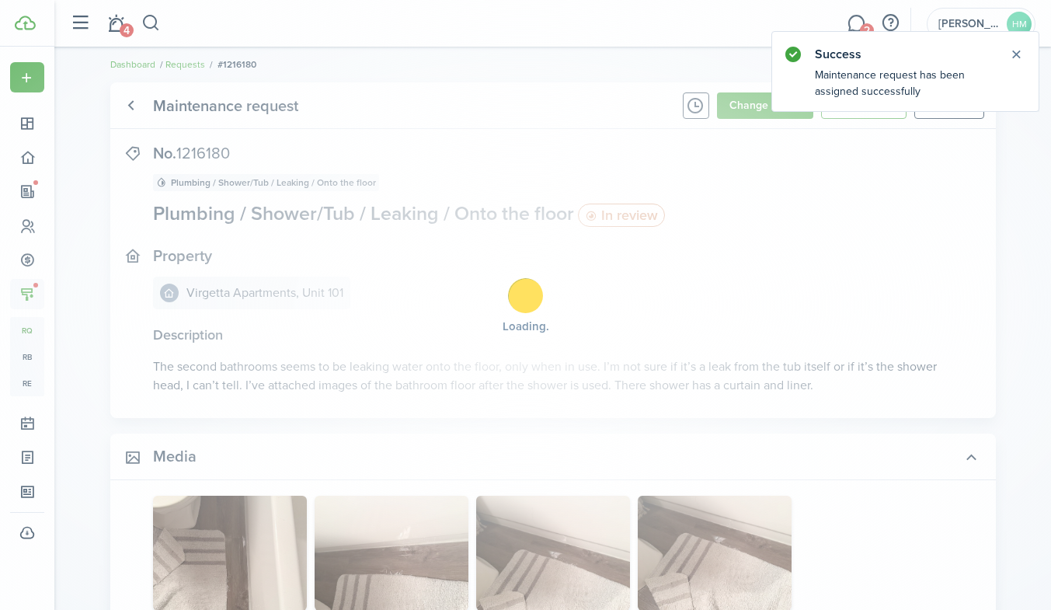
scroll to position [0, 0]
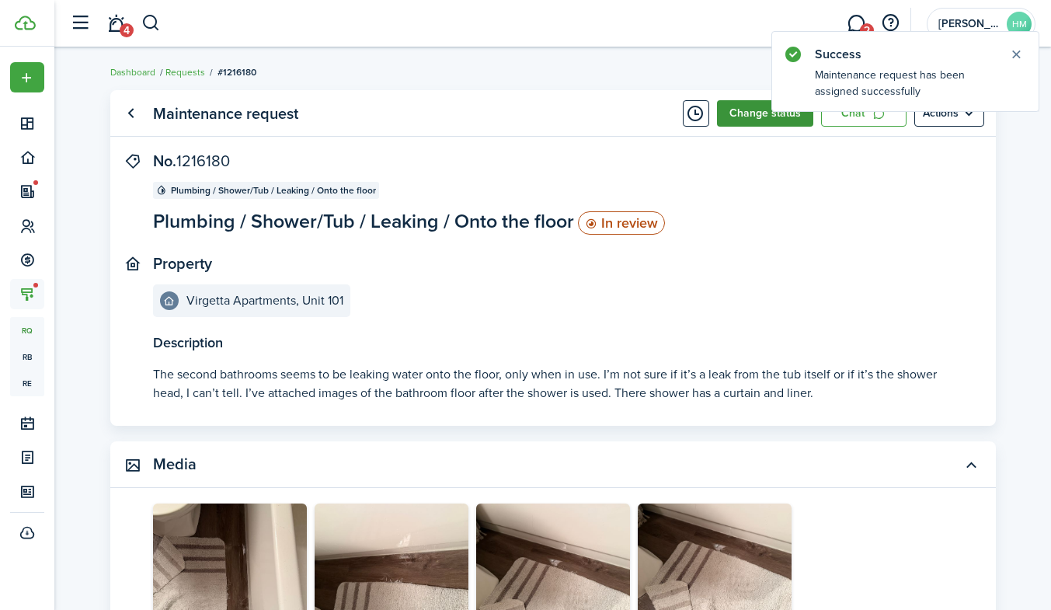
click at [727, 106] on button "Change status" at bounding box center [765, 113] width 96 height 26
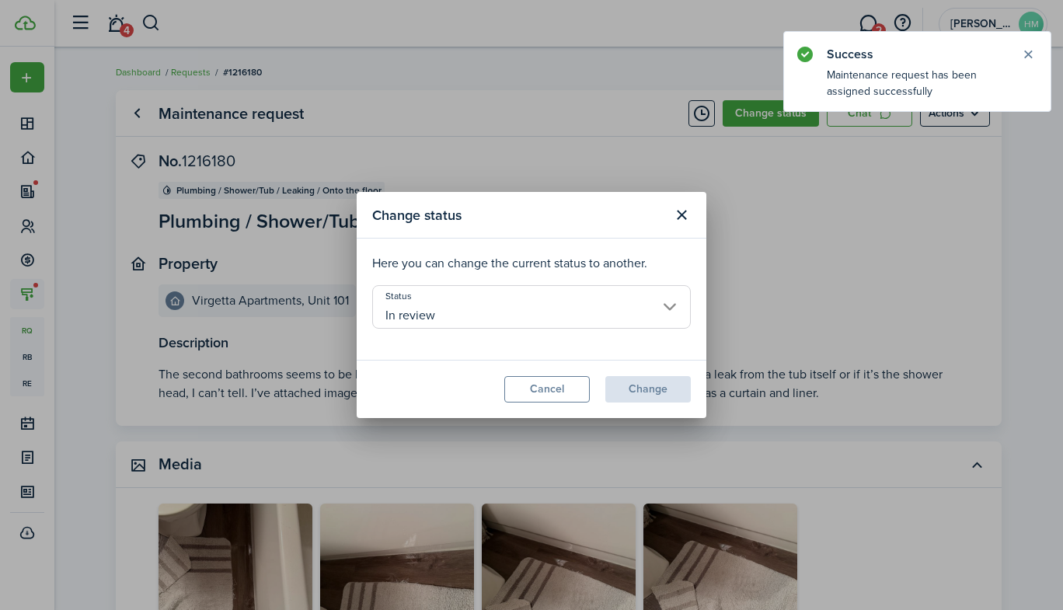
click at [436, 317] on input "In review" at bounding box center [531, 306] width 318 height 43
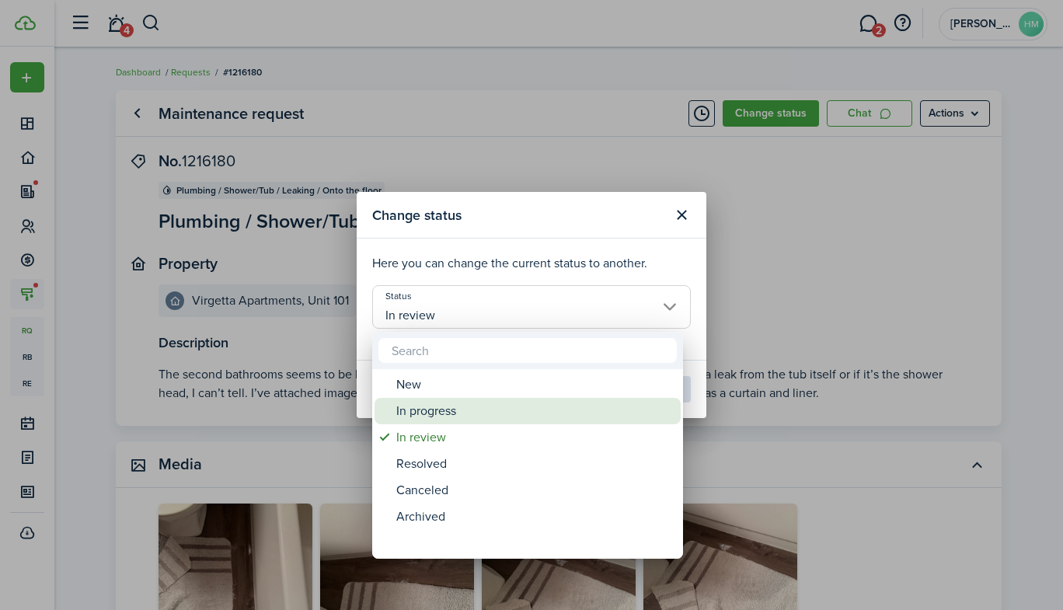
click at [406, 414] on div "In progress" at bounding box center [533, 411] width 275 height 26
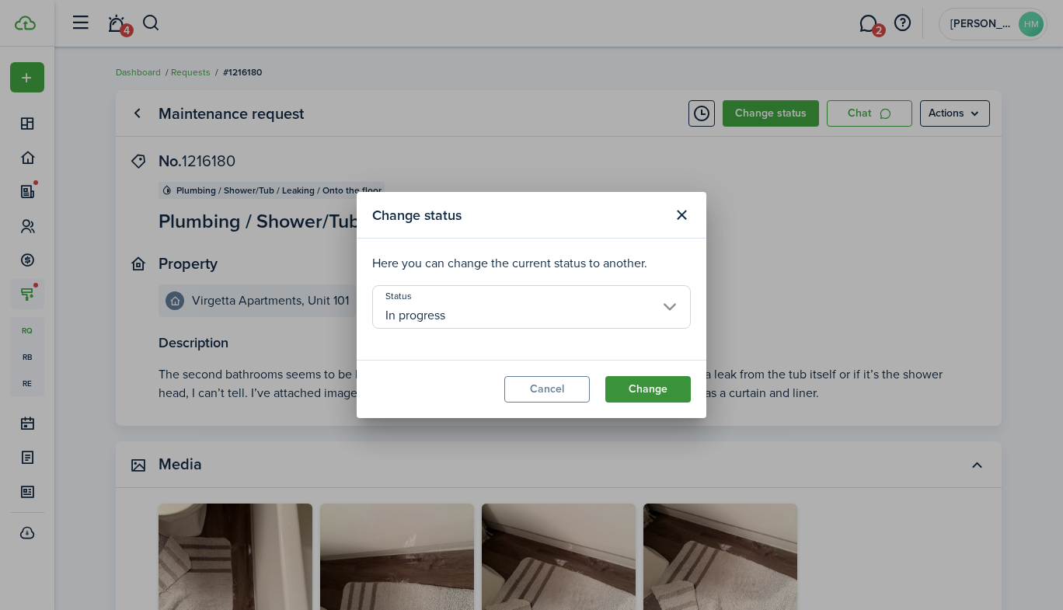
click at [627, 391] on button "Change" at bounding box center [647, 389] width 85 height 26
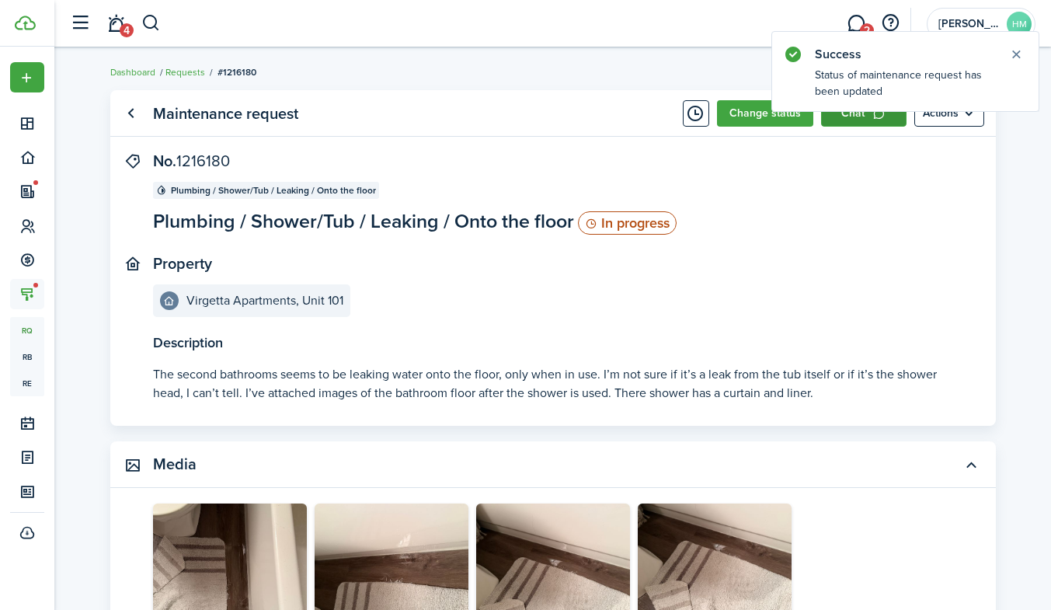
click at [854, 117] on link "Chat" at bounding box center [863, 113] width 85 height 26
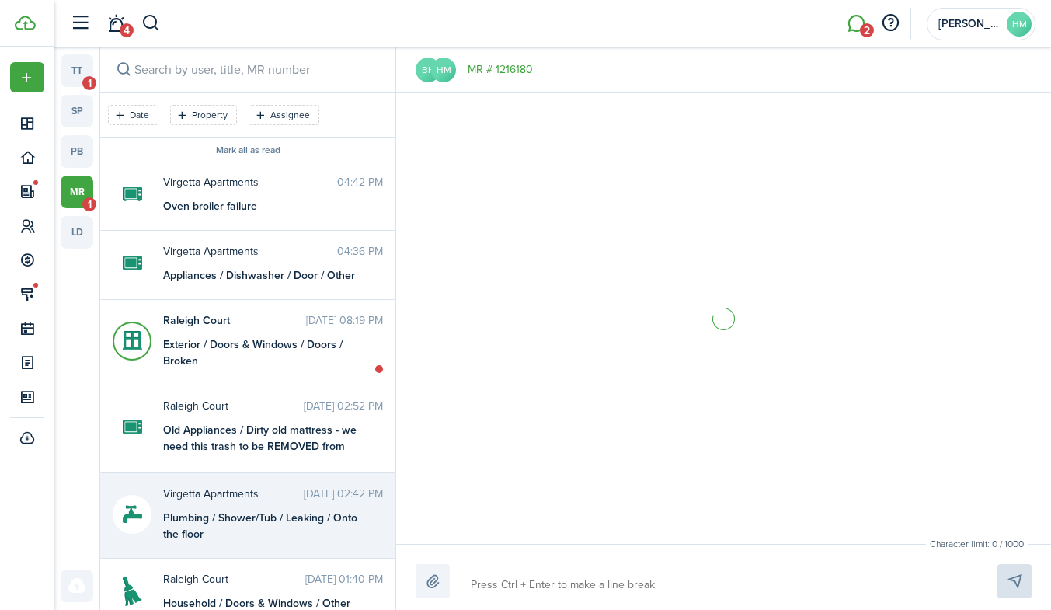
scroll to position [228, 0]
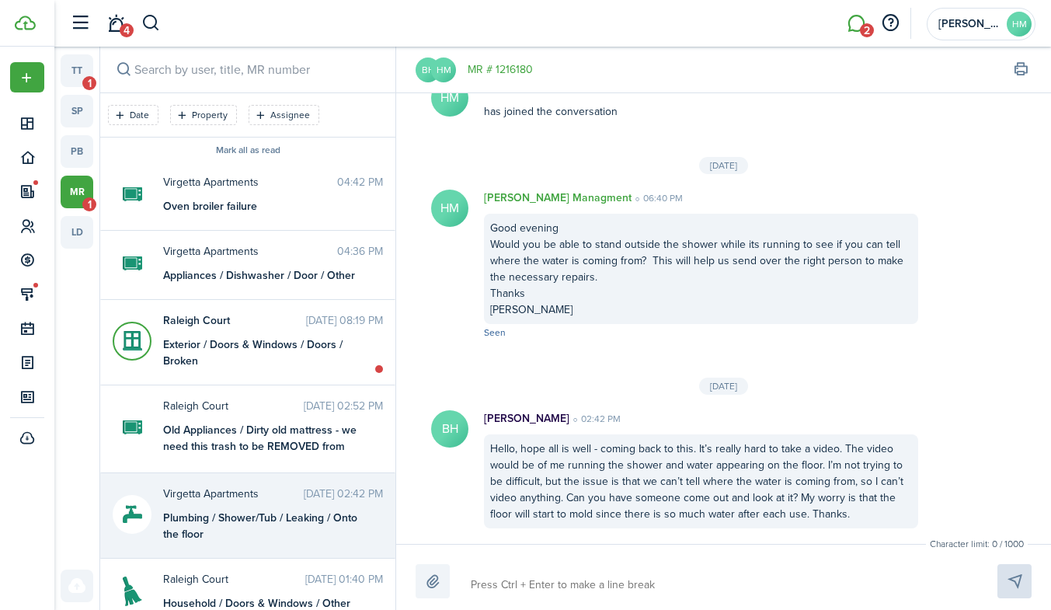
click at [501, 576] on textarea at bounding box center [715, 585] width 501 height 26
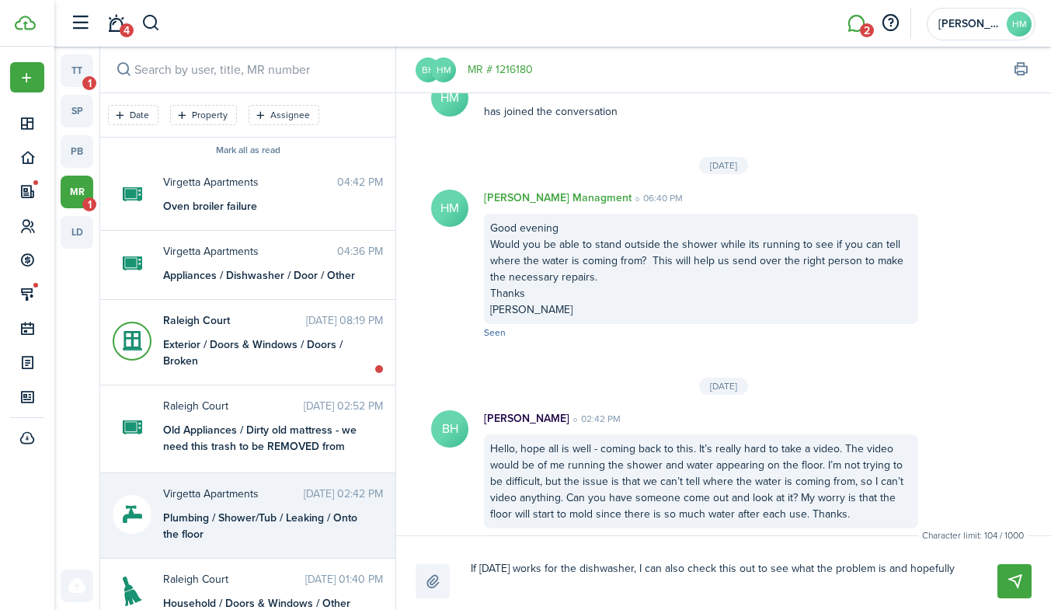
scroll to position [0, 0]
click at [1017, 575] on button "Send" at bounding box center [1014, 581] width 34 height 34
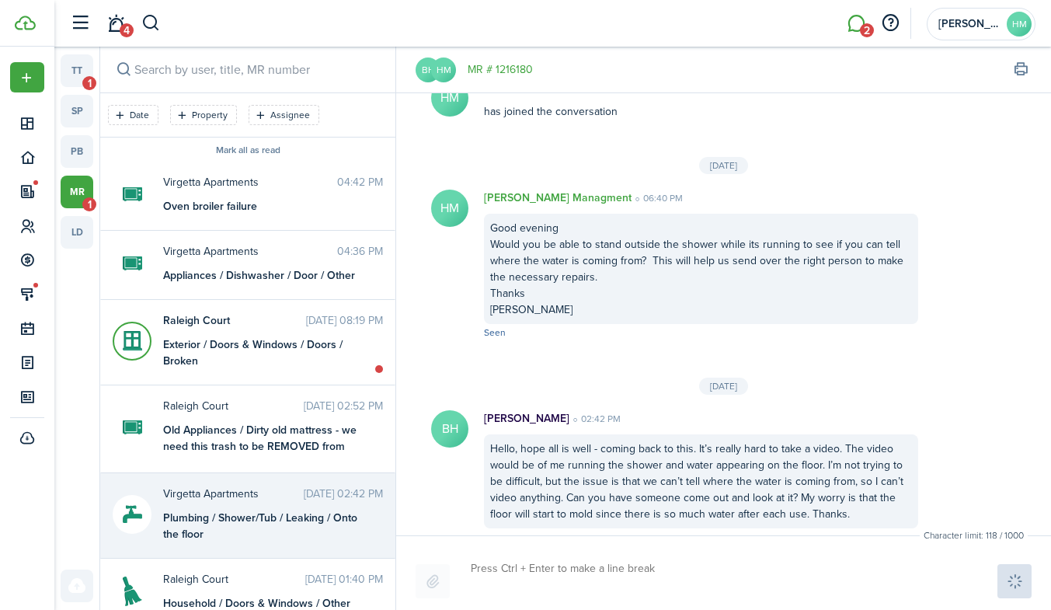
scroll to position [383, 0]
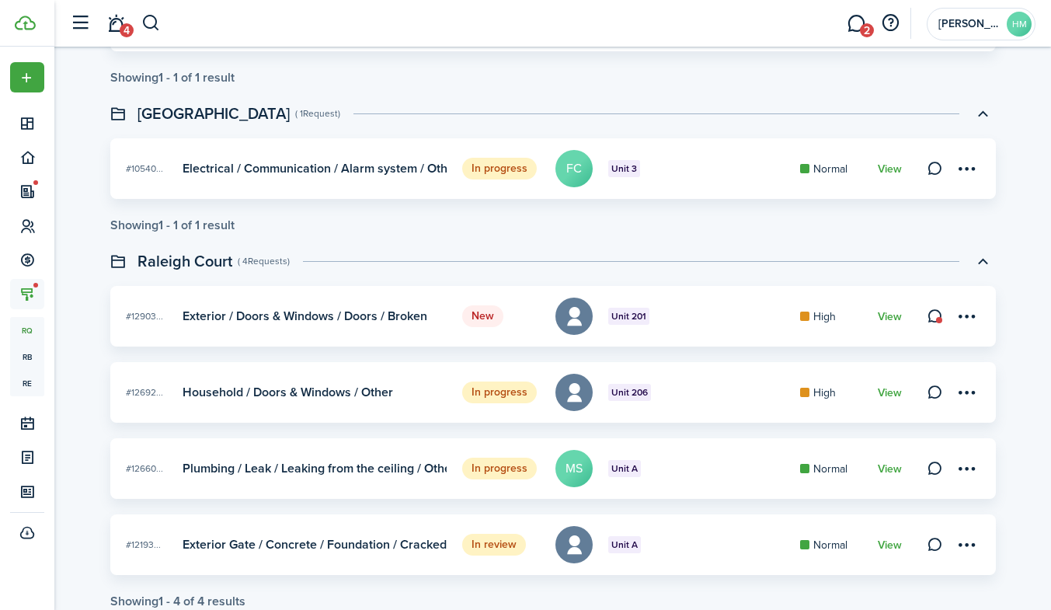
scroll to position [283, 0]
